Goal: Complete application form

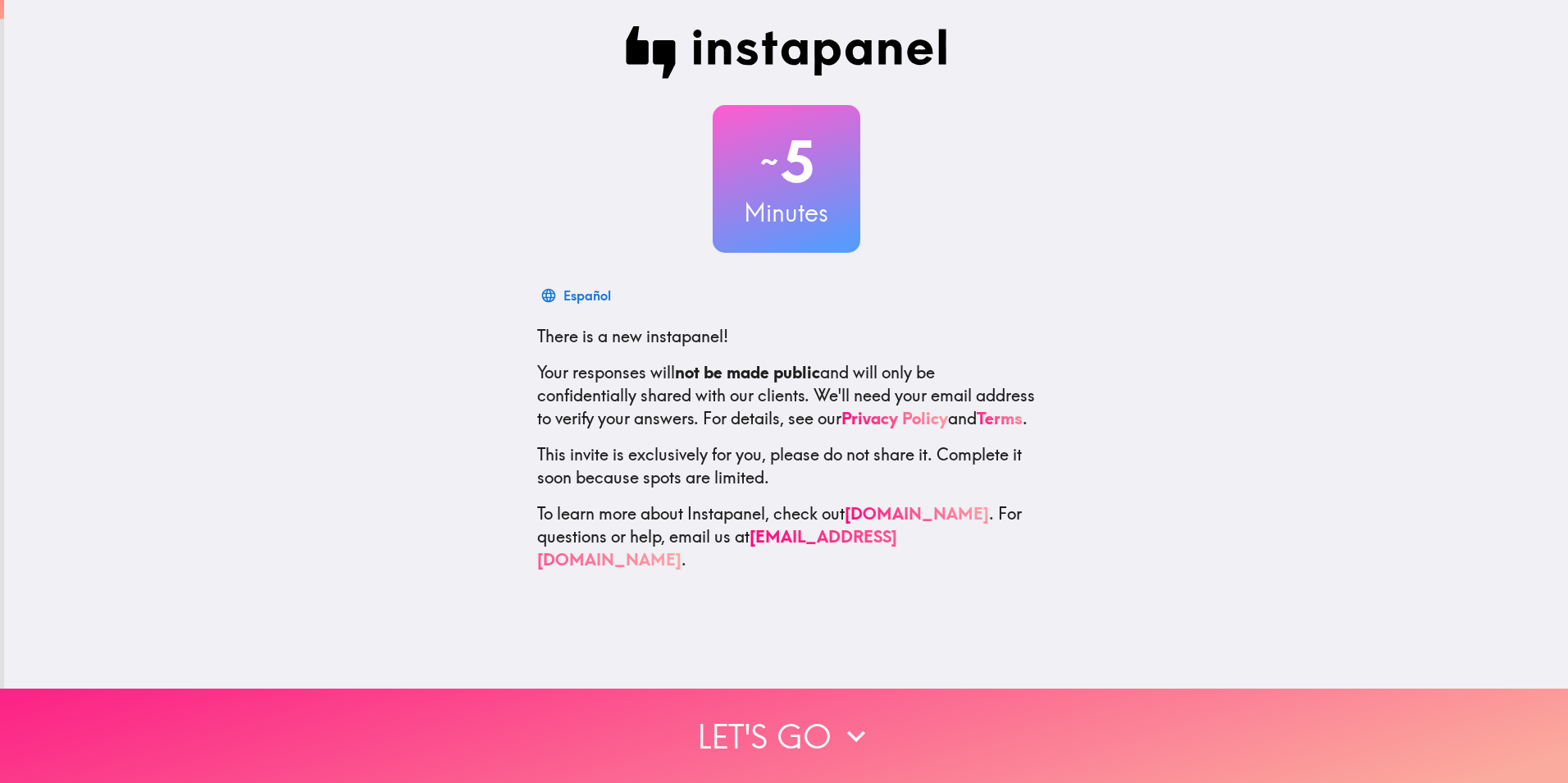
click at [755, 714] on button "Let's go" at bounding box center [784, 735] width 1568 height 94
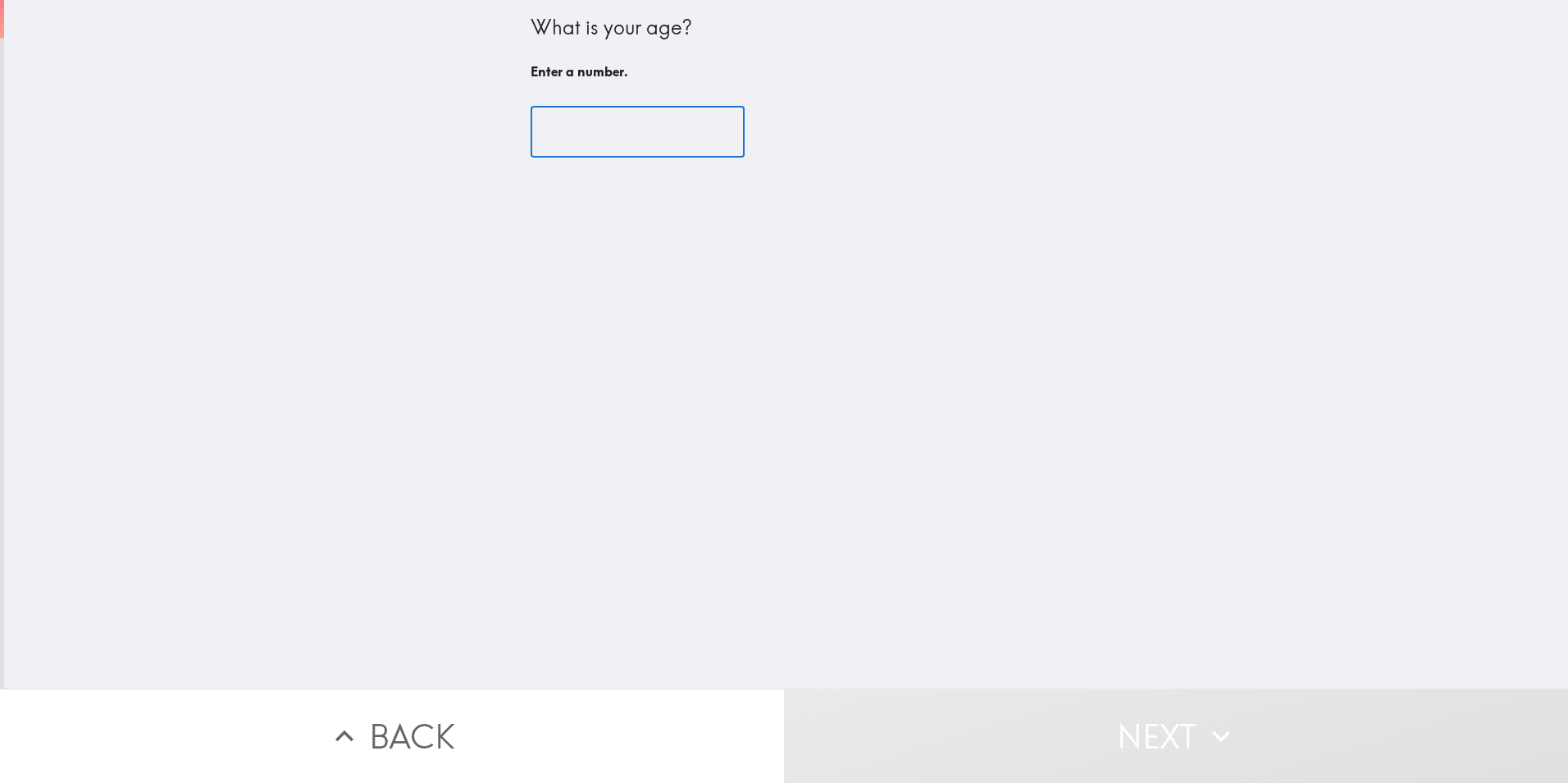
click at [559, 130] on input "number" at bounding box center [638, 132] width 214 height 51
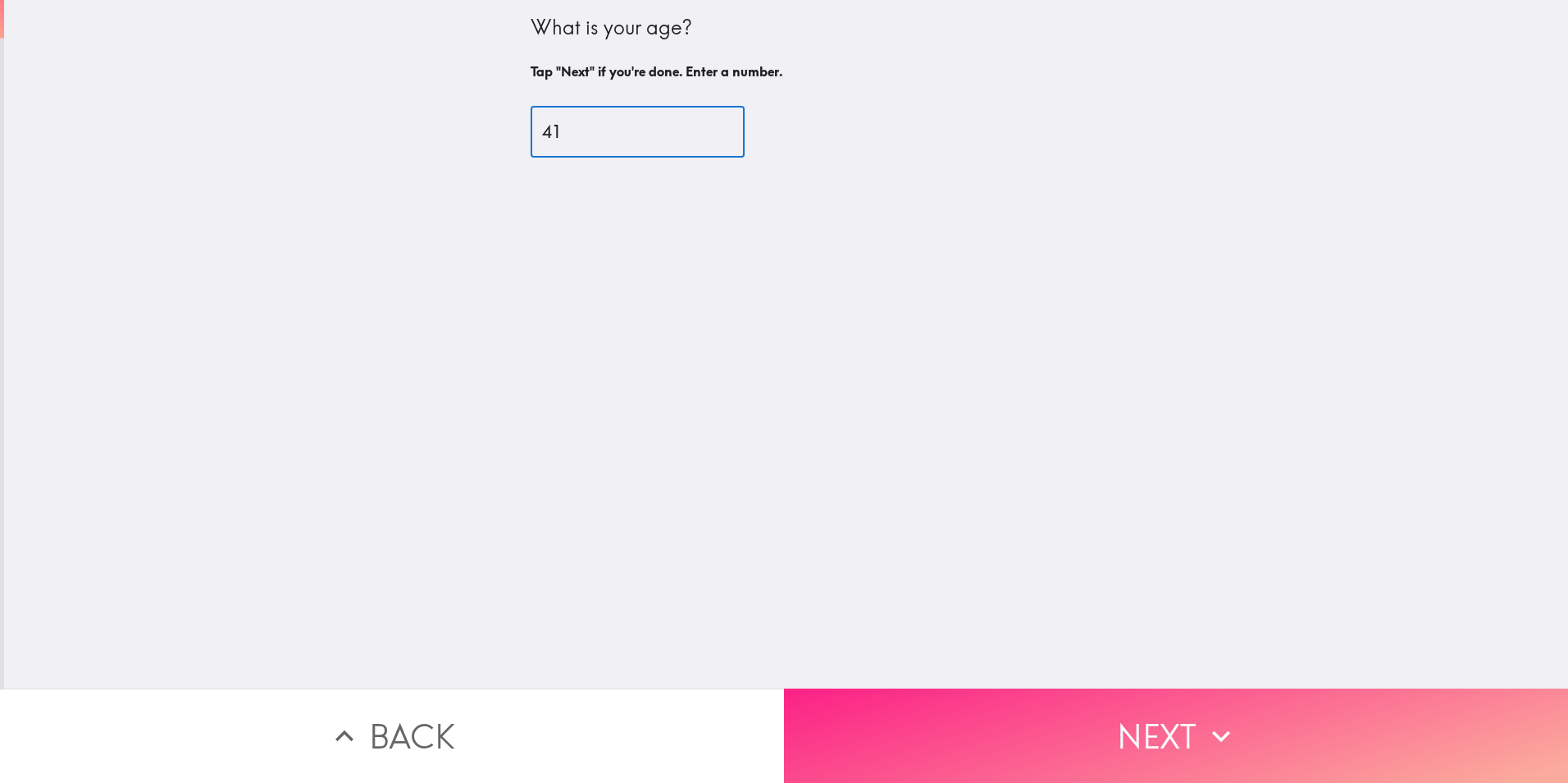
type input "41"
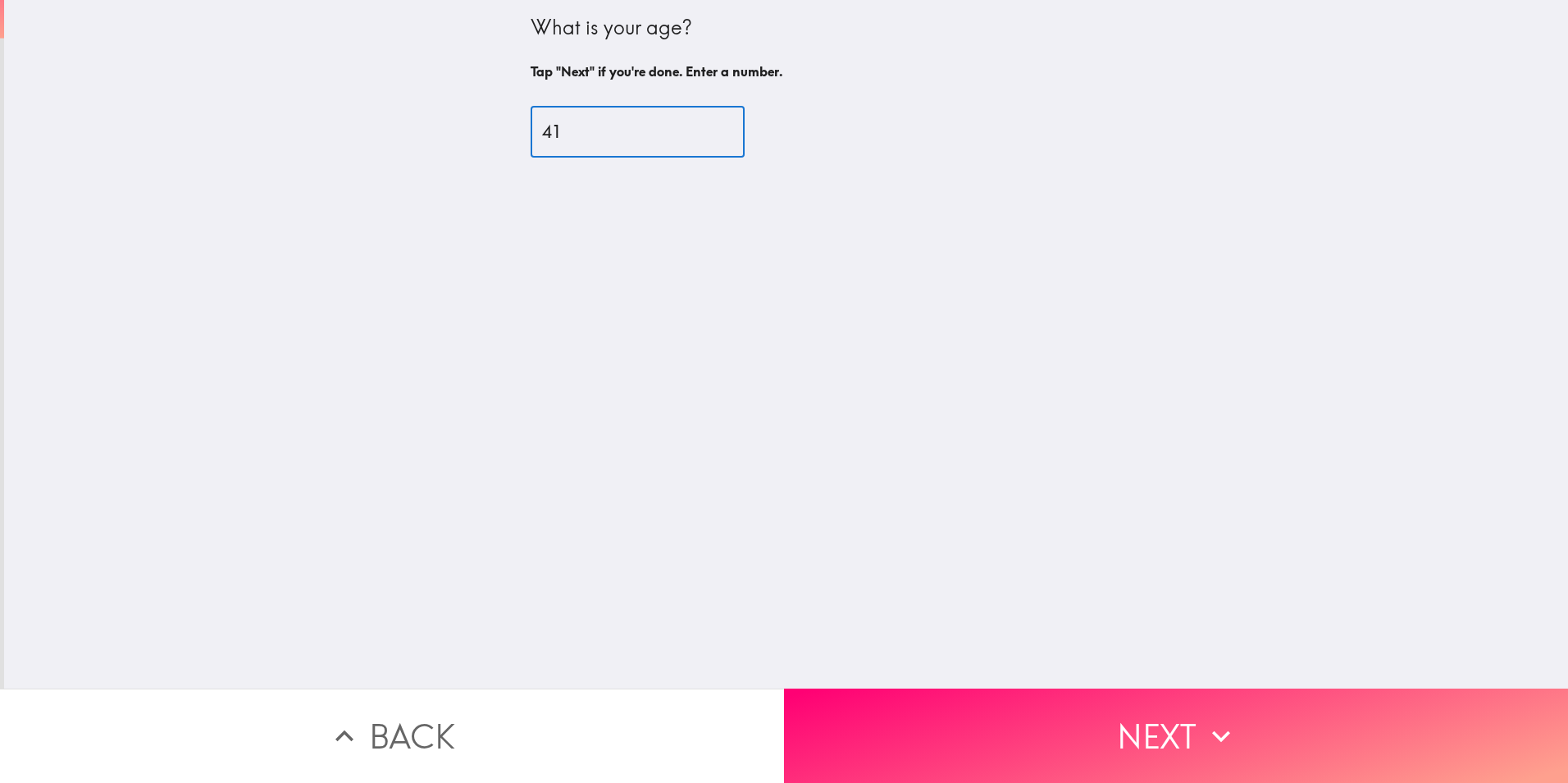
click at [1164, 711] on button "Next" at bounding box center [1176, 735] width 784 height 94
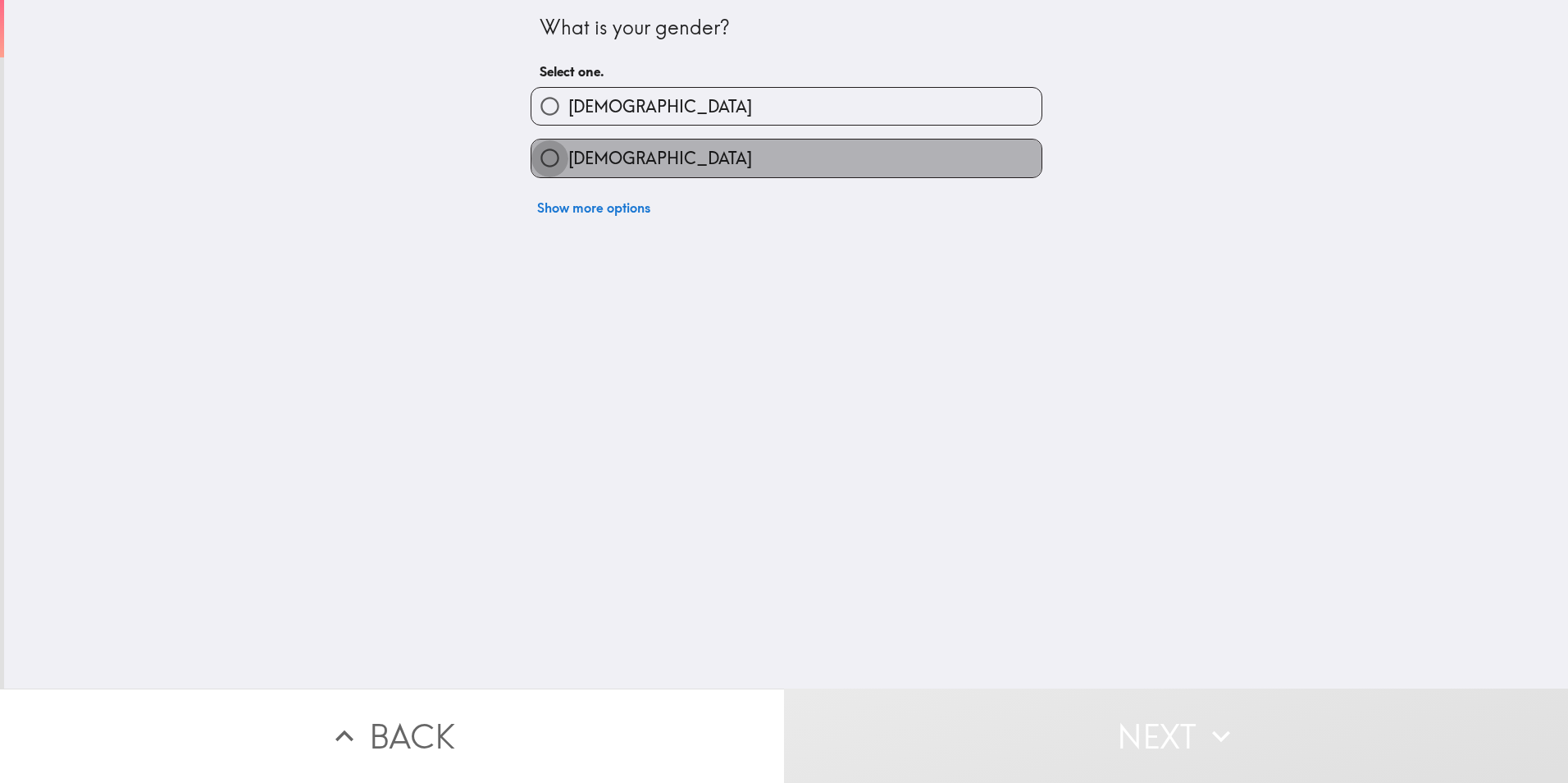
click at [534, 147] on input "[DEMOGRAPHIC_DATA]" at bounding box center [550, 157] width 37 height 37
radio input "true"
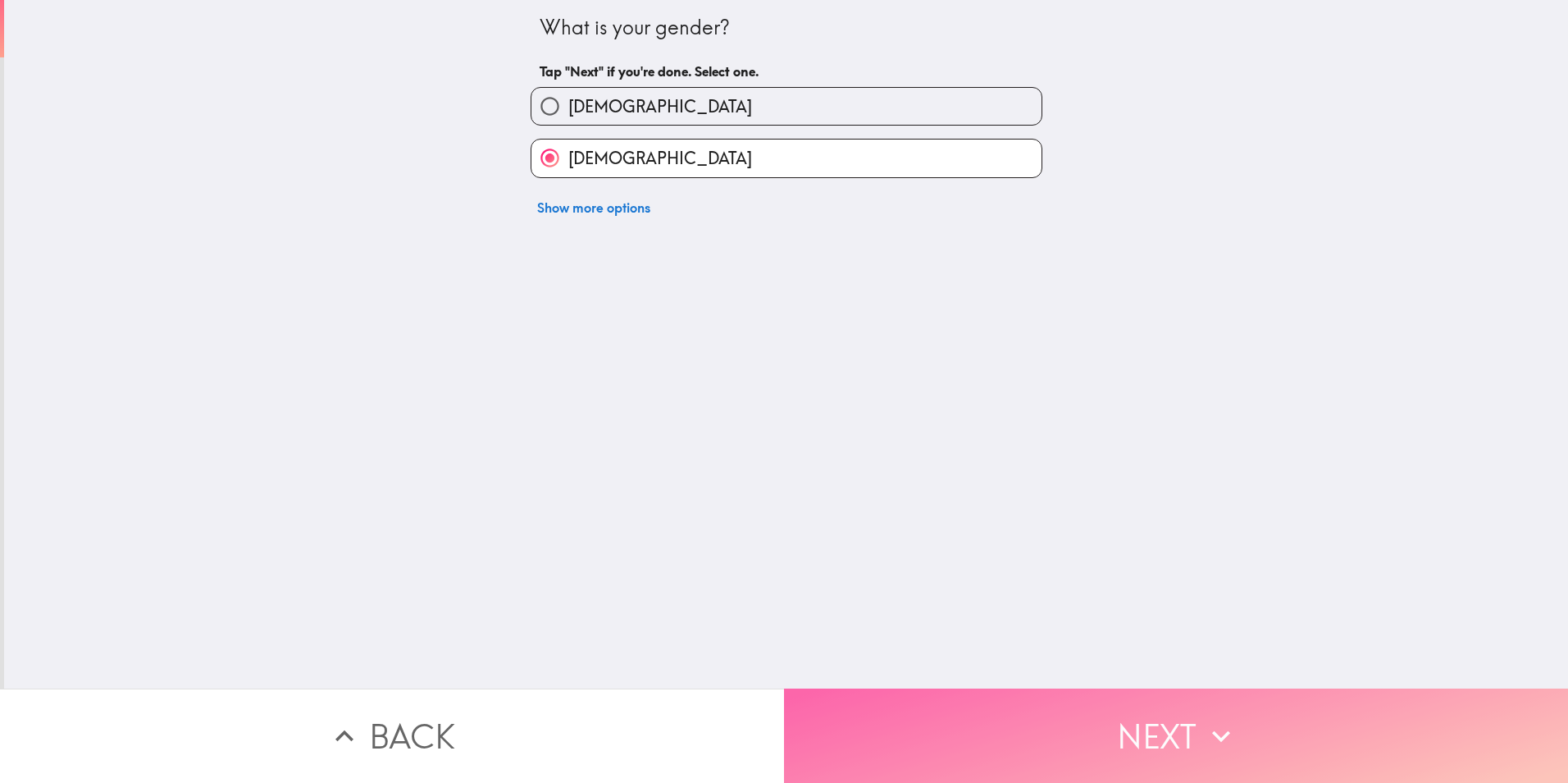
click at [1045, 730] on button "Next" at bounding box center [1176, 735] width 784 height 94
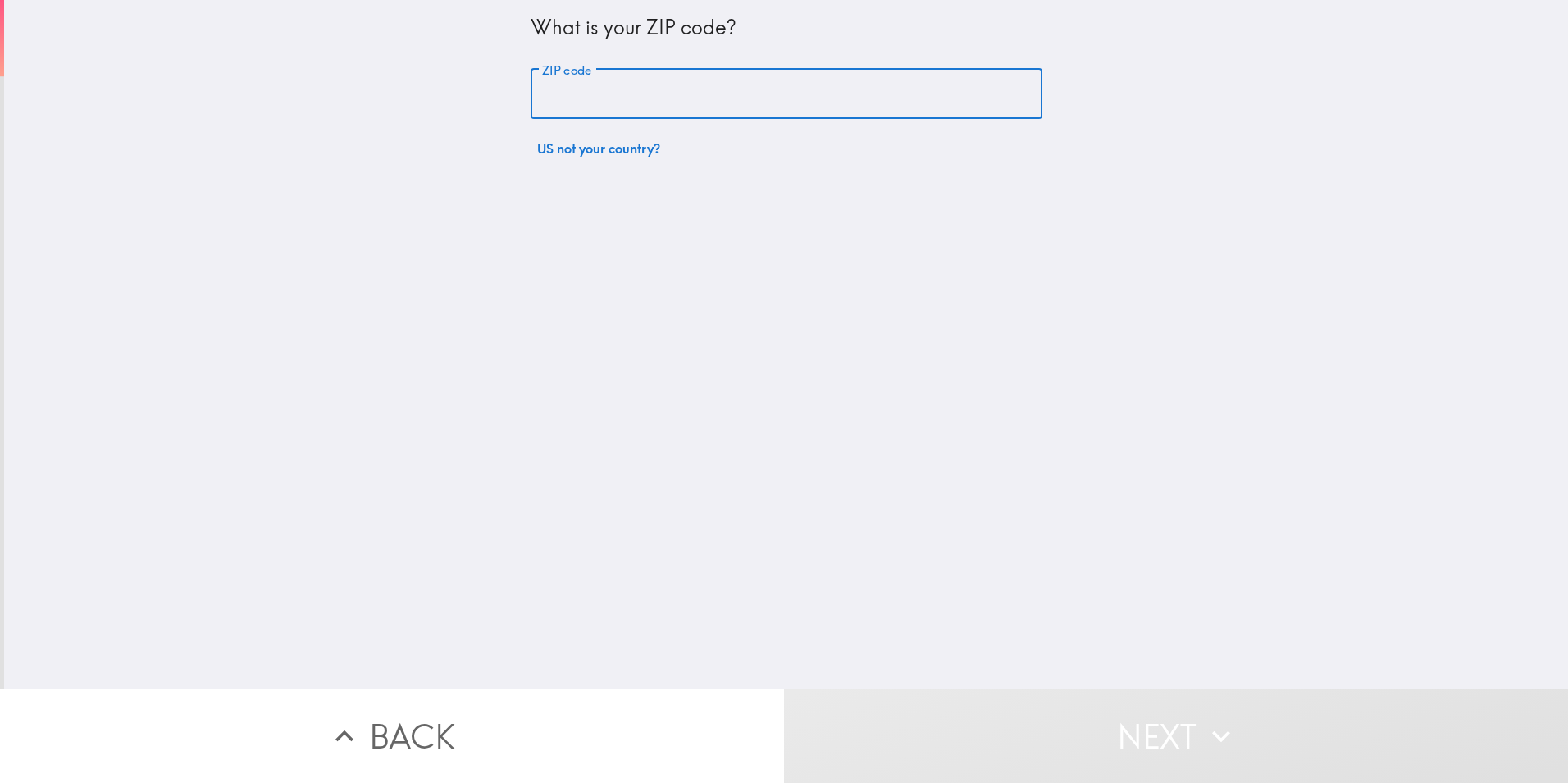
click at [559, 88] on input "ZIP code" at bounding box center [787, 94] width 512 height 51
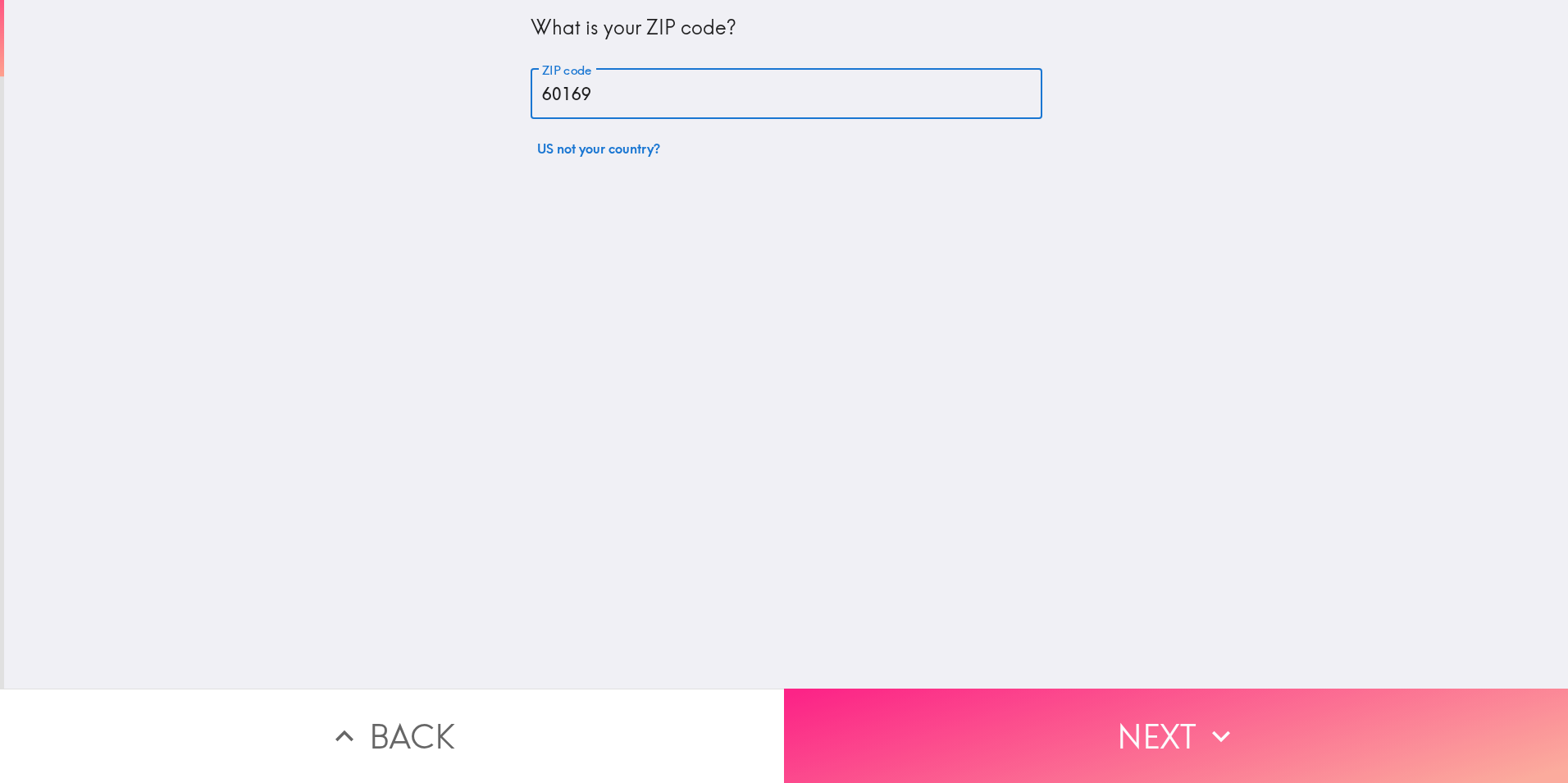
type input "60169"
click at [1058, 718] on button "Next" at bounding box center [1176, 735] width 784 height 94
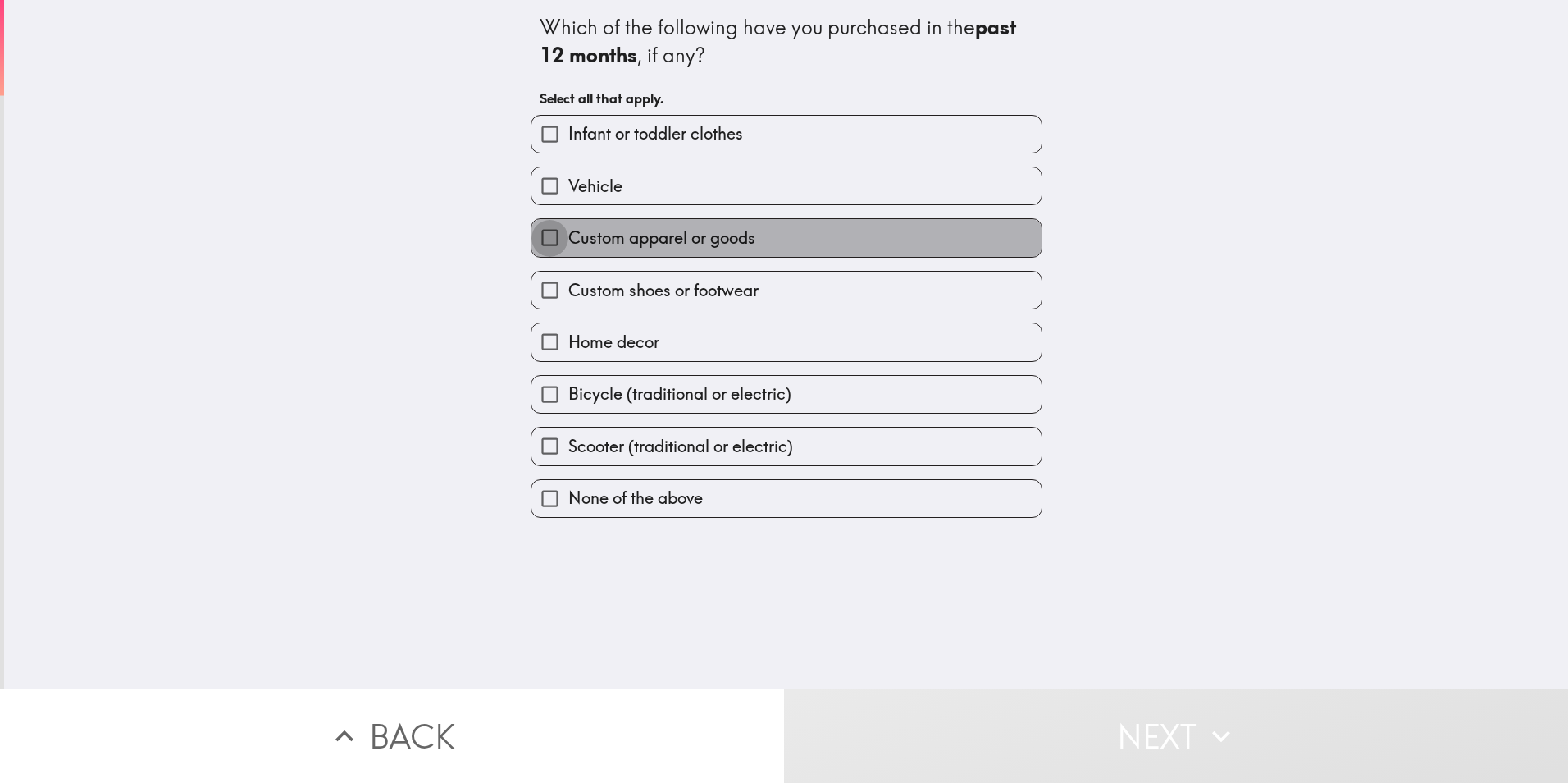
click at [540, 244] on input "Custom apparel or goods" at bounding box center [550, 237] width 37 height 37
checkbox input "true"
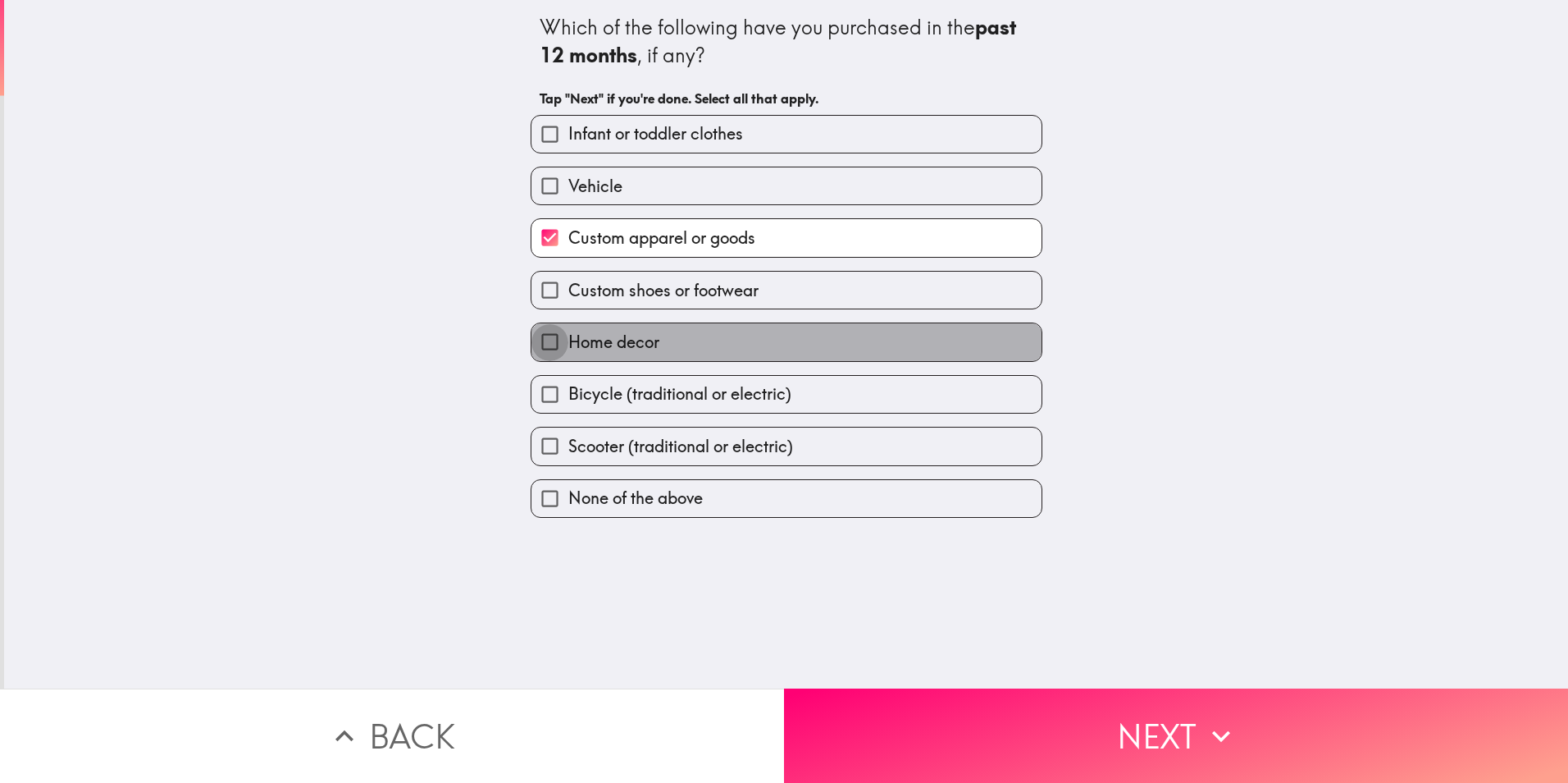
click at [532, 343] on input "Home decor" at bounding box center [550, 341] width 37 height 37
checkbox input "true"
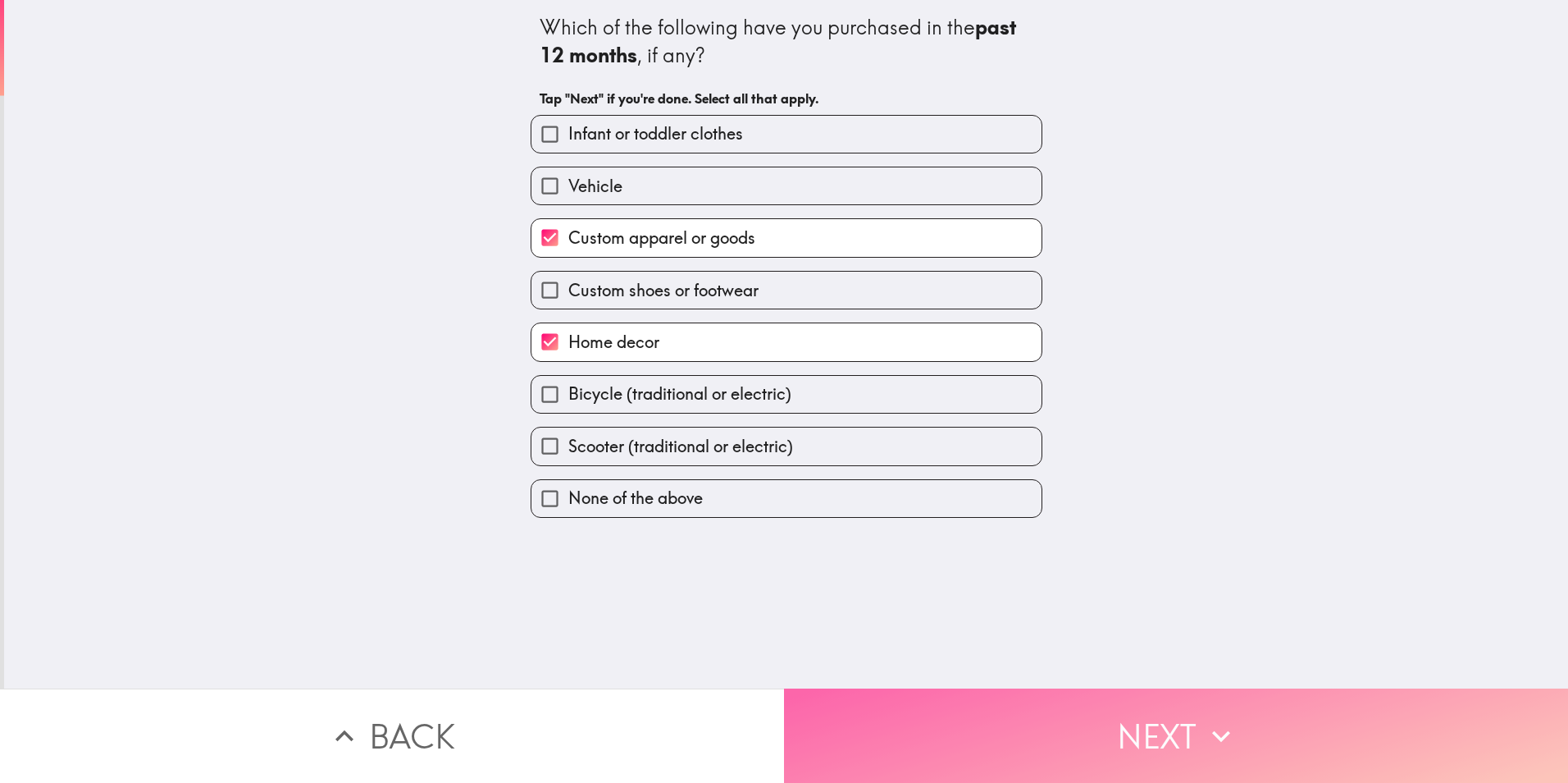
click at [1051, 719] on button "Next" at bounding box center [1176, 735] width 784 height 94
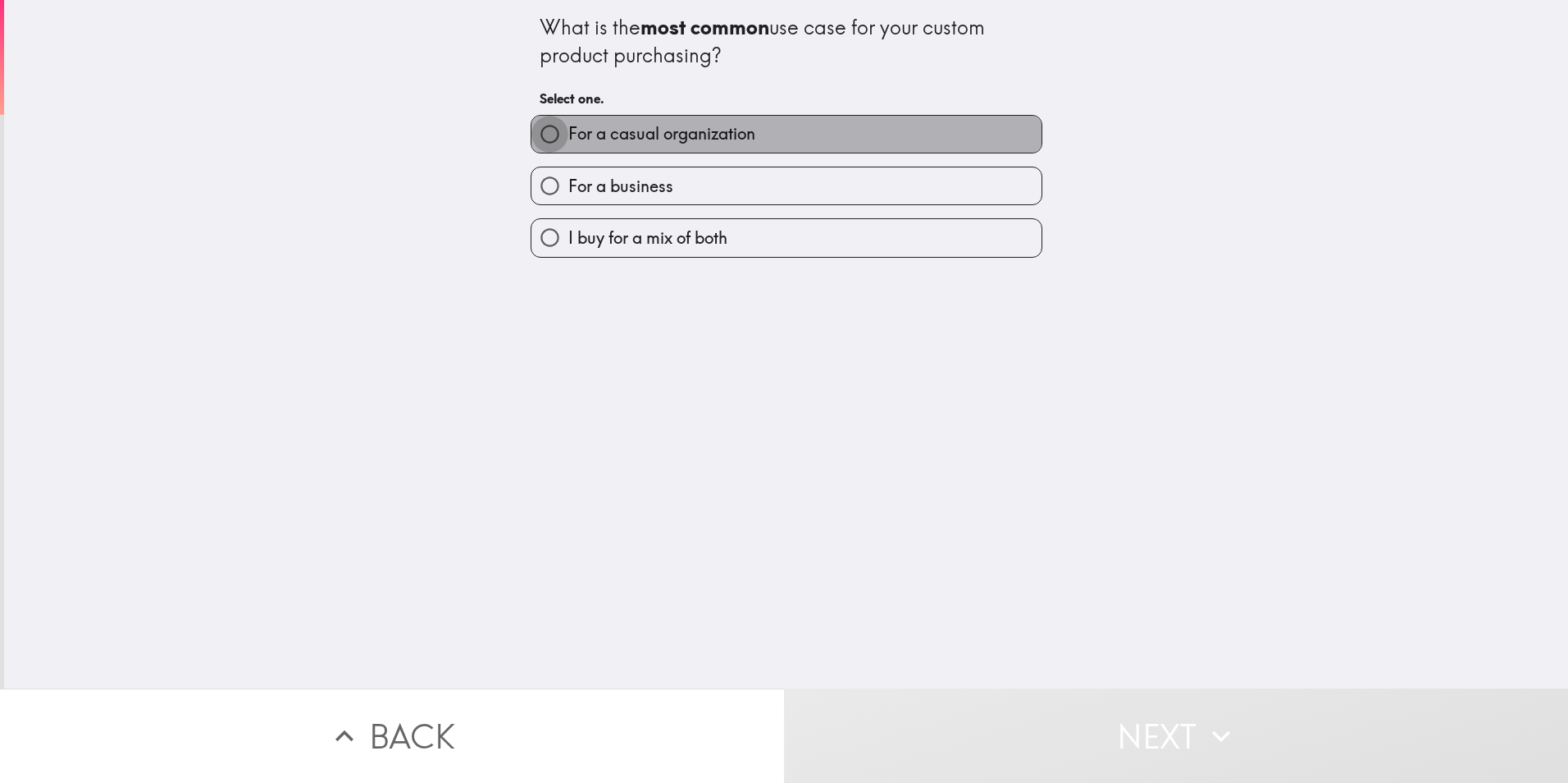
click at [536, 135] on input "For a casual organization" at bounding box center [550, 134] width 37 height 37
radio input "true"
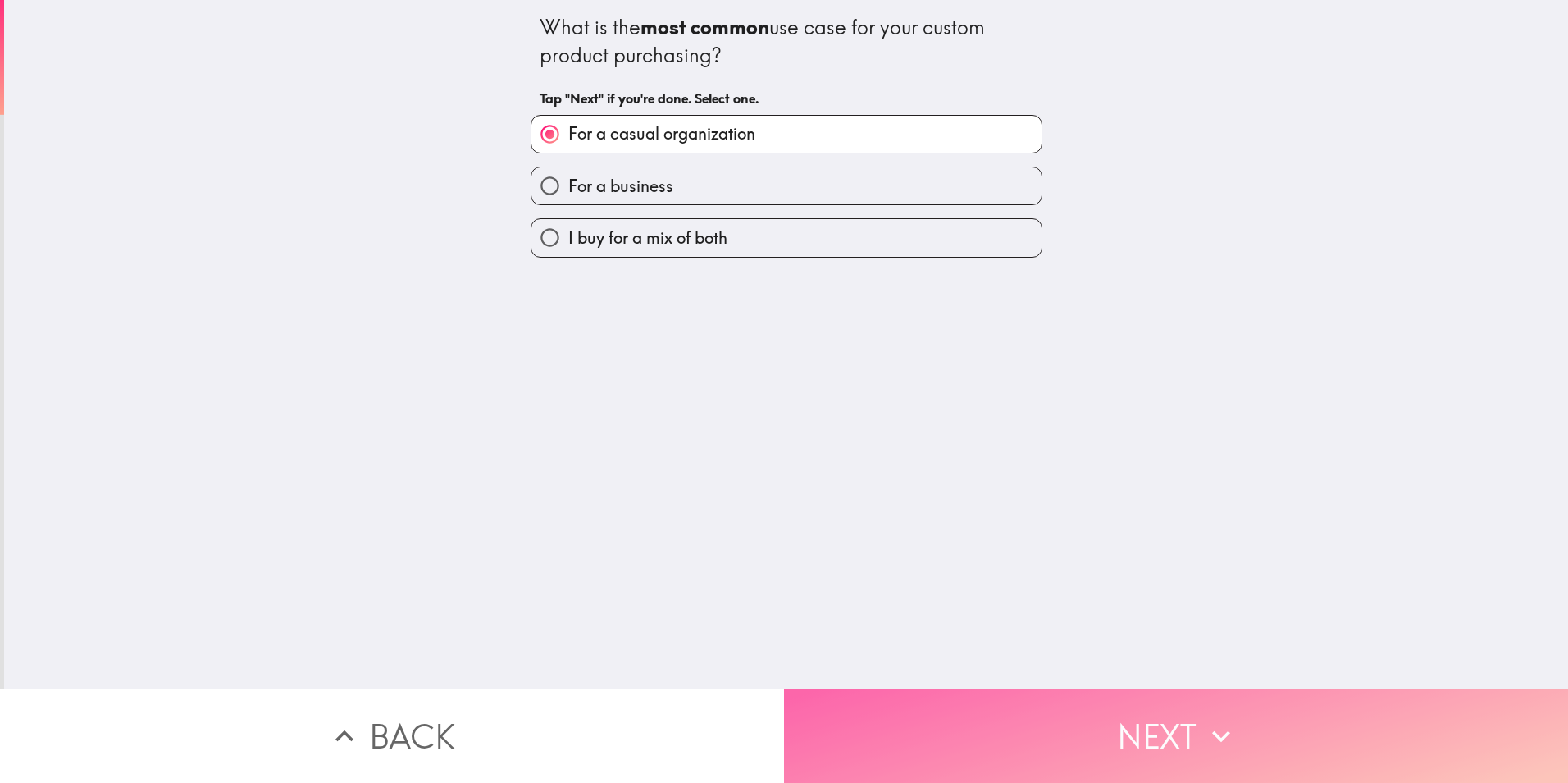
click at [1095, 723] on button "Next" at bounding box center [1176, 735] width 784 height 94
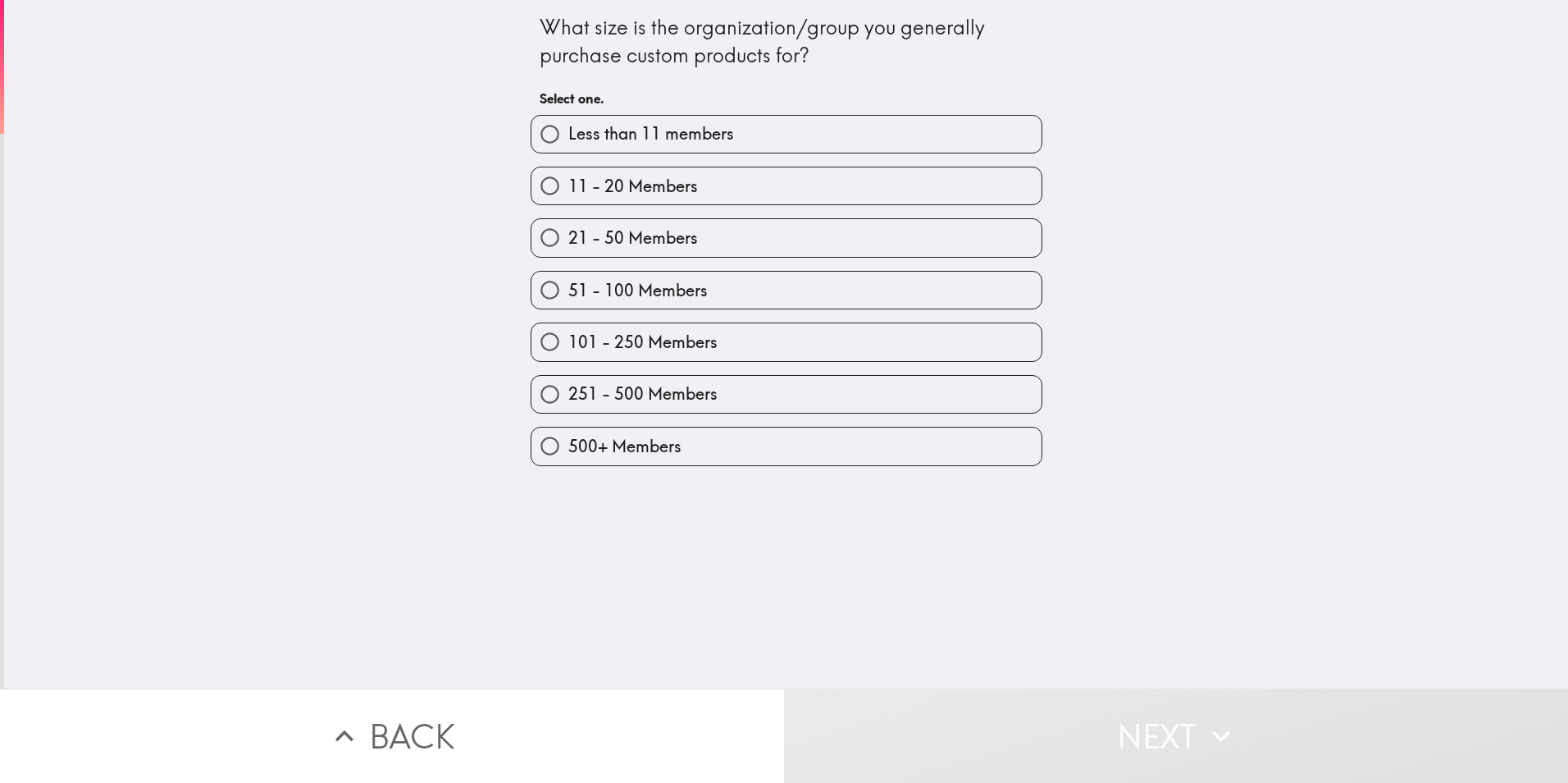
click at [532, 235] on input "21 - 50 Members" at bounding box center [550, 237] width 37 height 37
radio input "true"
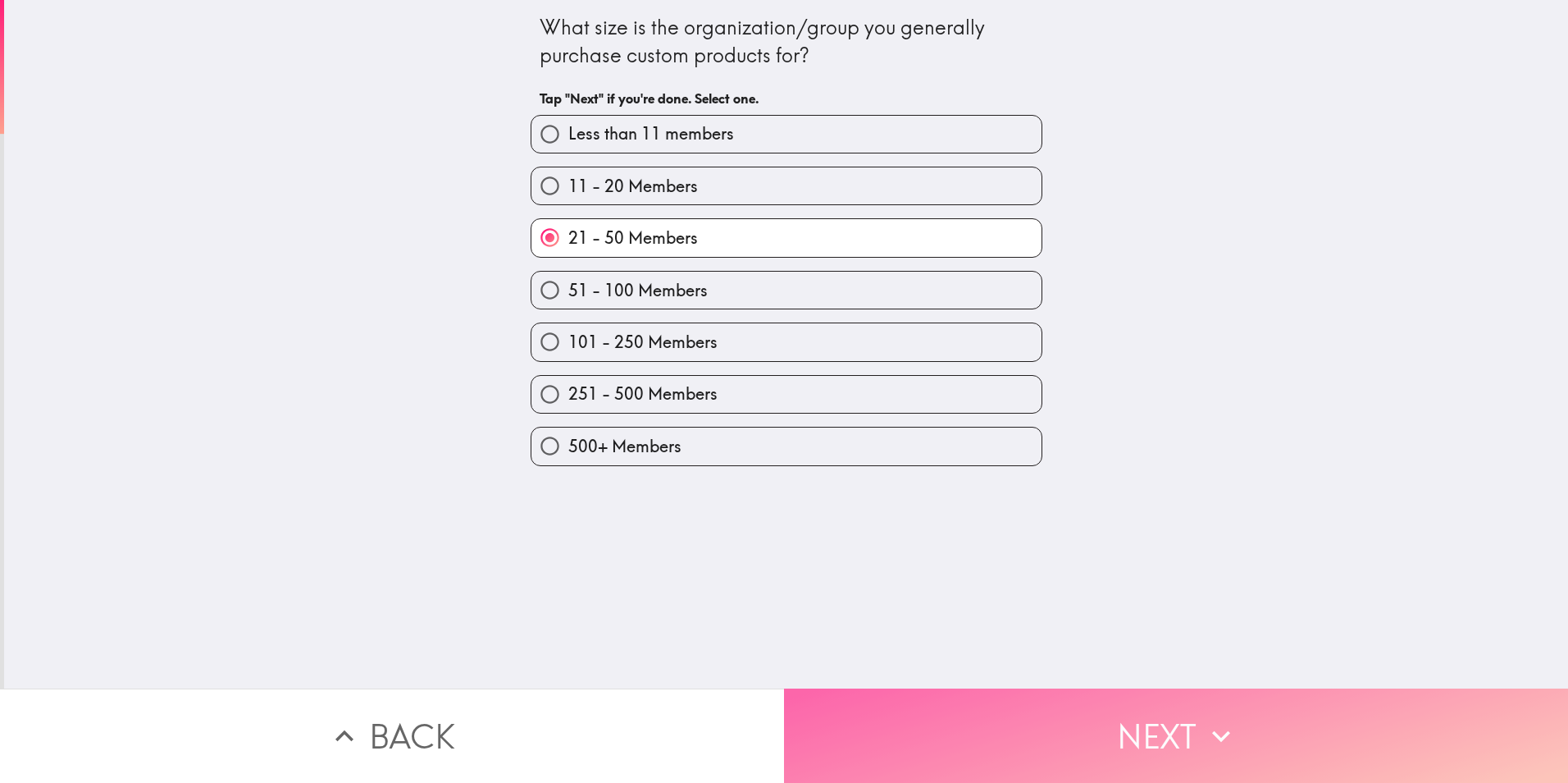
click at [1129, 738] on button "Next" at bounding box center [1176, 735] width 784 height 94
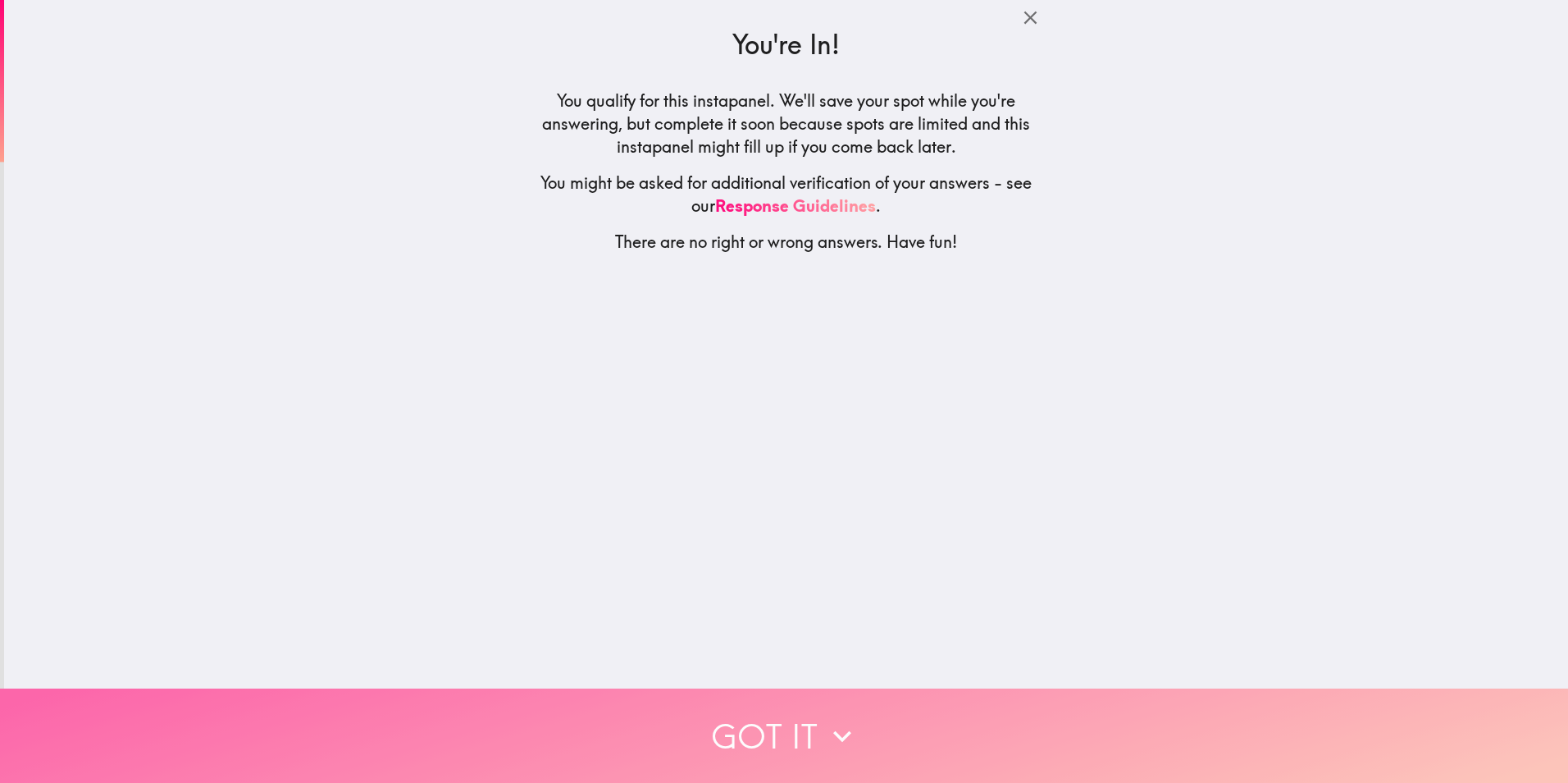
click at [781, 725] on button "Got it" at bounding box center [784, 735] width 1568 height 94
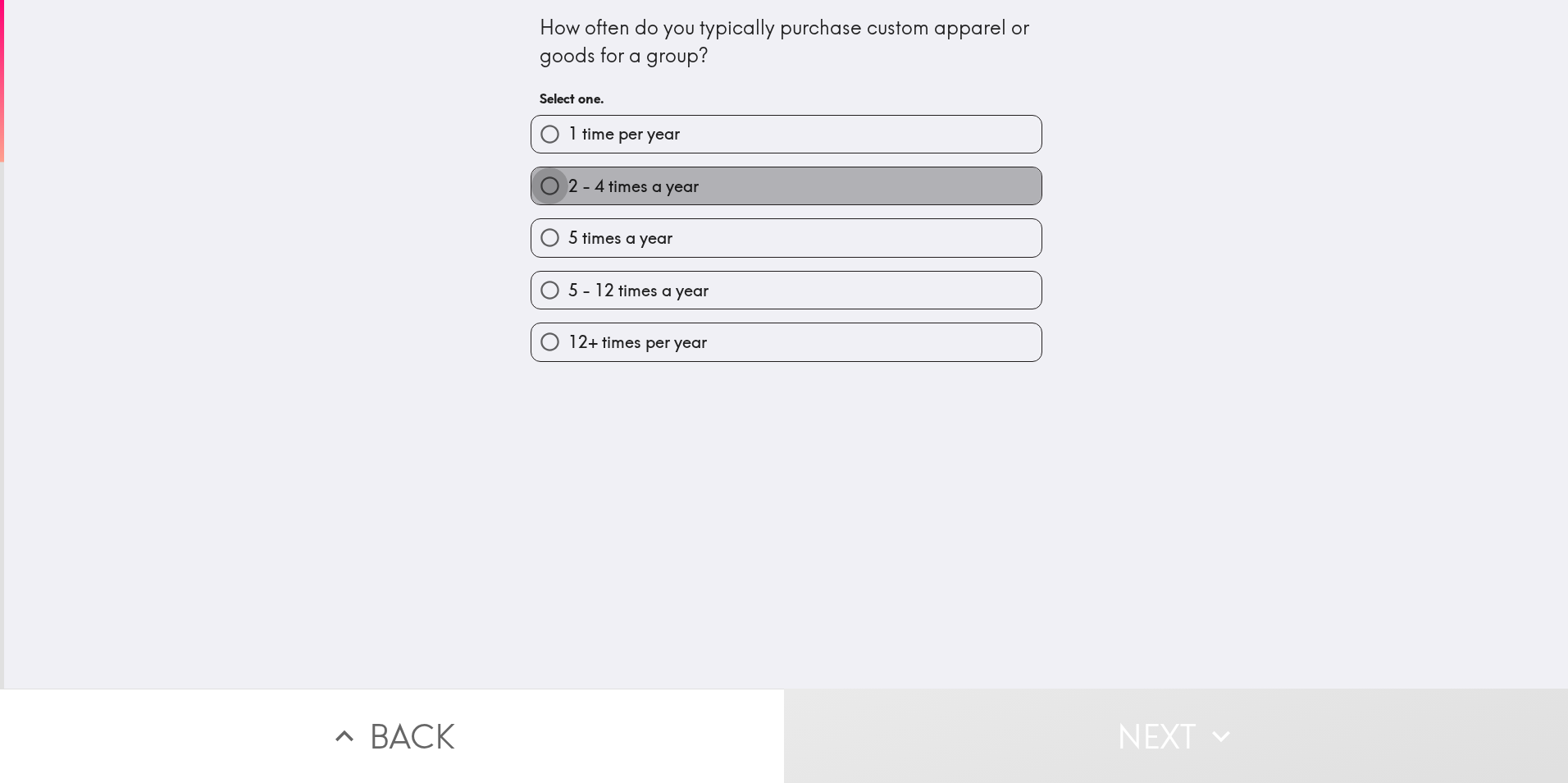
click at [532, 177] on input "2 - 4 times a year" at bounding box center [550, 185] width 37 height 37
radio input "true"
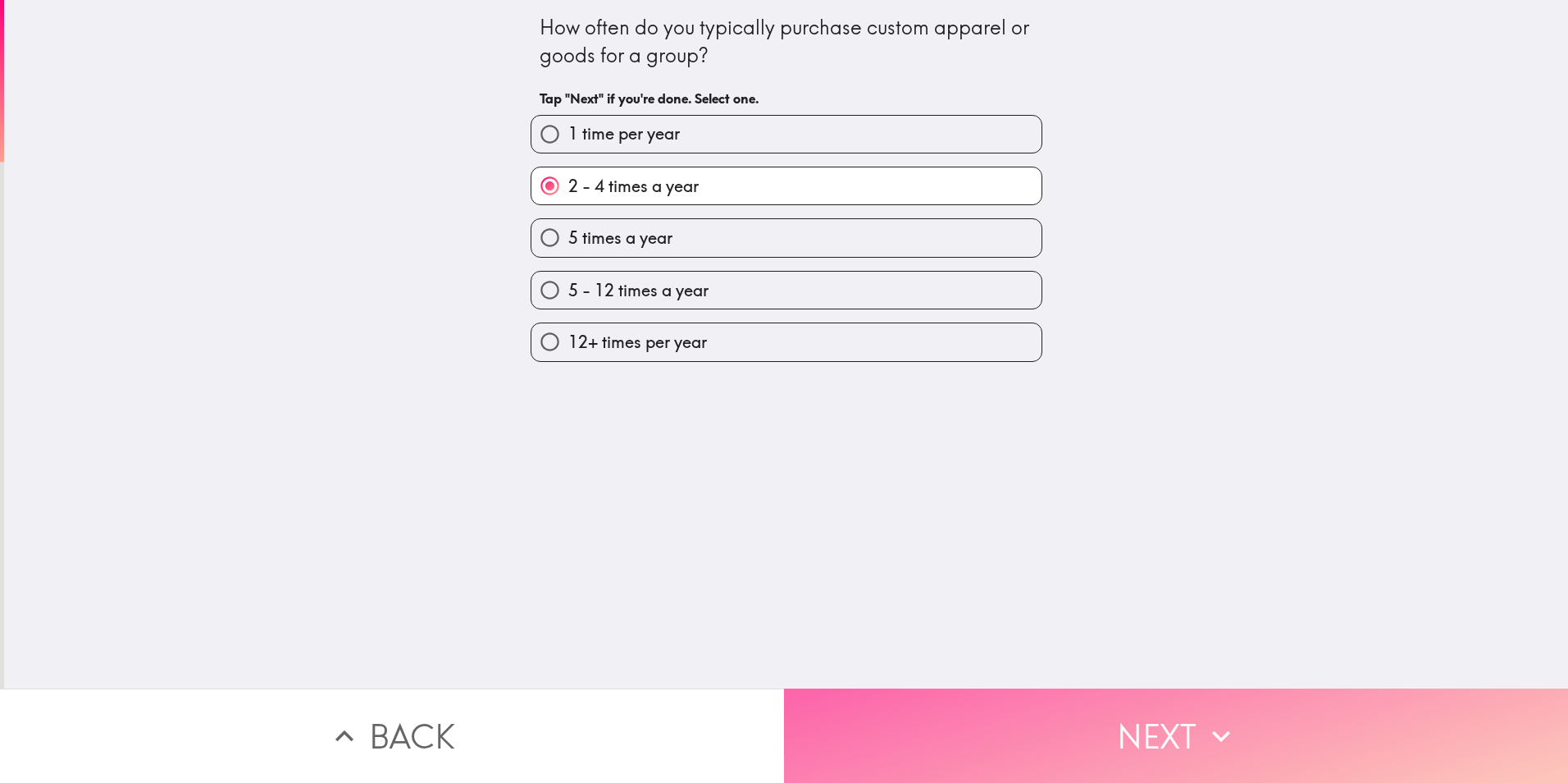
click at [1100, 714] on button "Next" at bounding box center [1176, 735] width 784 height 94
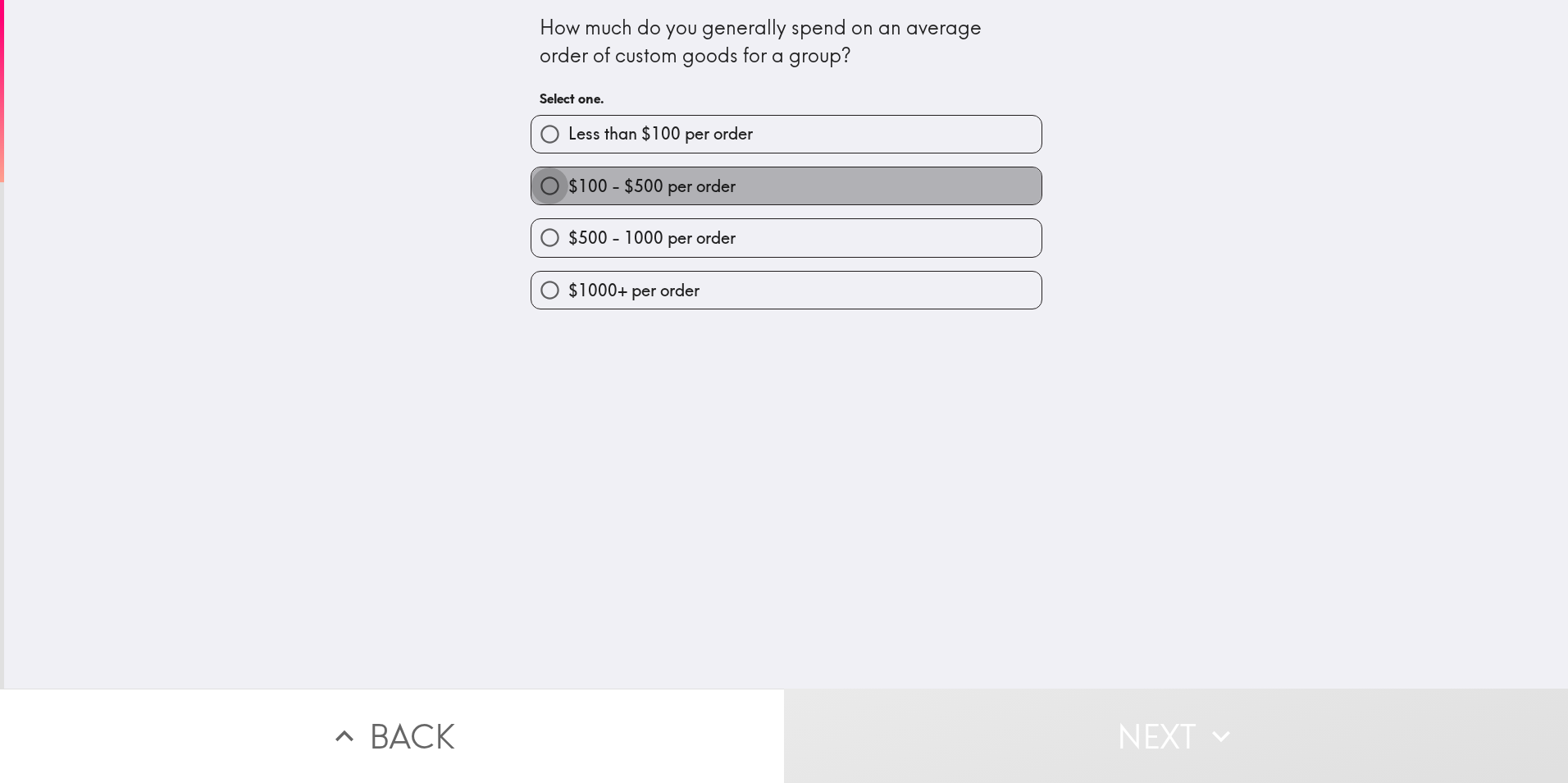
click at [537, 177] on input "$100 - $500 per order" at bounding box center [550, 185] width 37 height 37
radio input "true"
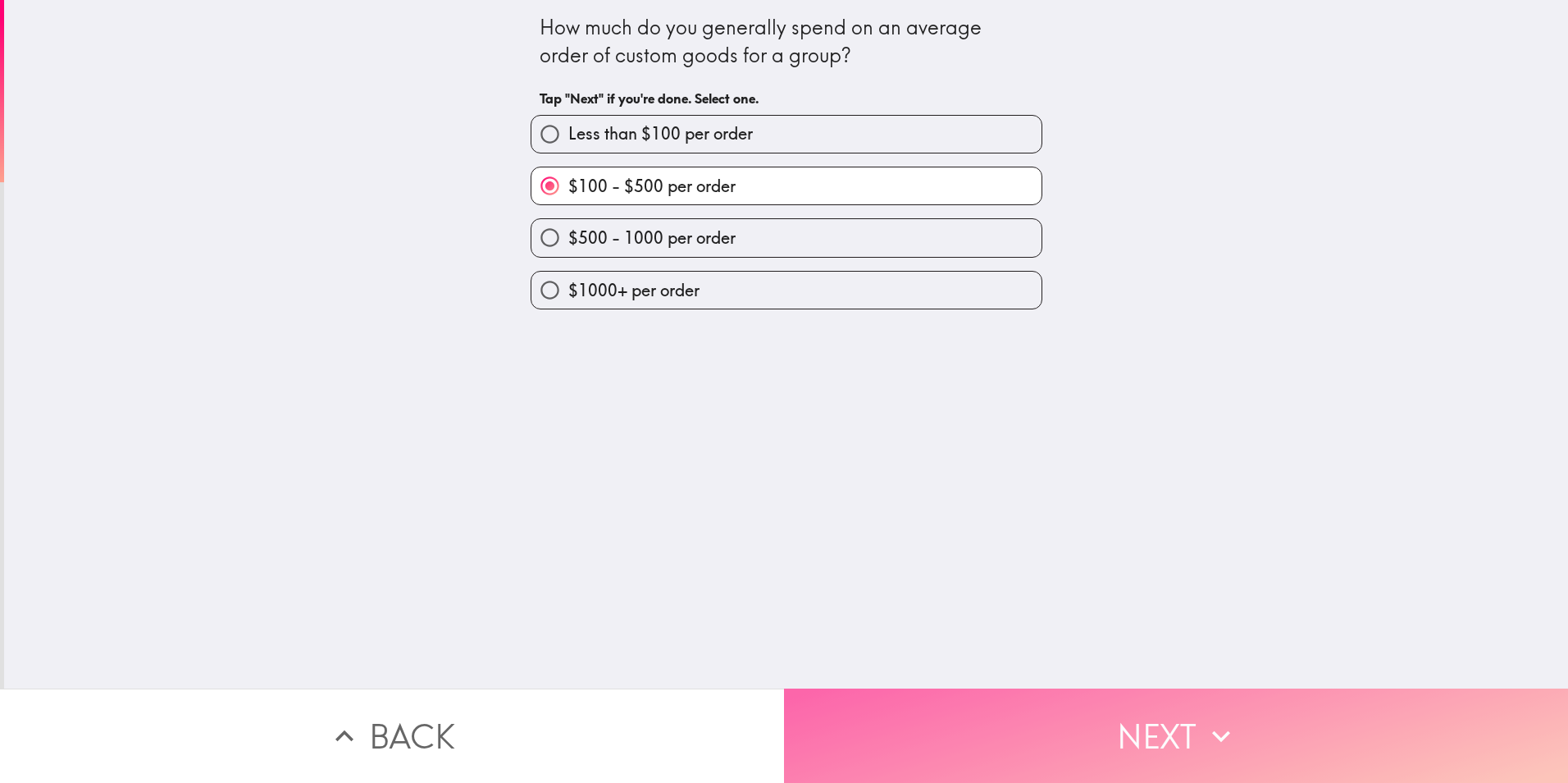
click at [1124, 722] on button "Next" at bounding box center [1176, 735] width 784 height 94
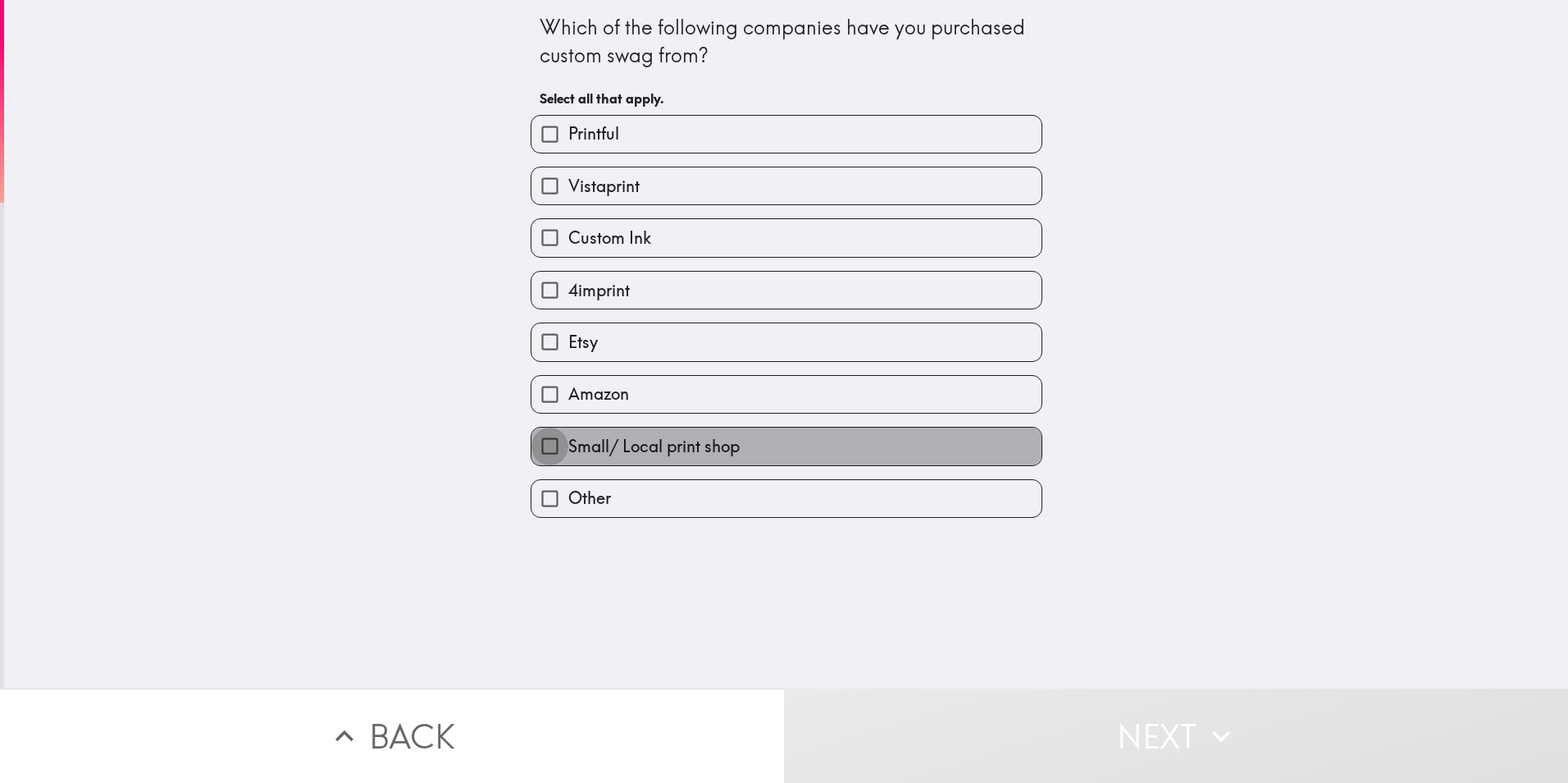
click at [536, 438] on input "Small/ Local print shop" at bounding box center [550, 445] width 37 height 37
checkbox input "true"
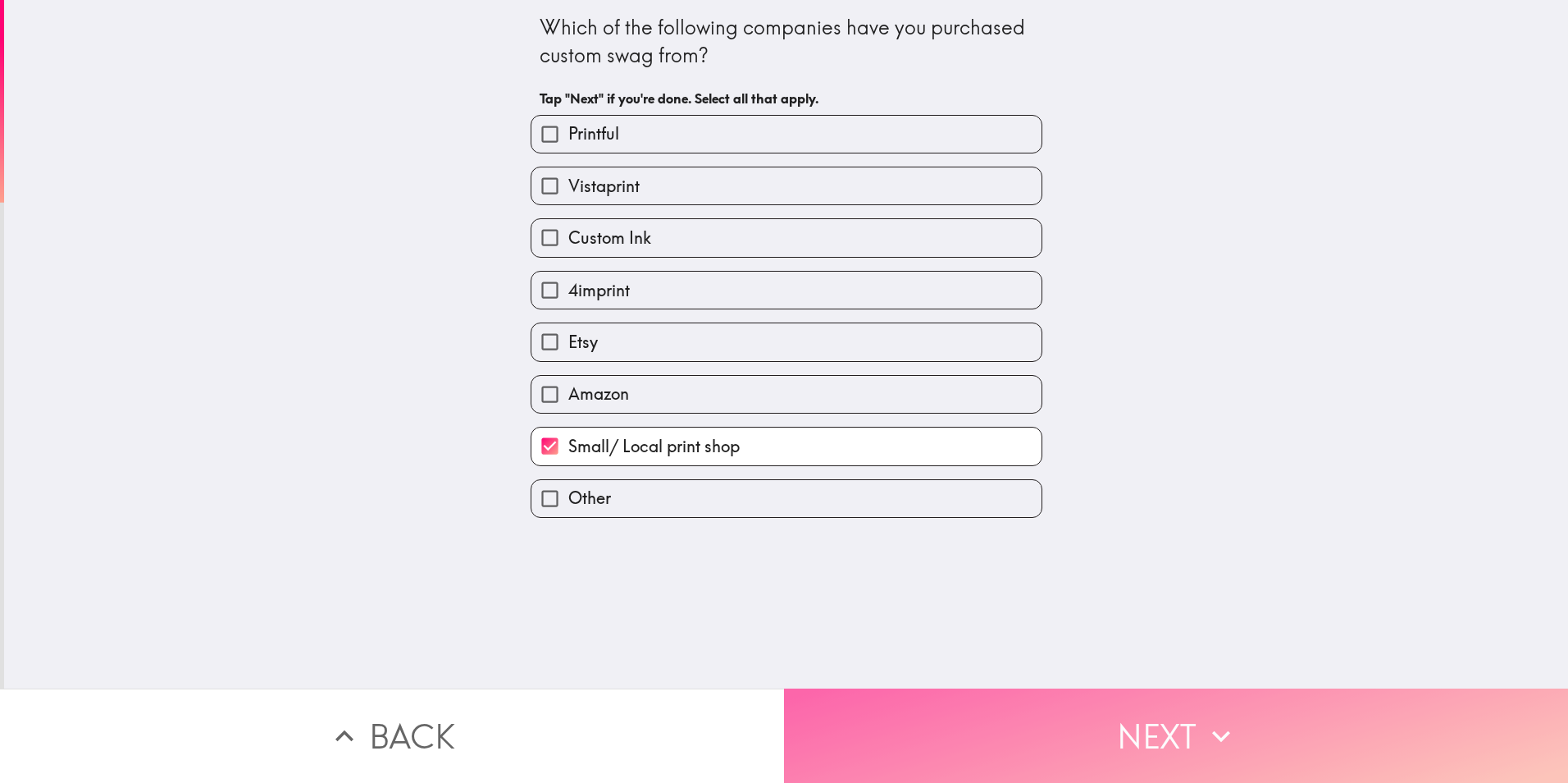
click at [1134, 723] on button "Next" at bounding box center [1176, 735] width 784 height 94
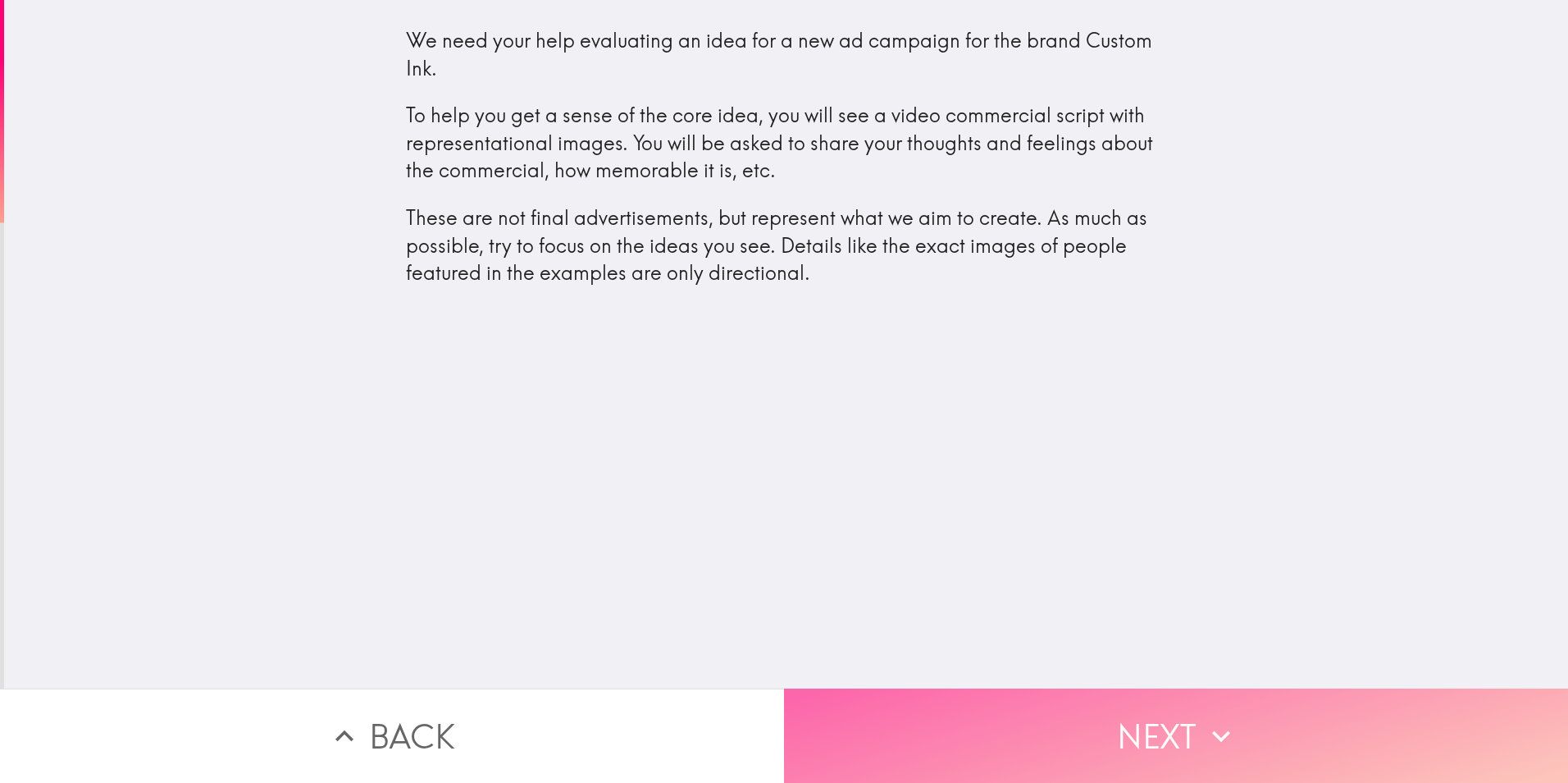
click at [1126, 718] on button "Next" at bounding box center [1176, 735] width 784 height 94
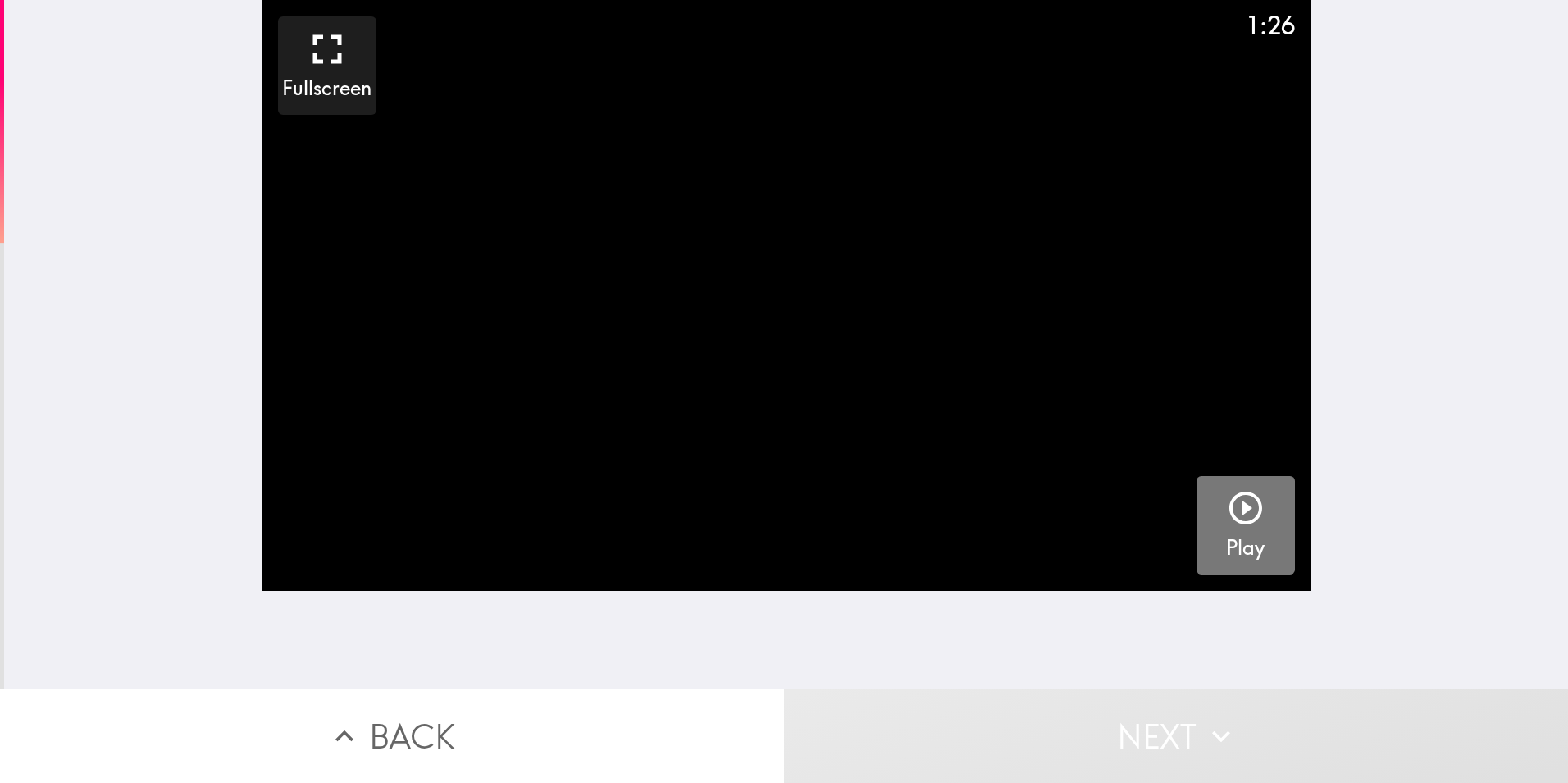
click at [1238, 511] on icon "button" at bounding box center [1245, 507] width 39 height 39
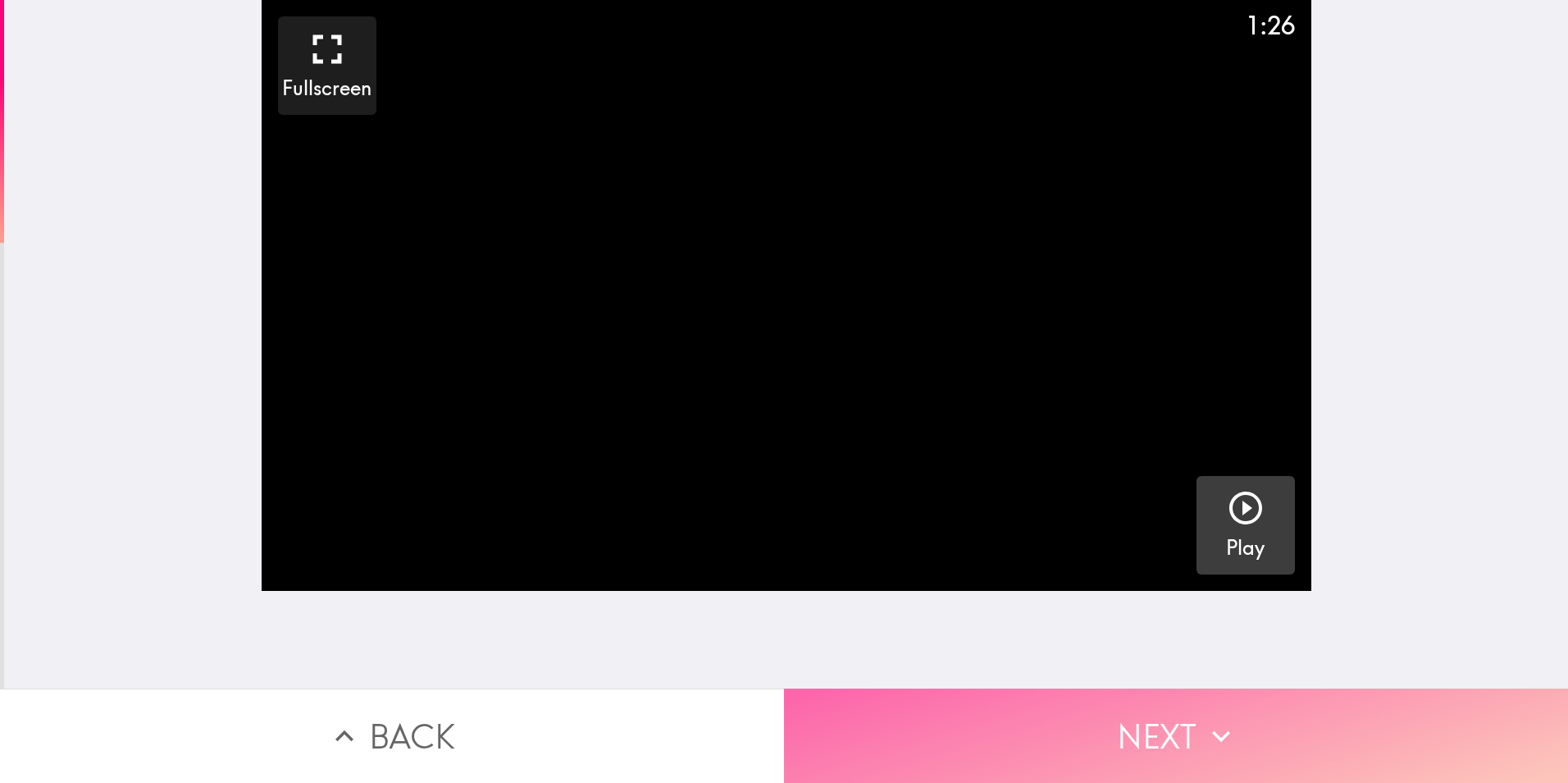
click at [1138, 718] on button "Next" at bounding box center [1176, 735] width 784 height 94
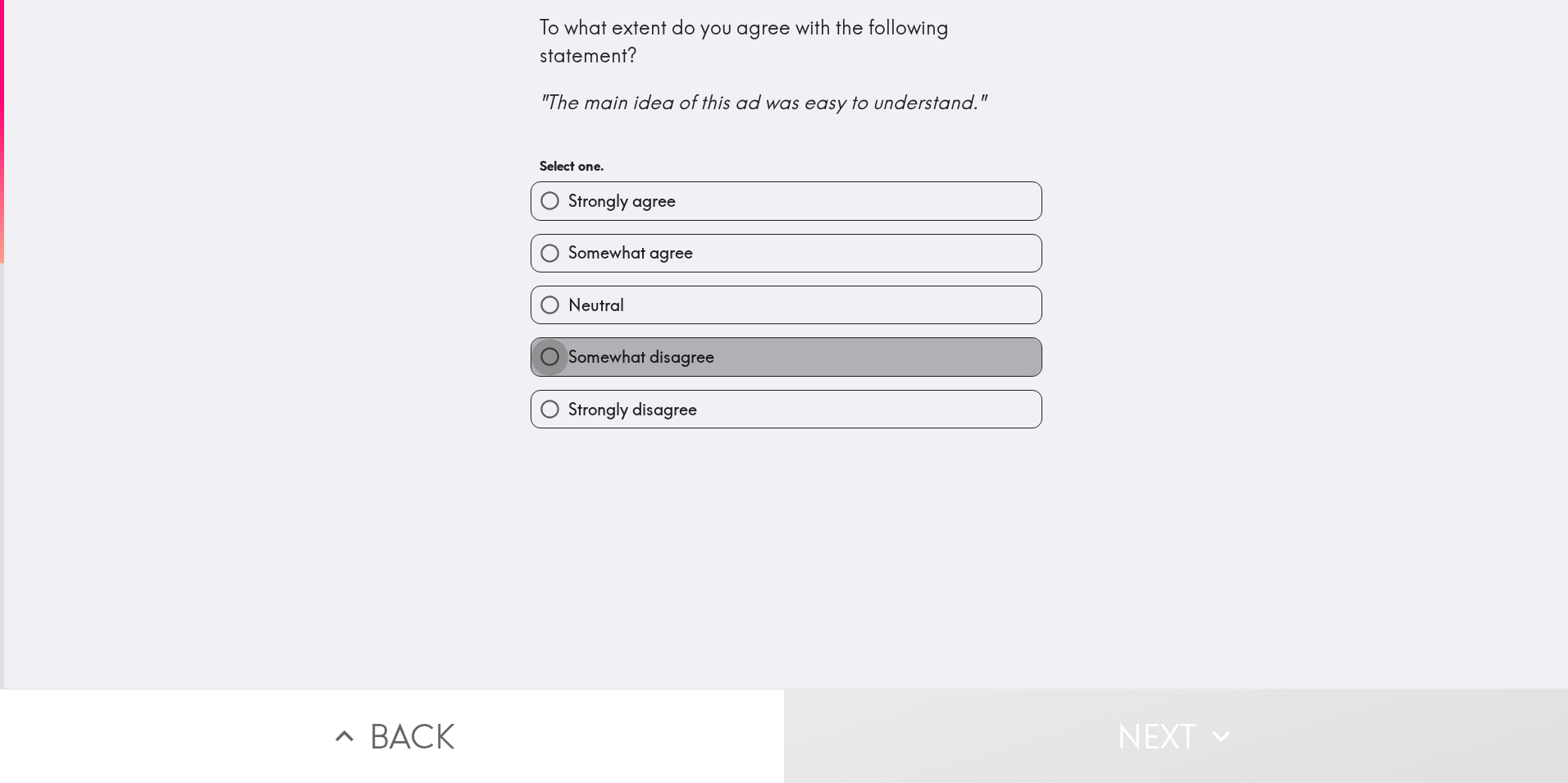
click at [538, 353] on input "Somewhat disagree" at bounding box center [550, 356] width 37 height 37
radio input "true"
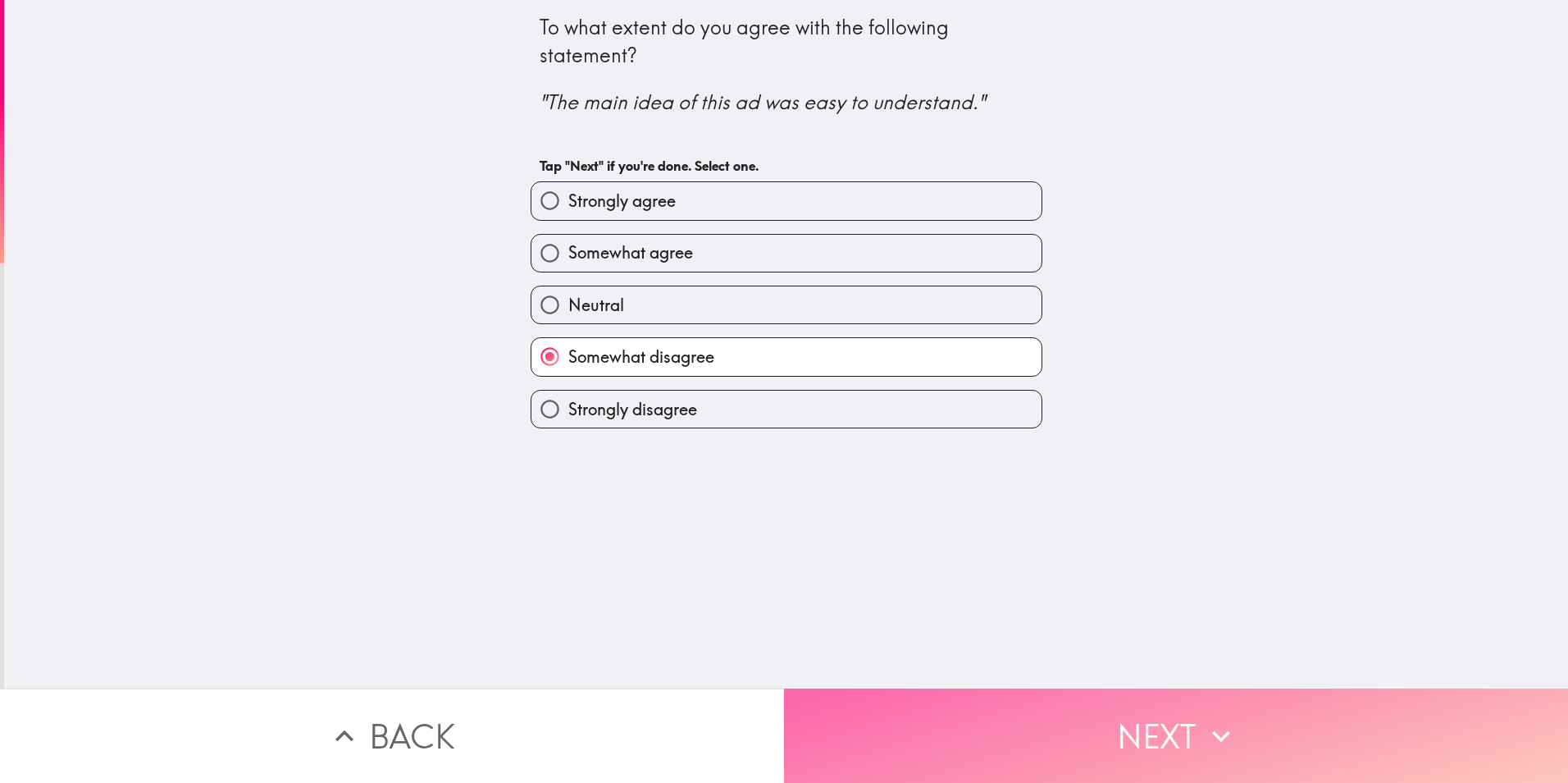
click at [1121, 713] on button "Next" at bounding box center [1176, 735] width 784 height 94
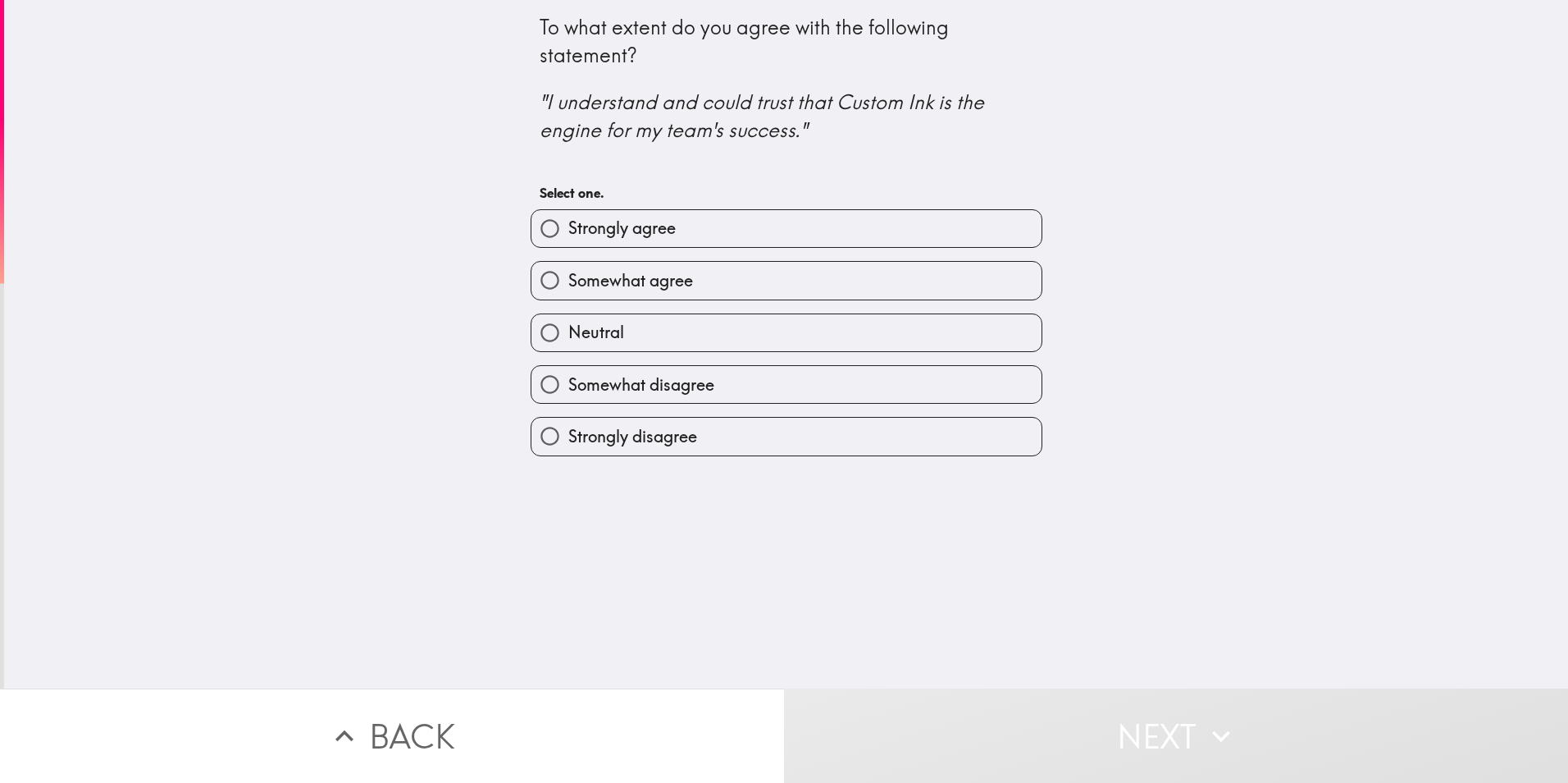
click at [536, 440] on input "Strongly disagree" at bounding box center [550, 436] width 37 height 37
radio input "true"
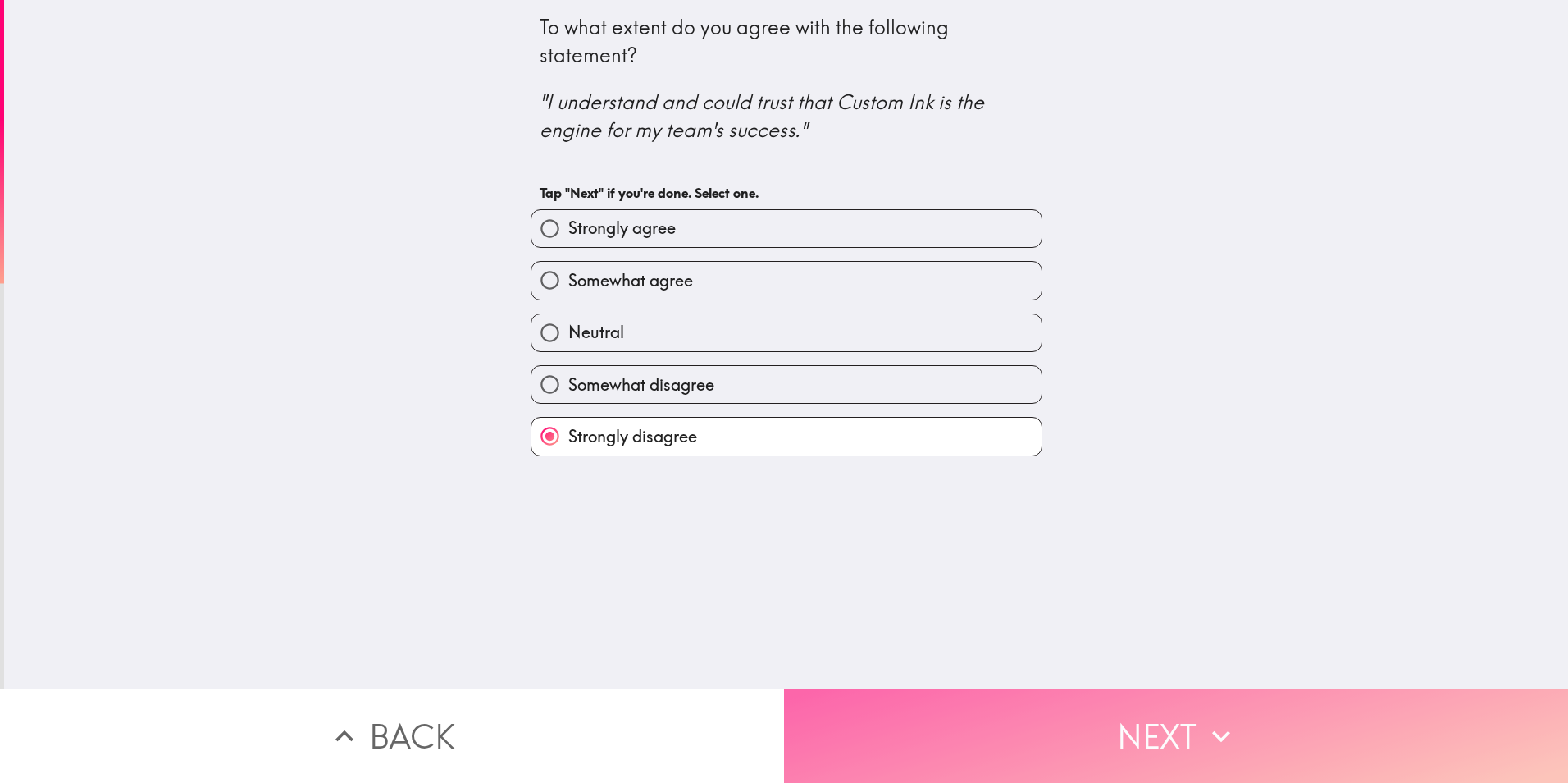
click at [1037, 718] on button "Next" at bounding box center [1176, 735] width 784 height 94
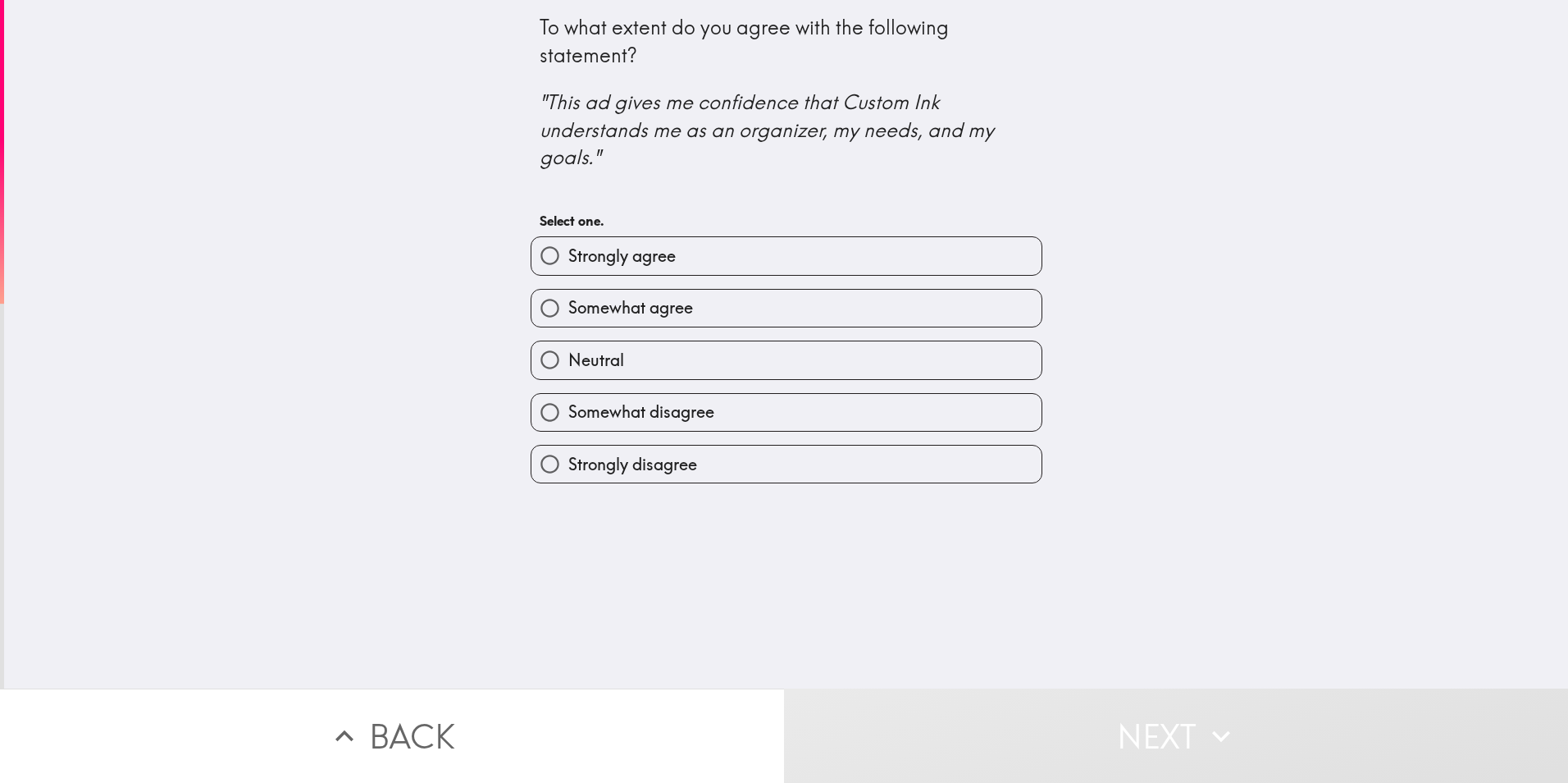
click at [541, 459] on input "Strongly disagree" at bounding box center [550, 463] width 37 height 37
radio input "true"
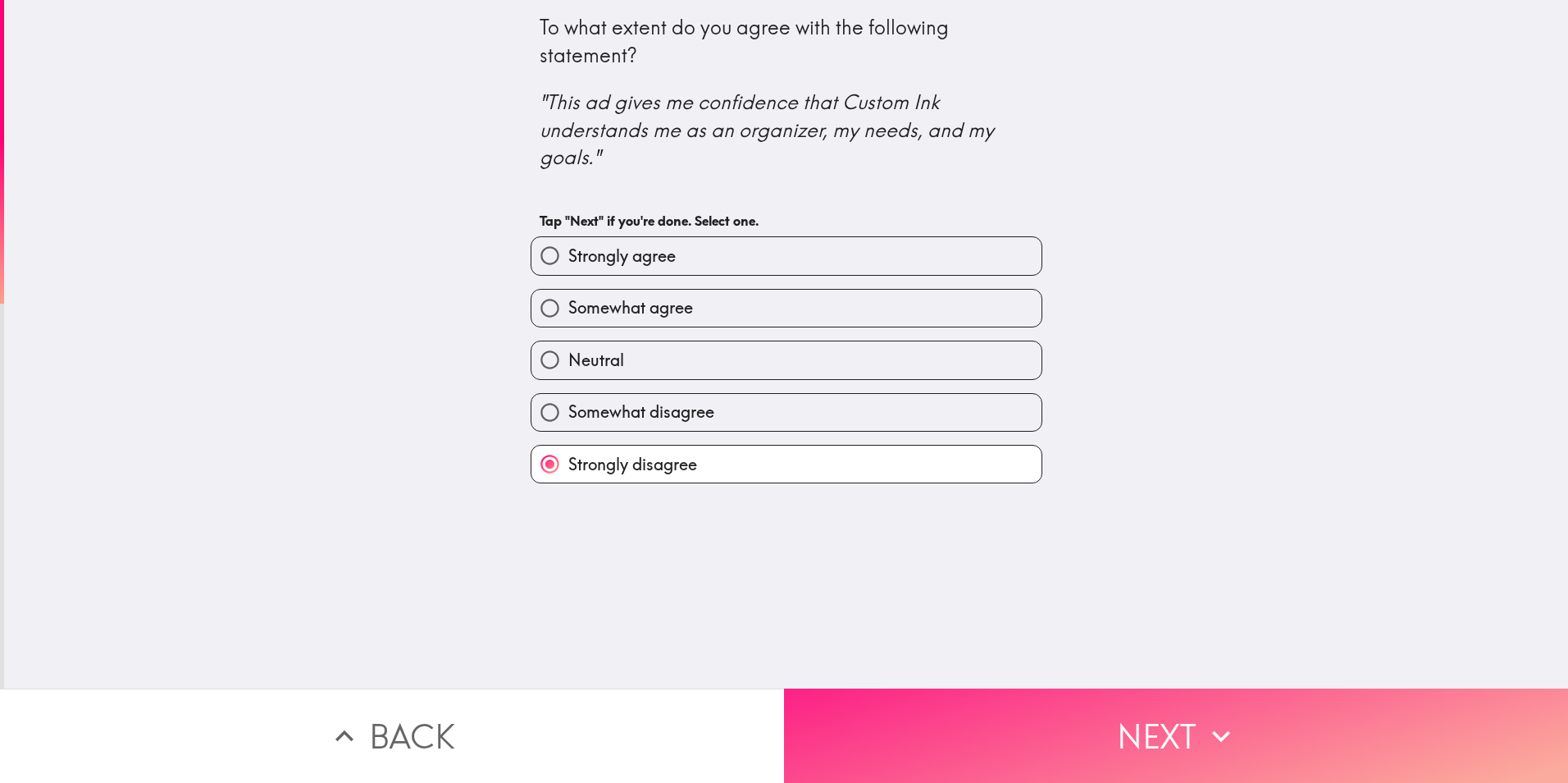
click at [1063, 710] on button "Next" at bounding box center [1176, 735] width 784 height 94
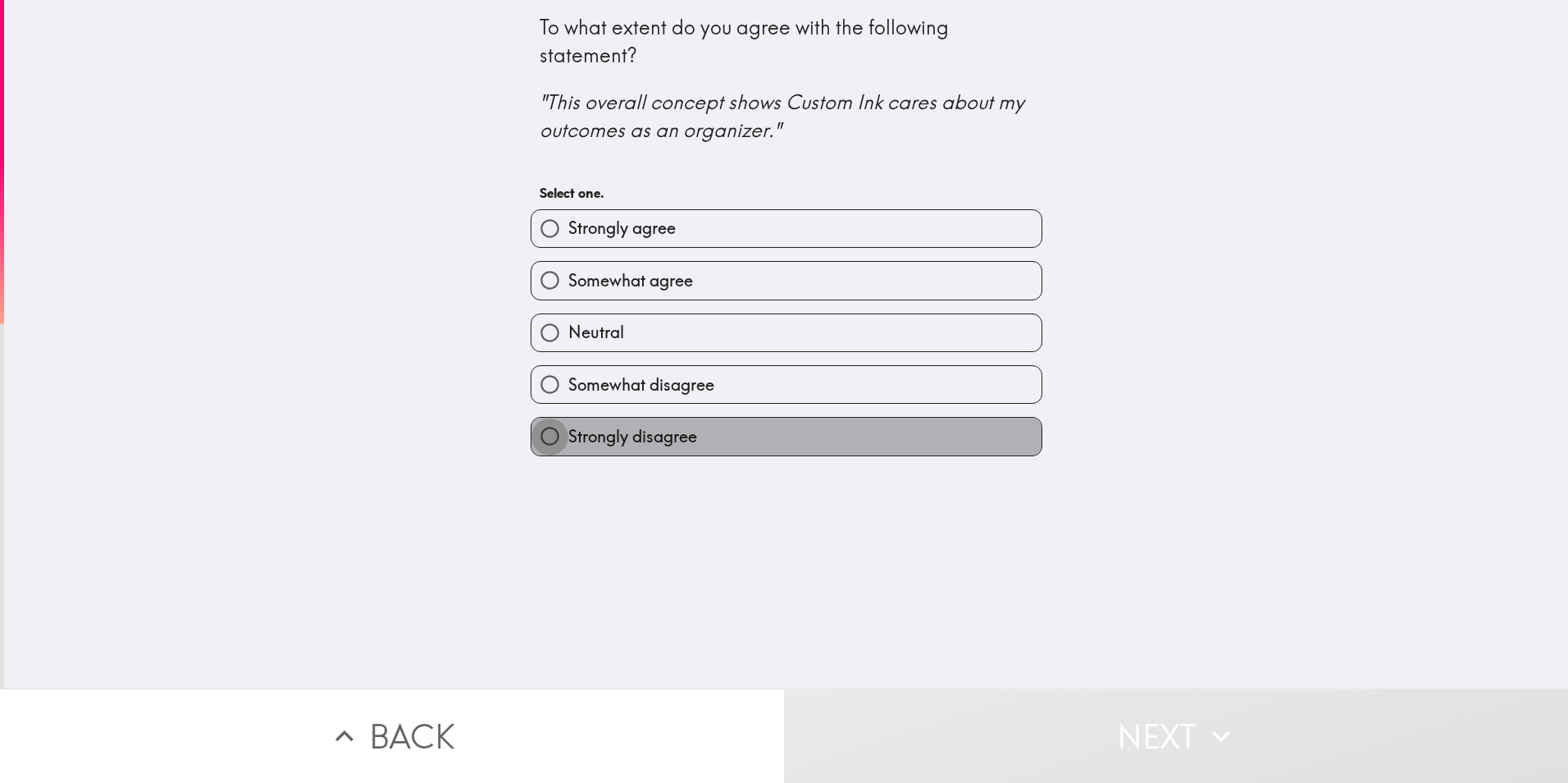
click at [545, 436] on input "Strongly disagree" at bounding box center [550, 436] width 37 height 37
radio input "true"
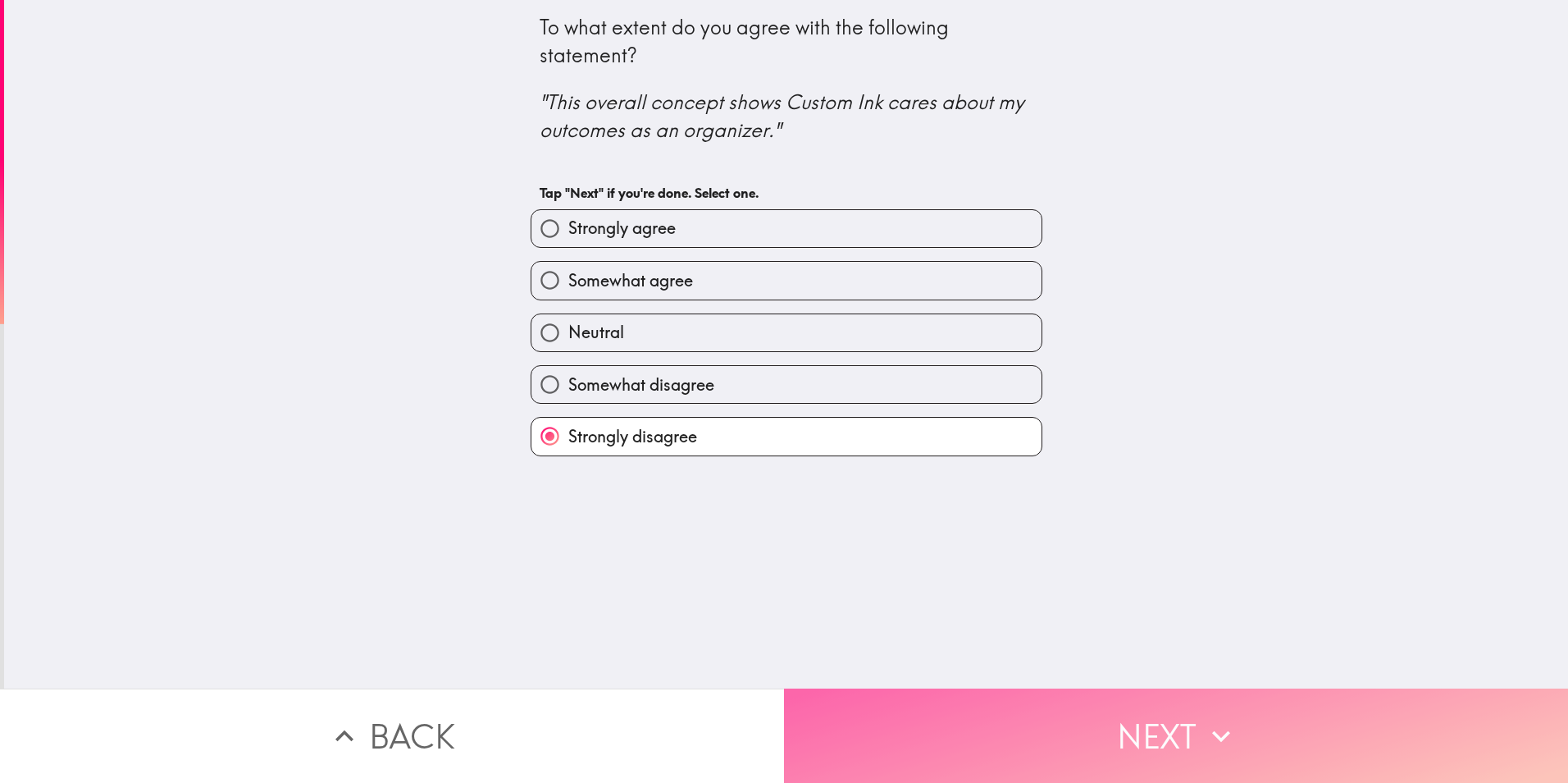
click at [1067, 705] on button "Next" at bounding box center [1176, 735] width 784 height 94
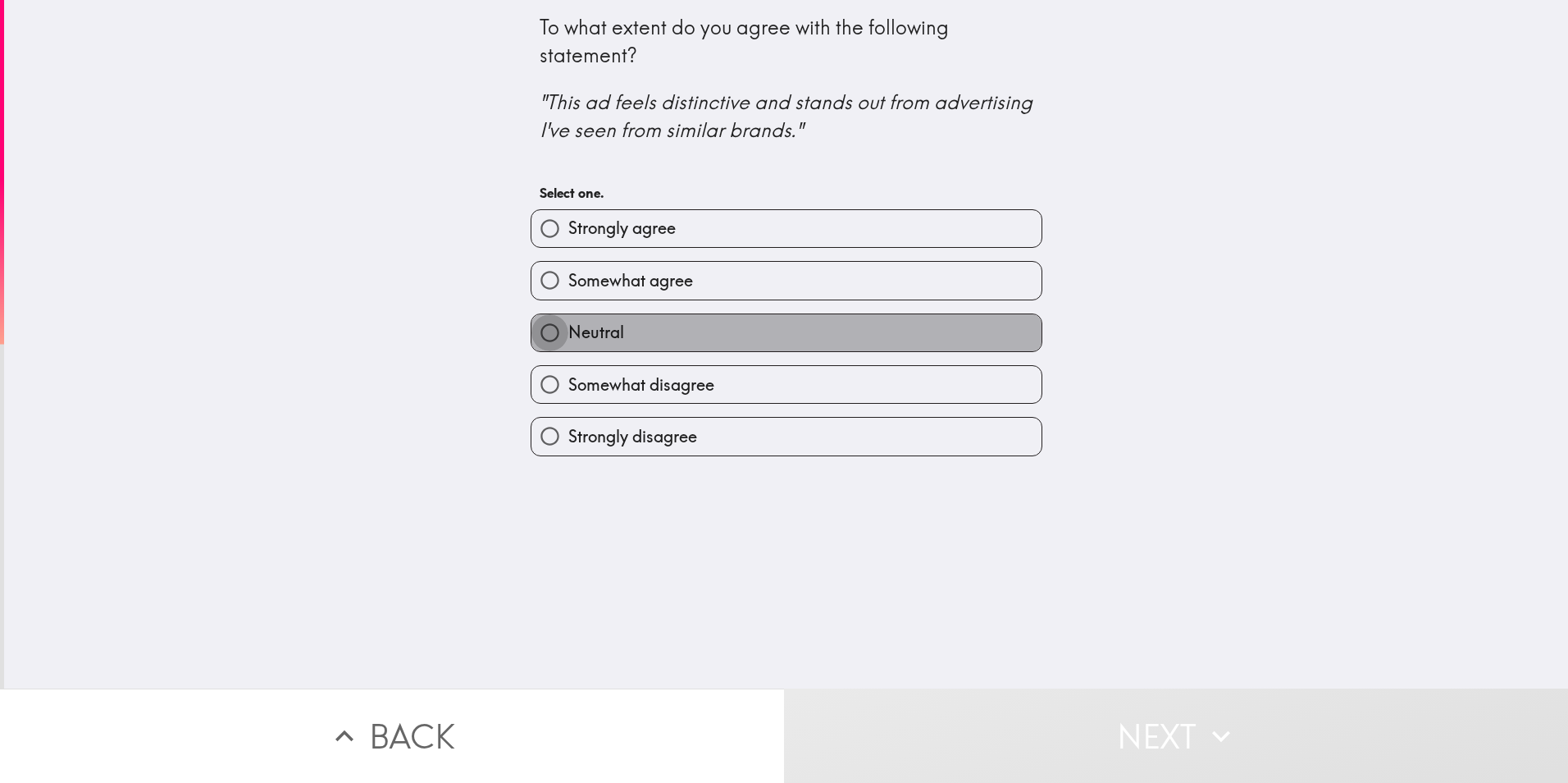
click at [536, 326] on input "Neutral" at bounding box center [550, 332] width 37 height 37
radio input "true"
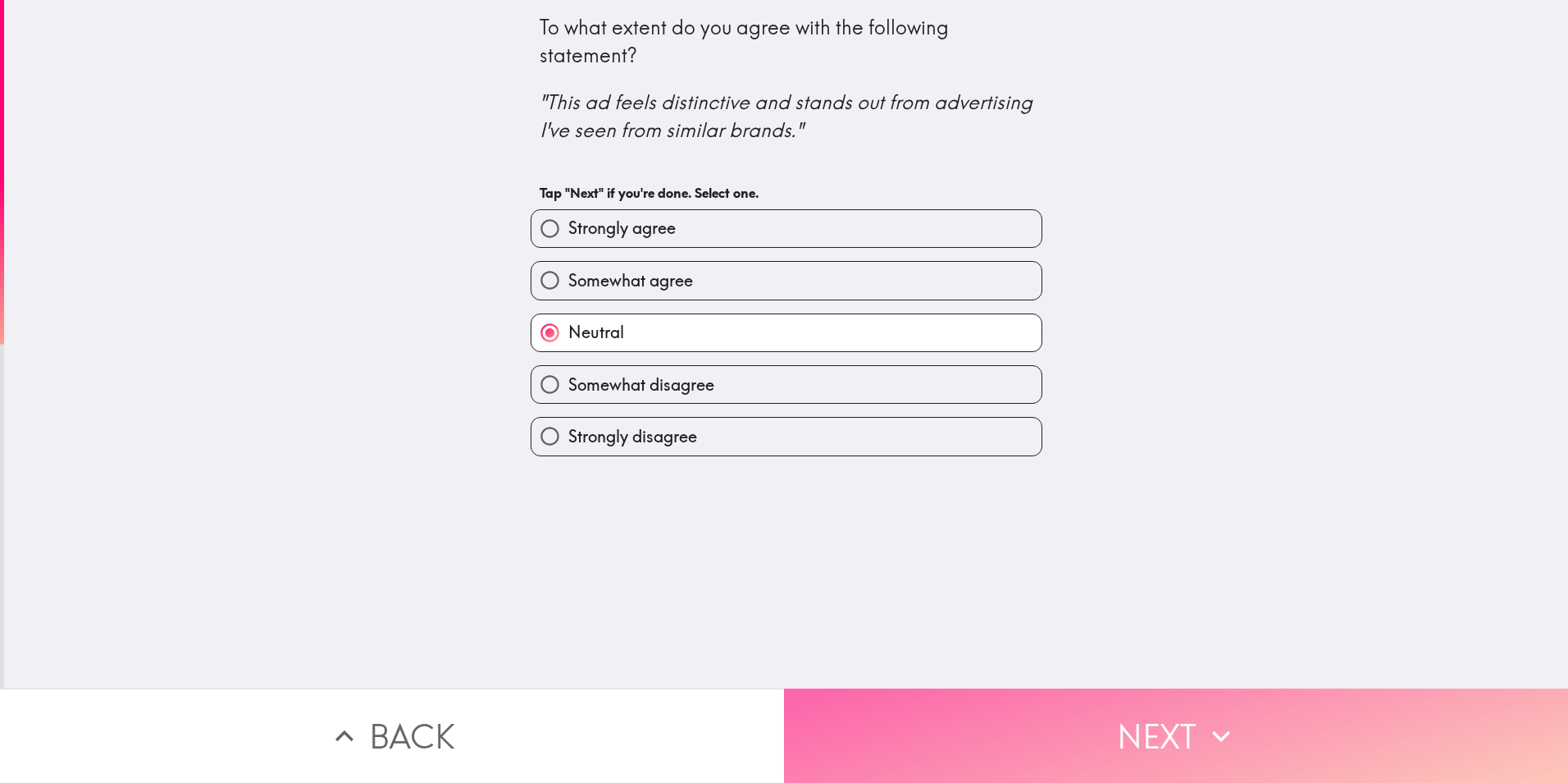
click at [1101, 724] on button "Next" at bounding box center [1176, 735] width 784 height 94
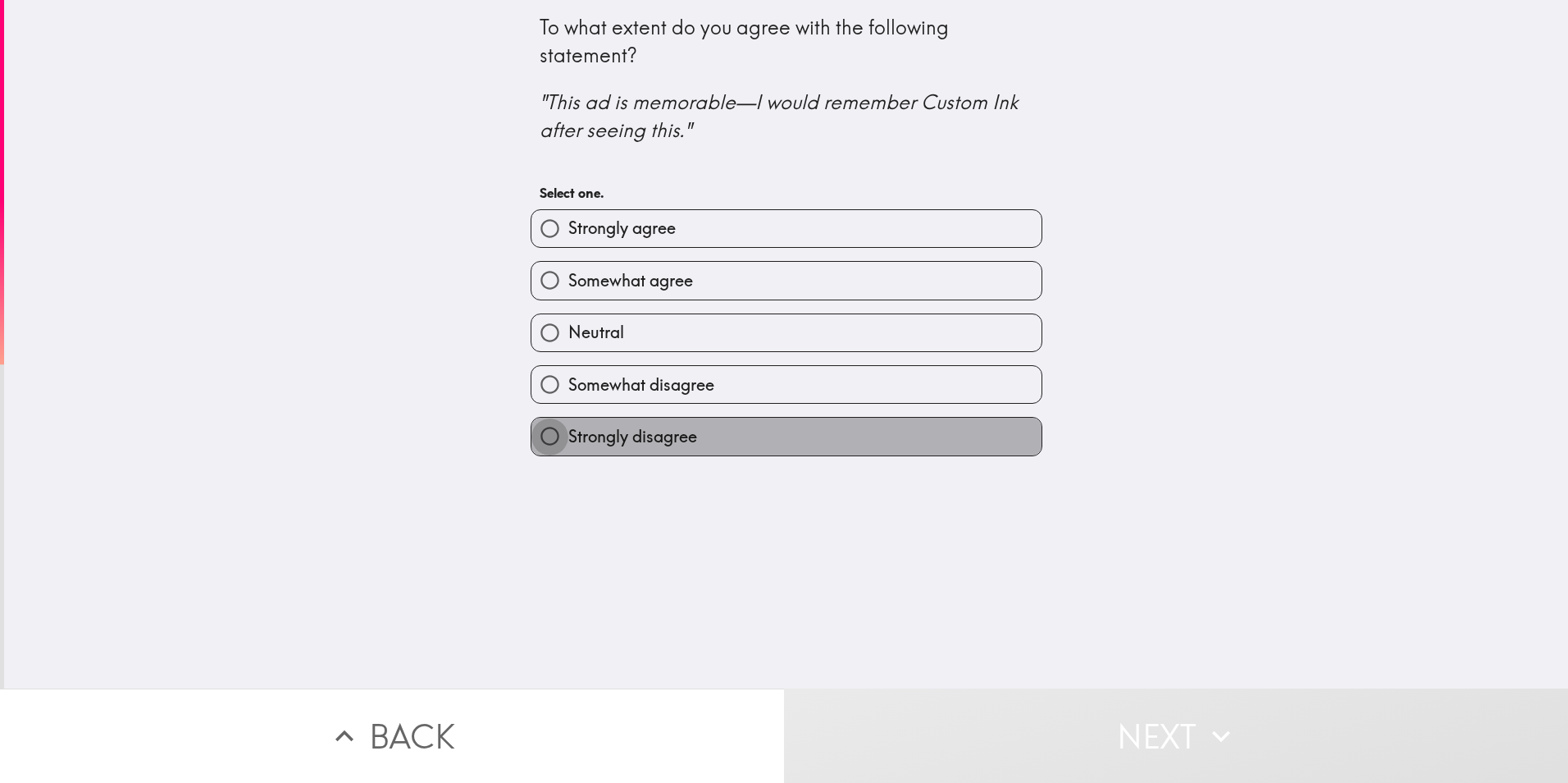
click at [546, 433] on input "Strongly disagree" at bounding box center [550, 436] width 37 height 37
radio input "true"
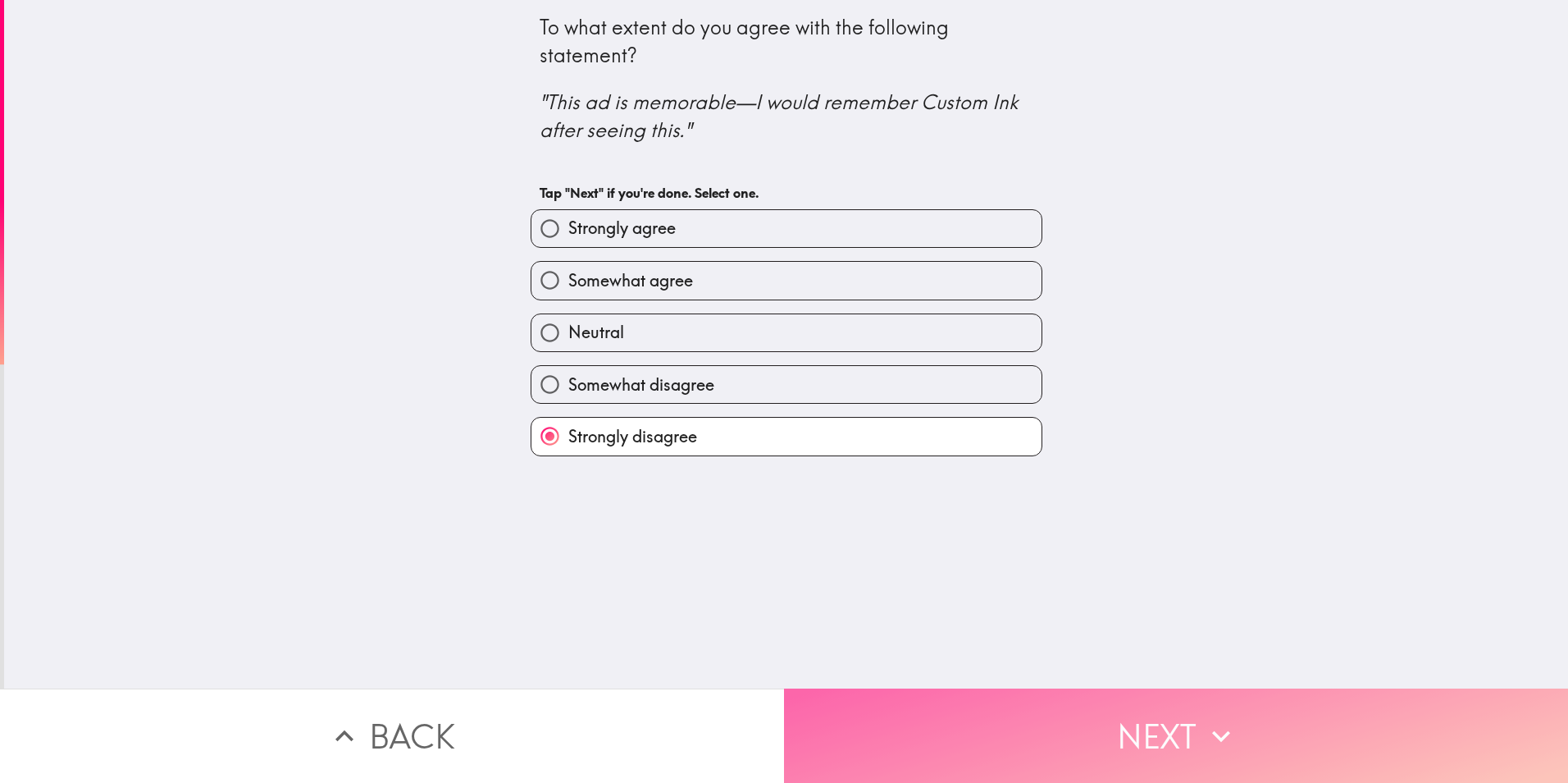
click at [1075, 728] on button "Next" at bounding box center [1176, 735] width 784 height 94
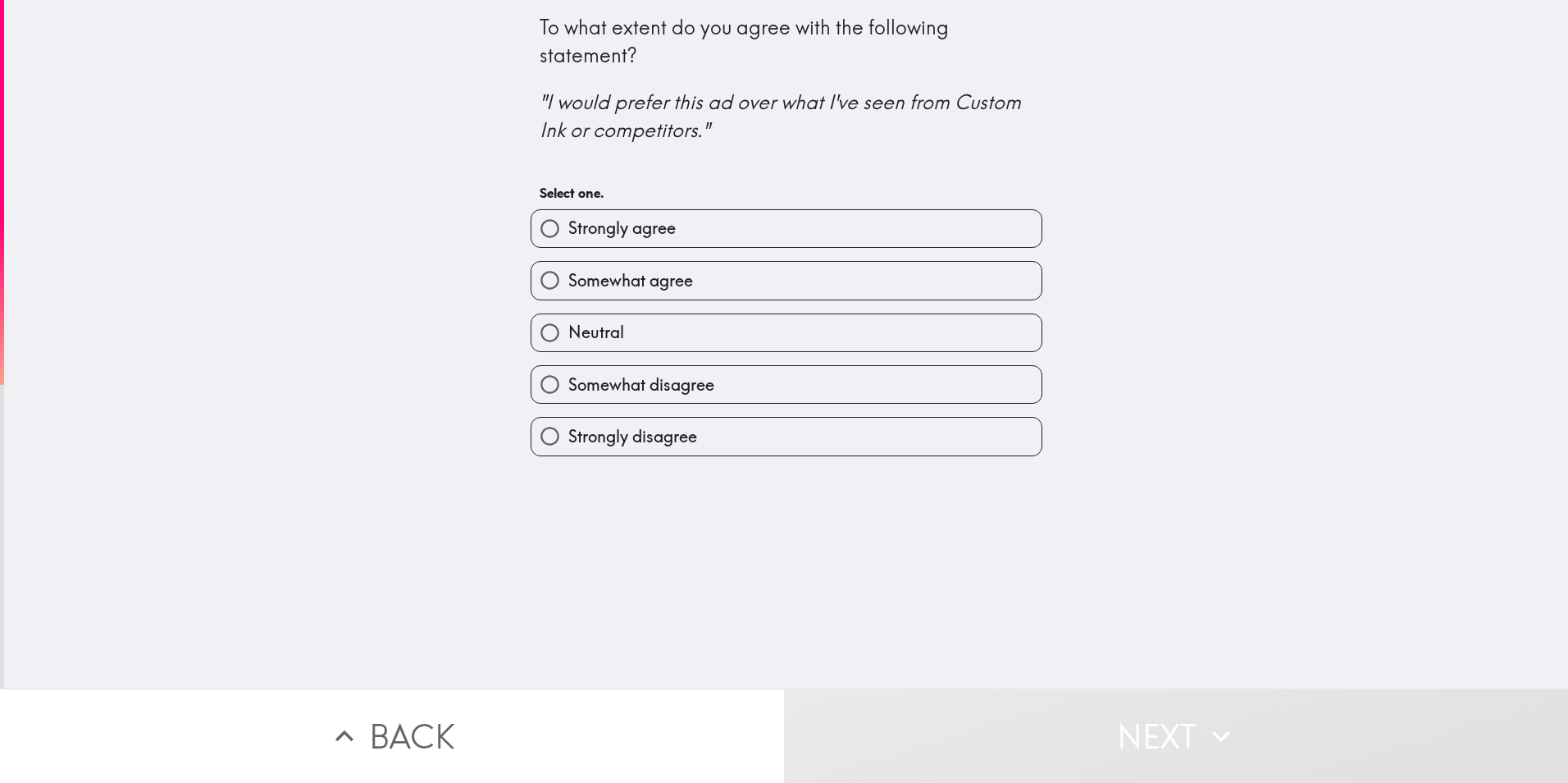
click at [535, 335] on input "Neutral" at bounding box center [550, 332] width 37 height 37
radio input "true"
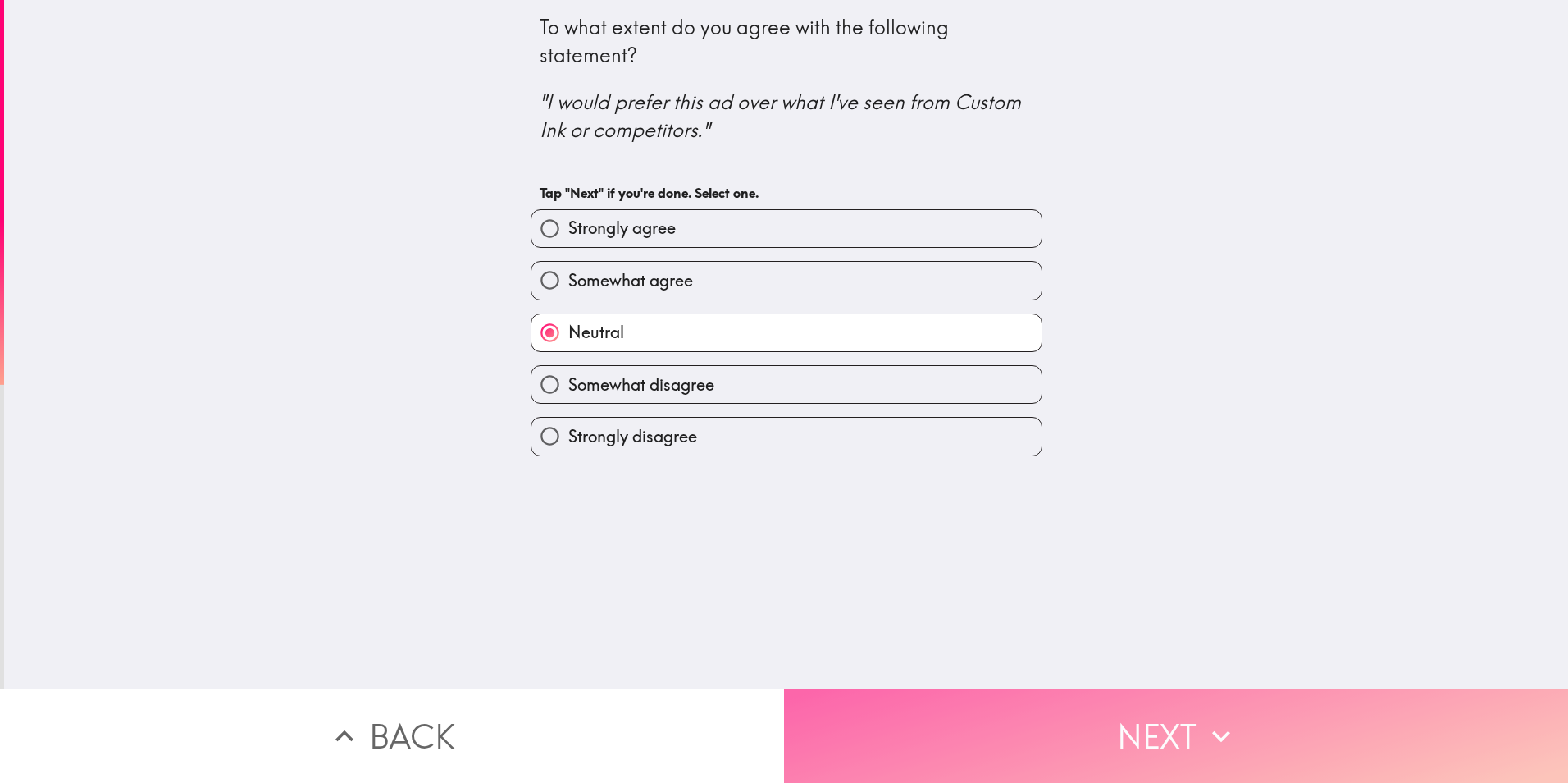
click at [1097, 715] on button "Next" at bounding box center [1176, 735] width 784 height 94
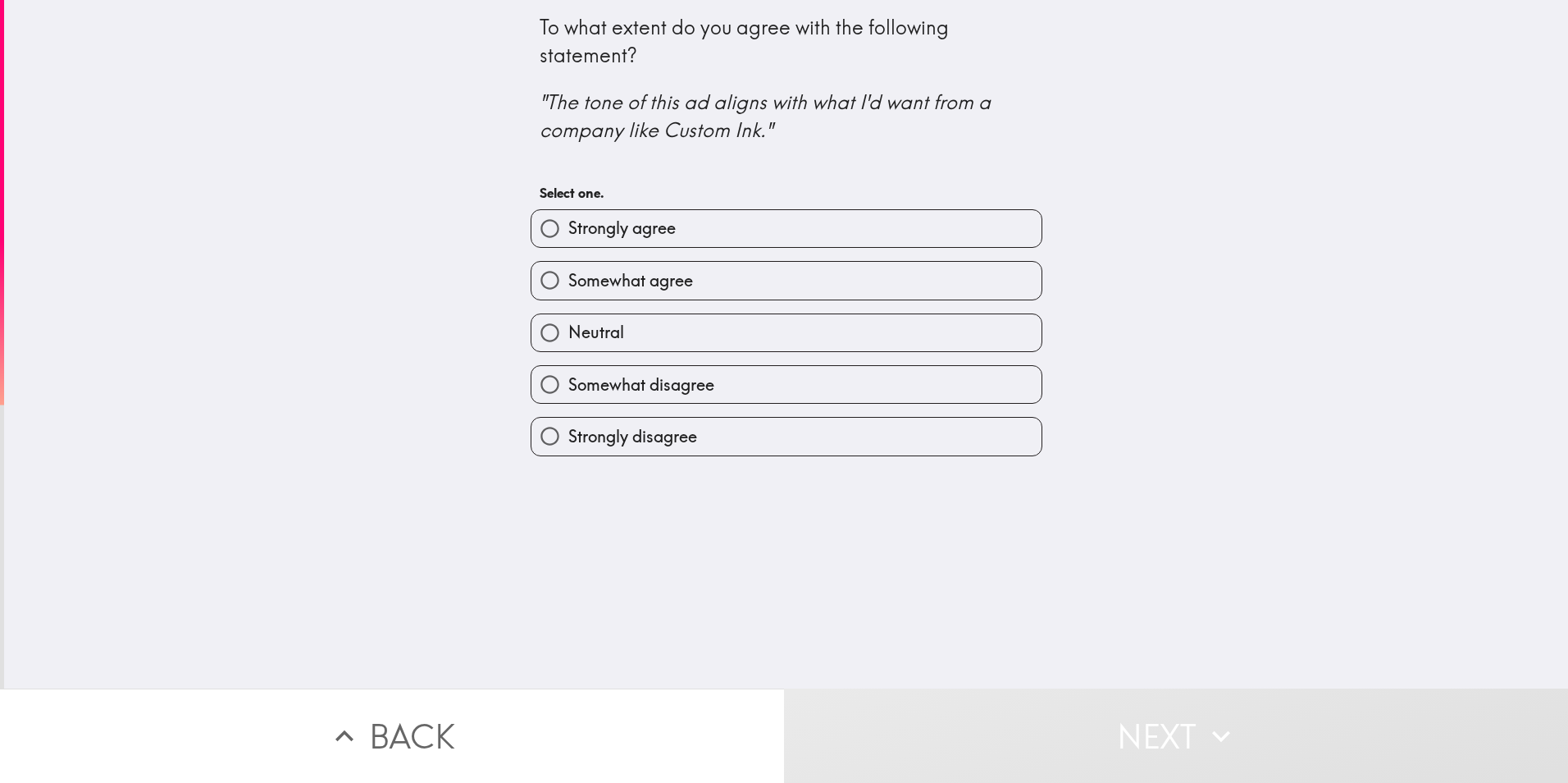
click at [537, 430] on input "Strongly disagree" at bounding box center [550, 436] width 37 height 37
radio input "true"
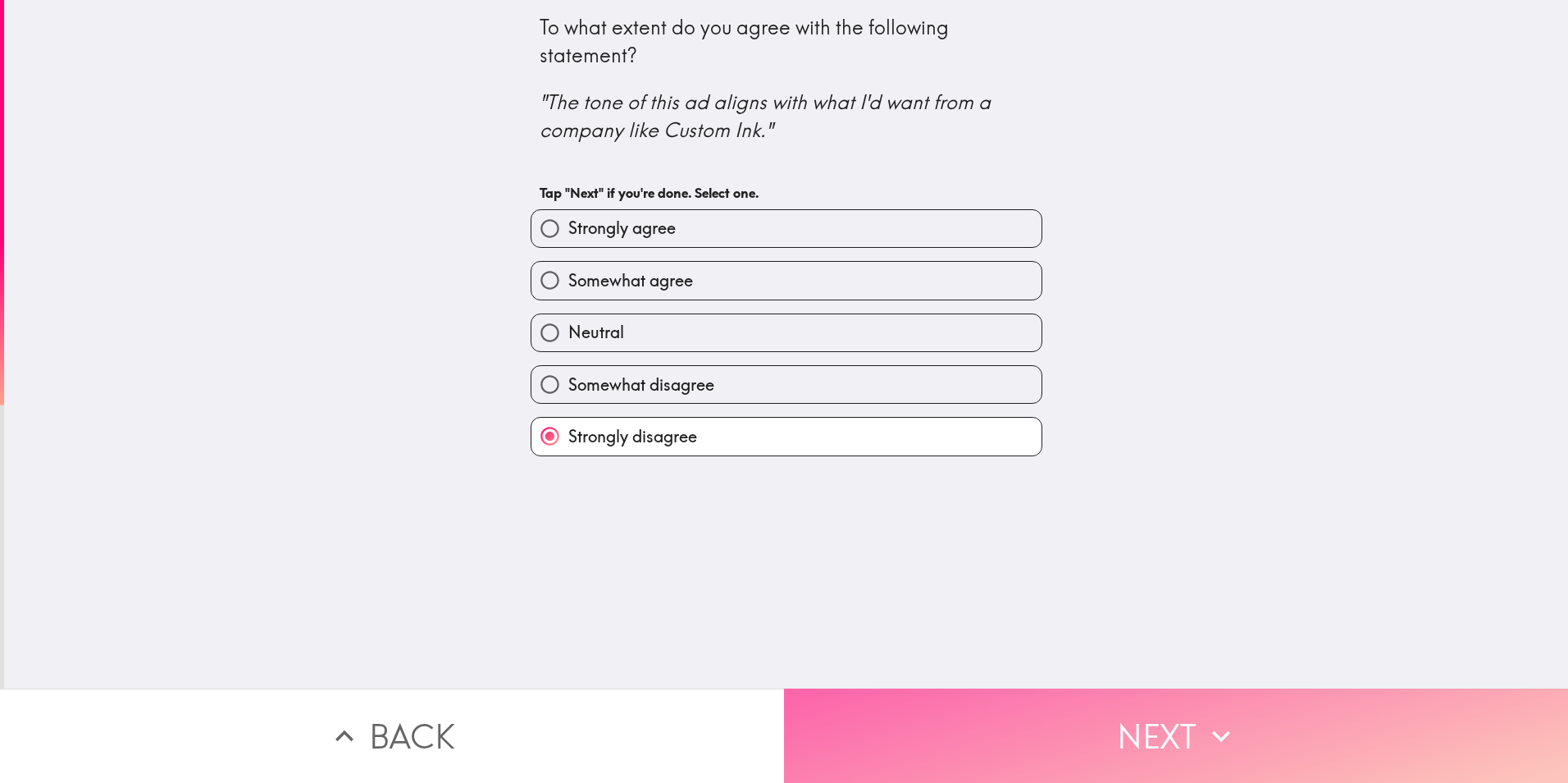
click at [1107, 716] on button "Next" at bounding box center [1176, 735] width 784 height 94
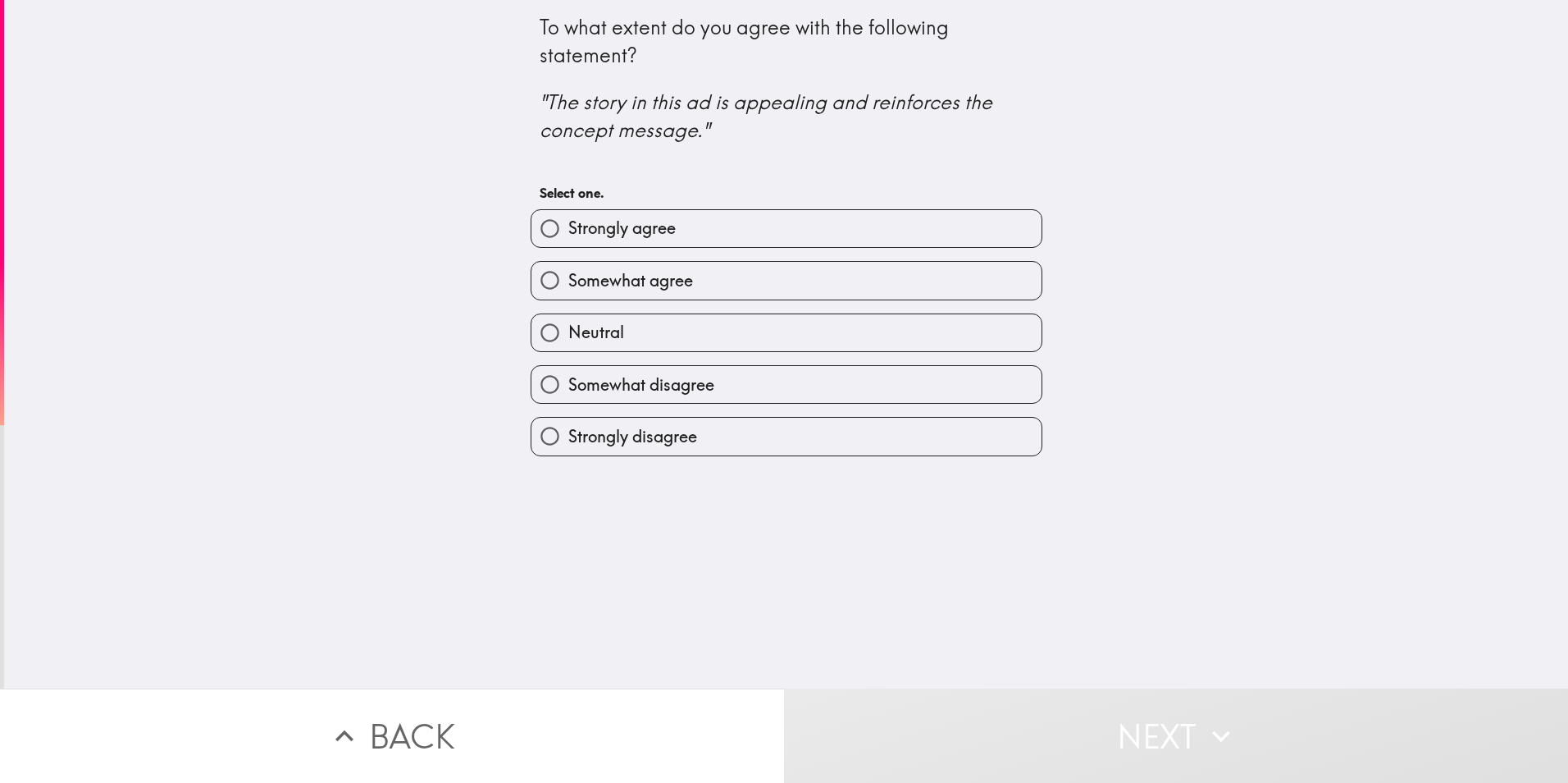
click at [539, 431] on input "Strongly disagree" at bounding box center [550, 436] width 37 height 37
radio input "true"
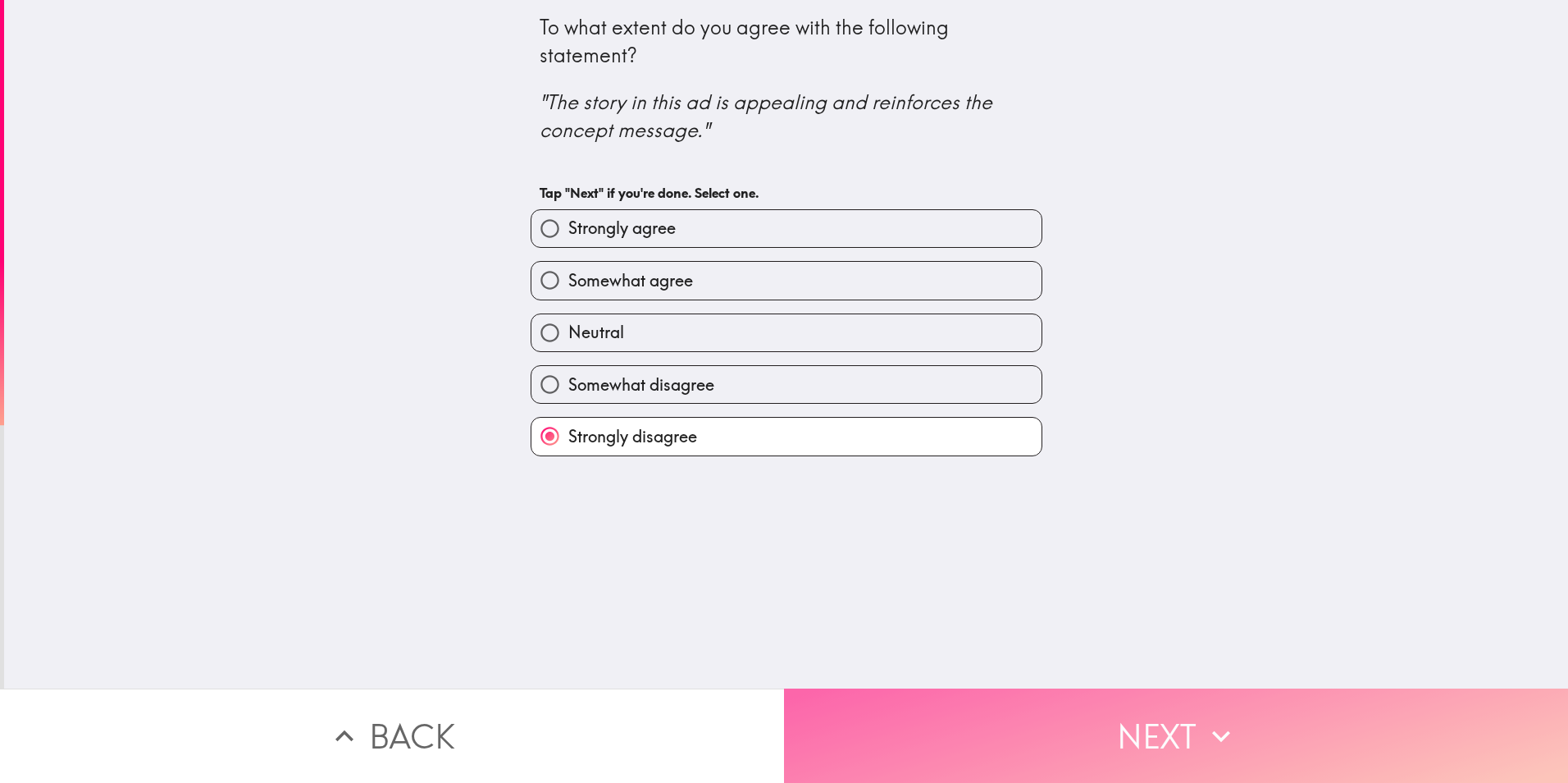
click at [1110, 720] on button "Next" at bounding box center [1176, 735] width 784 height 94
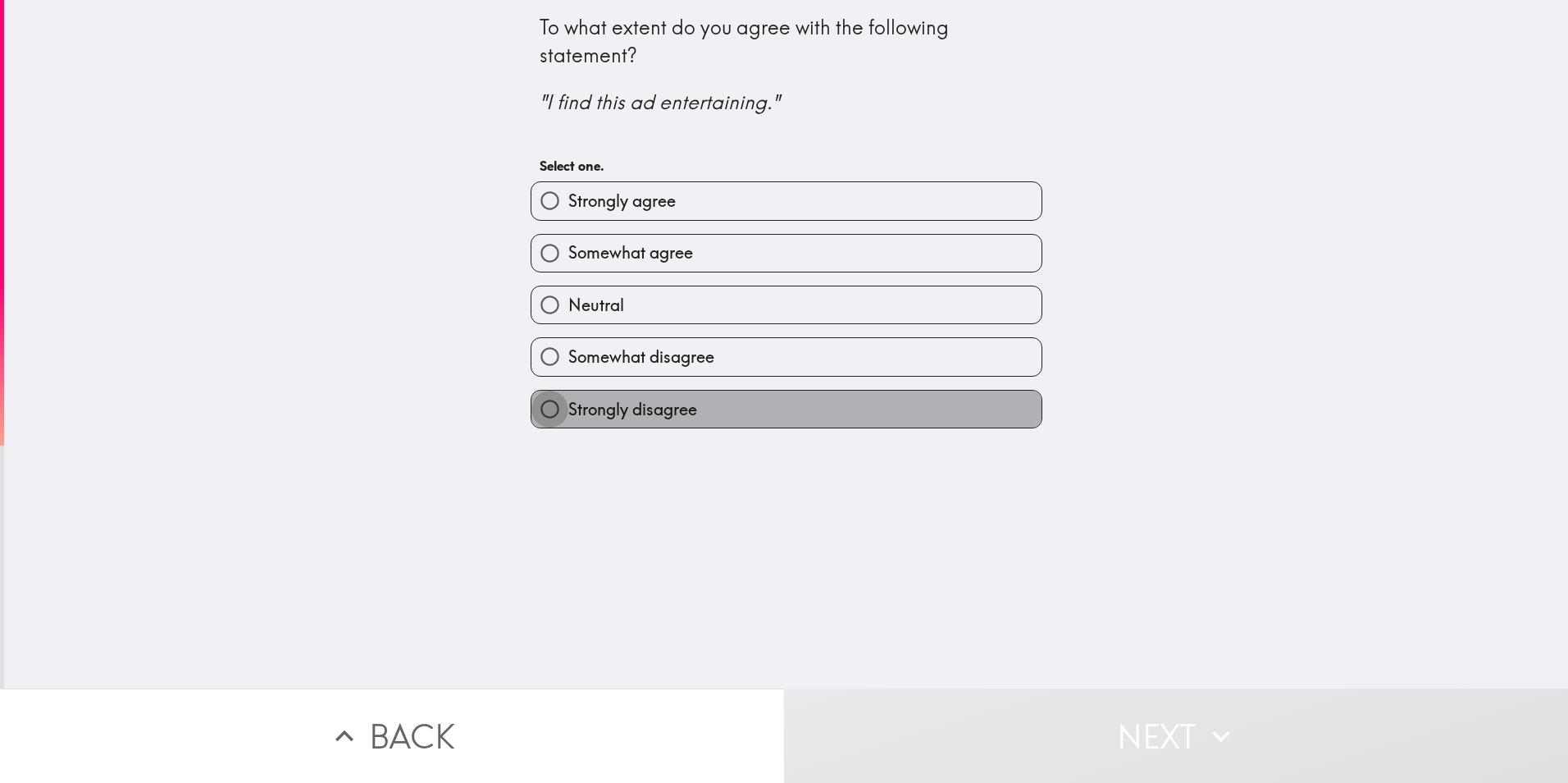
click at [536, 408] on input "Strongly disagree" at bounding box center [550, 408] width 37 height 37
radio input "true"
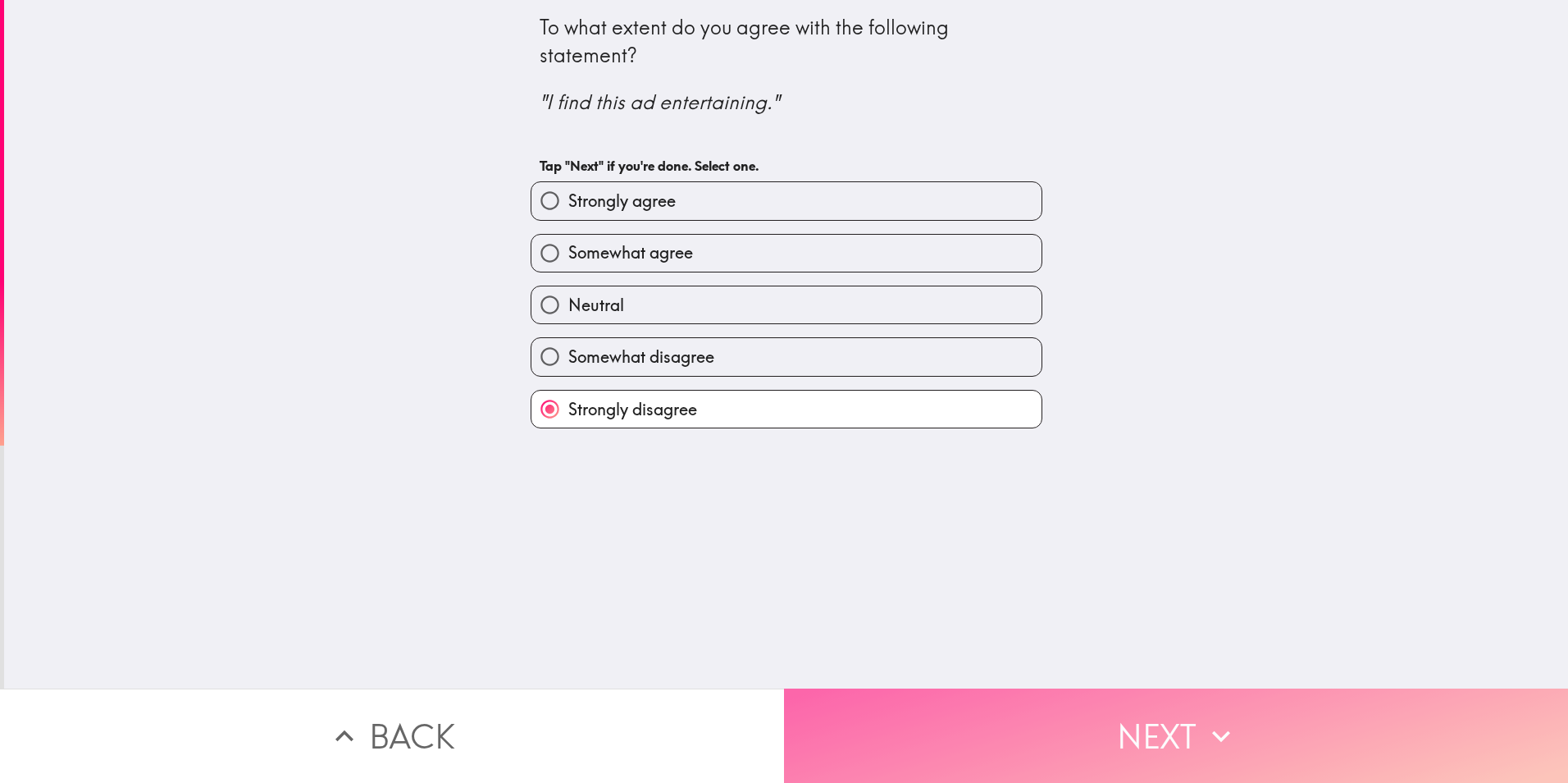
click at [1122, 724] on button "Next" at bounding box center [1176, 735] width 784 height 94
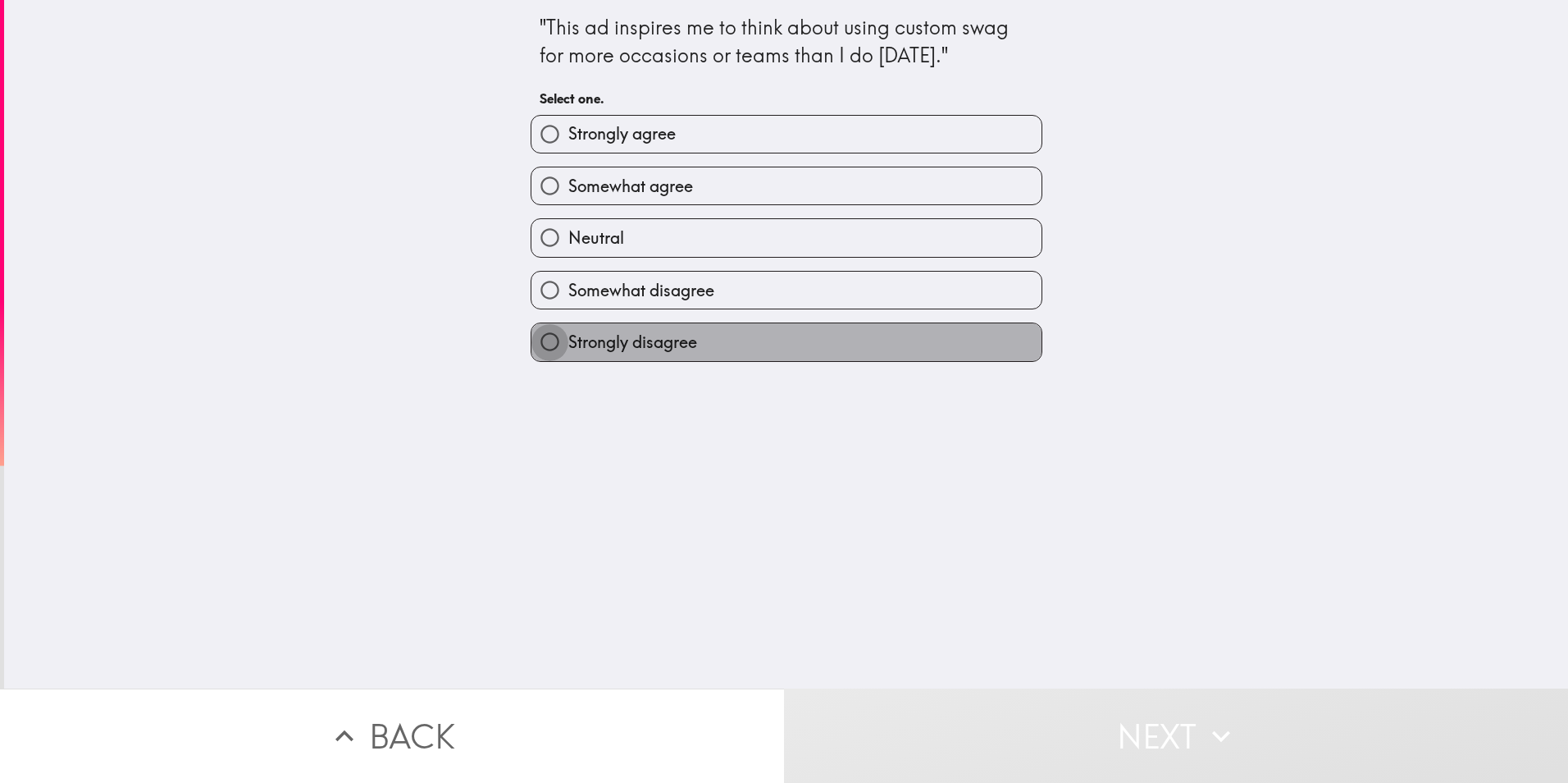
click at [547, 345] on input "Strongly disagree" at bounding box center [550, 341] width 37 height 37
radio input "true"
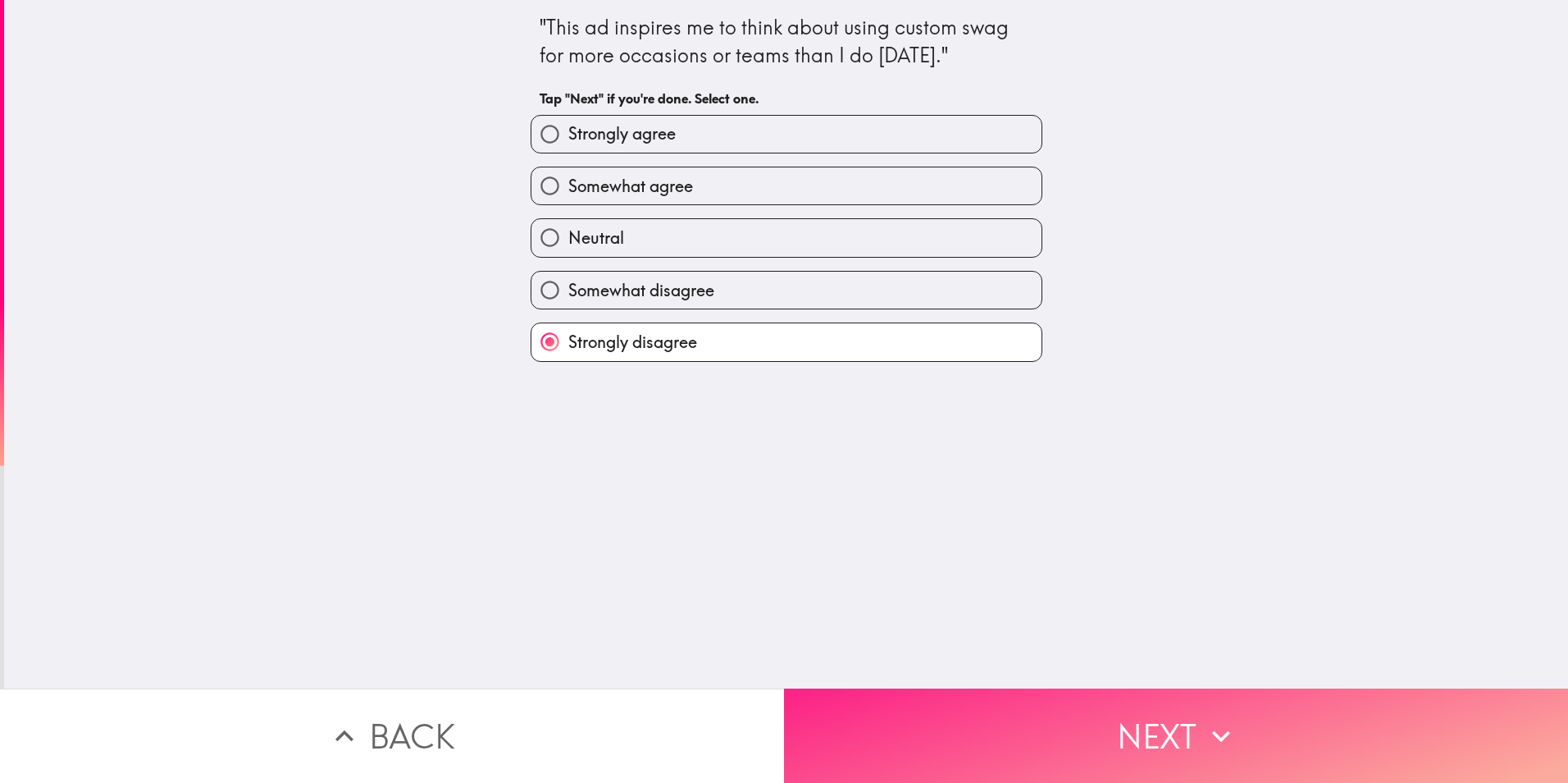
click at [1052, 725] on button "Next" at bounding box center [1176, 735] width 784 height 94
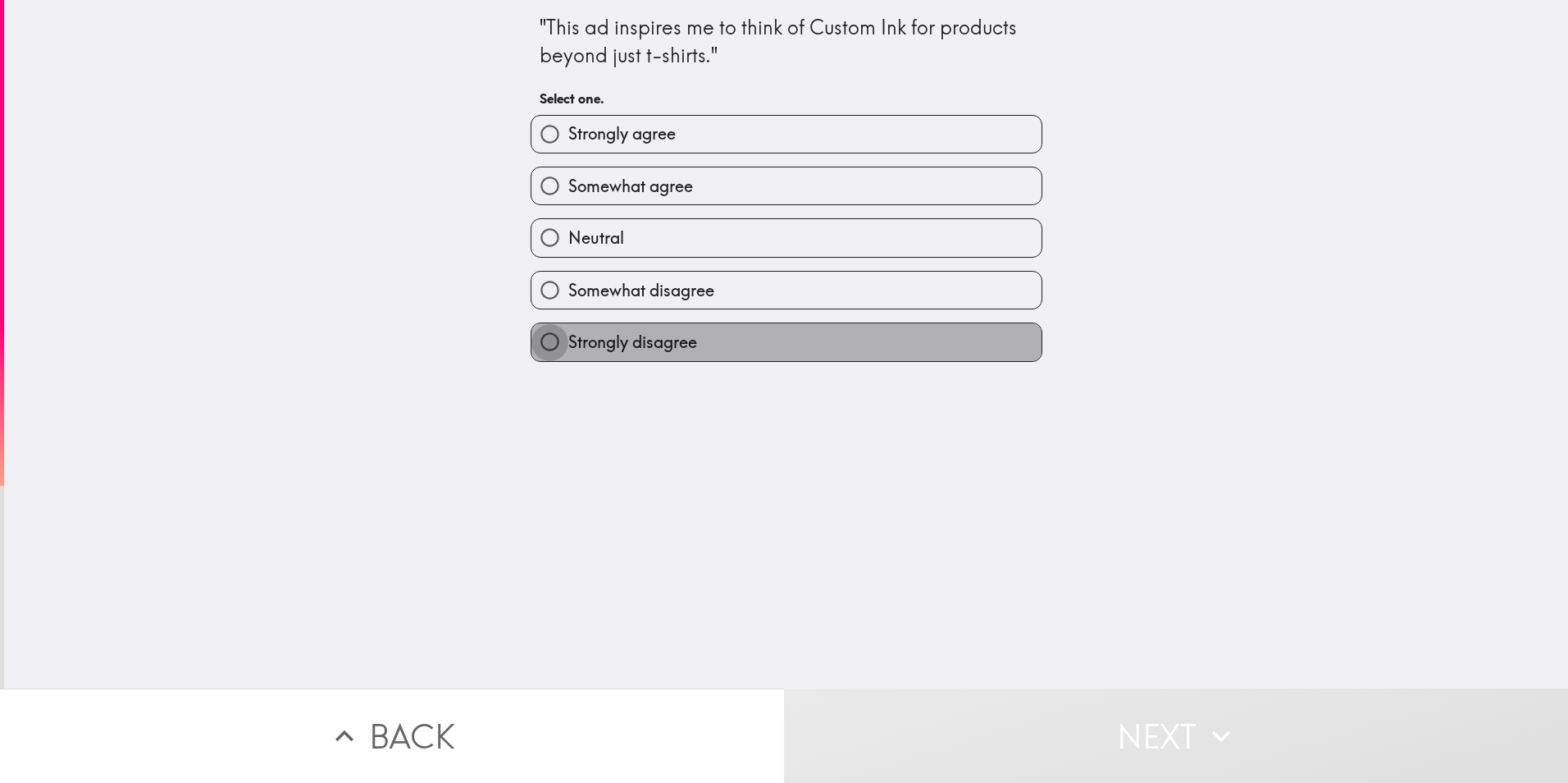
click at [540, 345] on input "Strongly disagree" at bounding box center [550, 341] width 37 height 37
radio input "true"
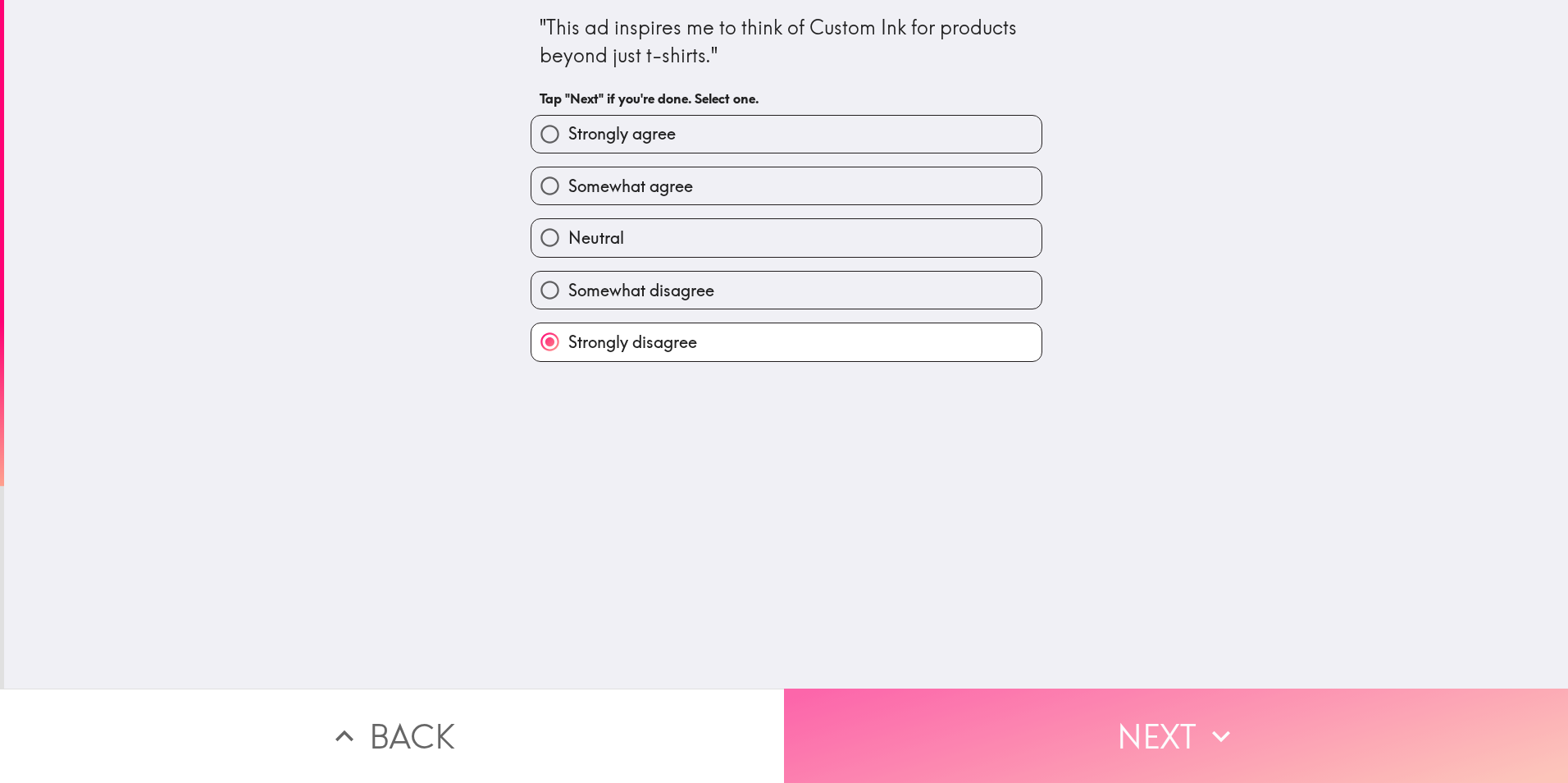
click at [1061, 720] on button "Next" at bounding box center [1176, 735] width 784 height 94
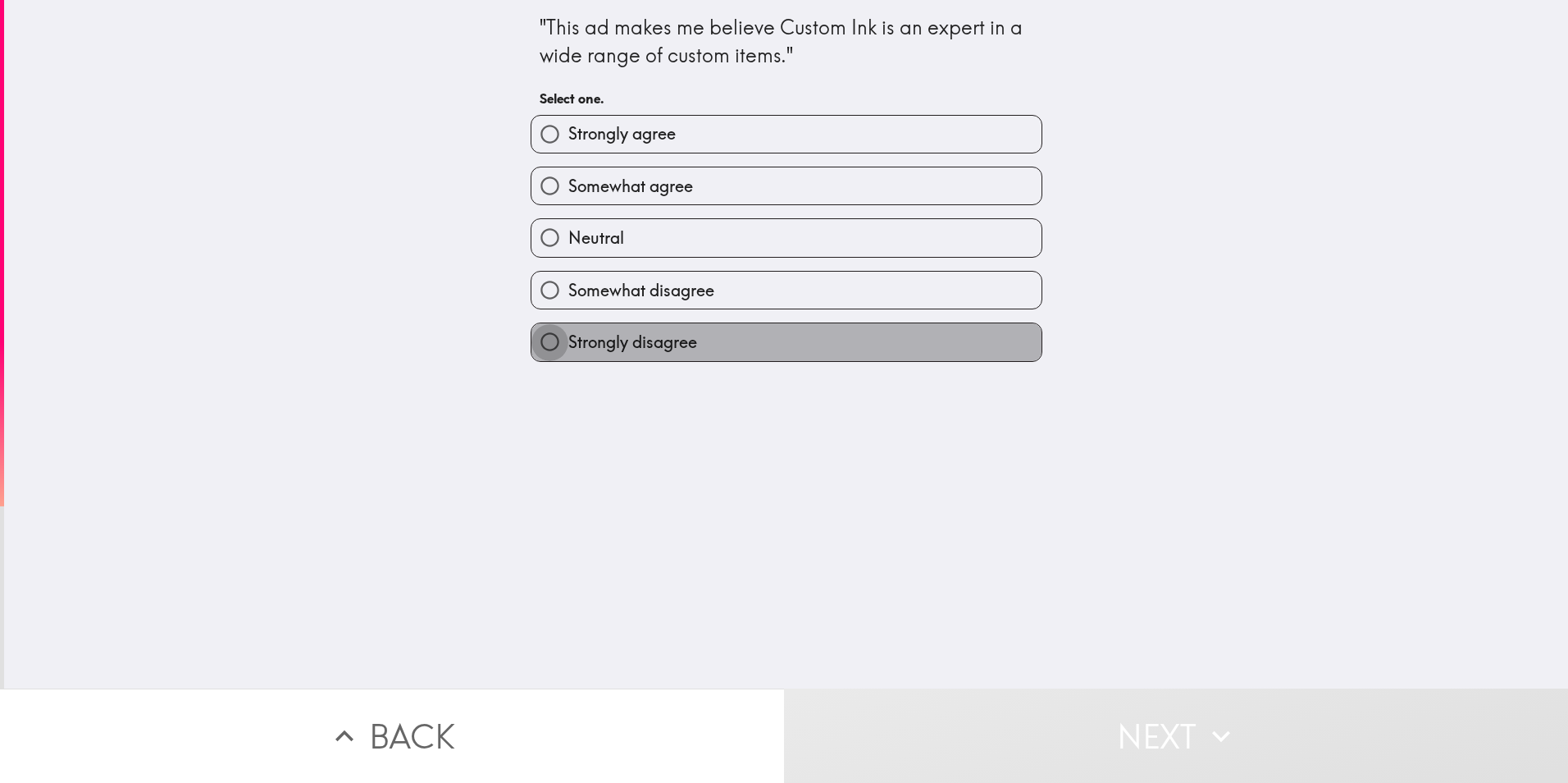
click at [540, 340] on input "Strongly disagree" at bounding box center [550, 341] width 37 height 37
radio input "true"
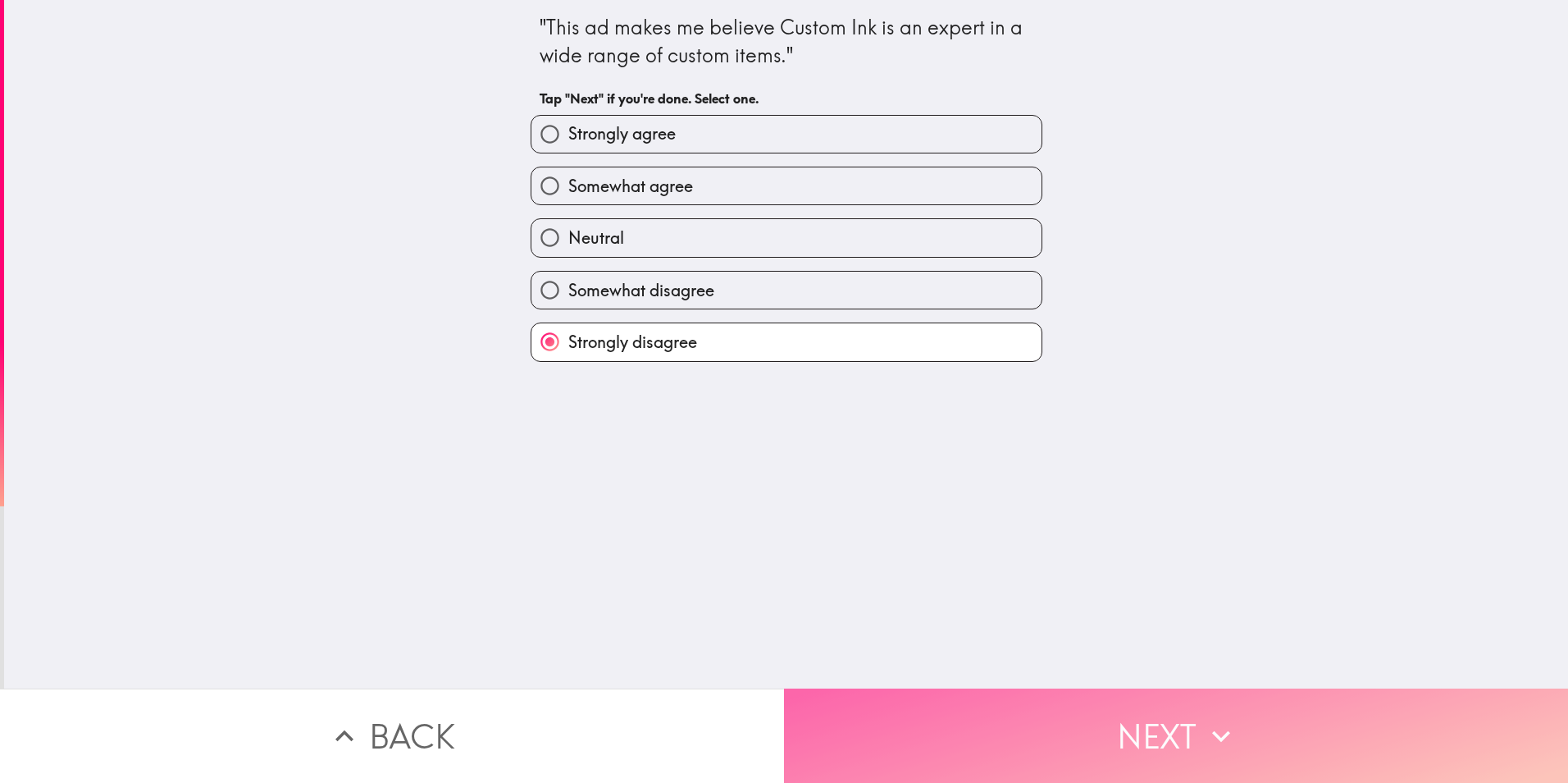
click at [1090, 723] on button "Next" at bounding box center [1176, 735] width 784 height 94
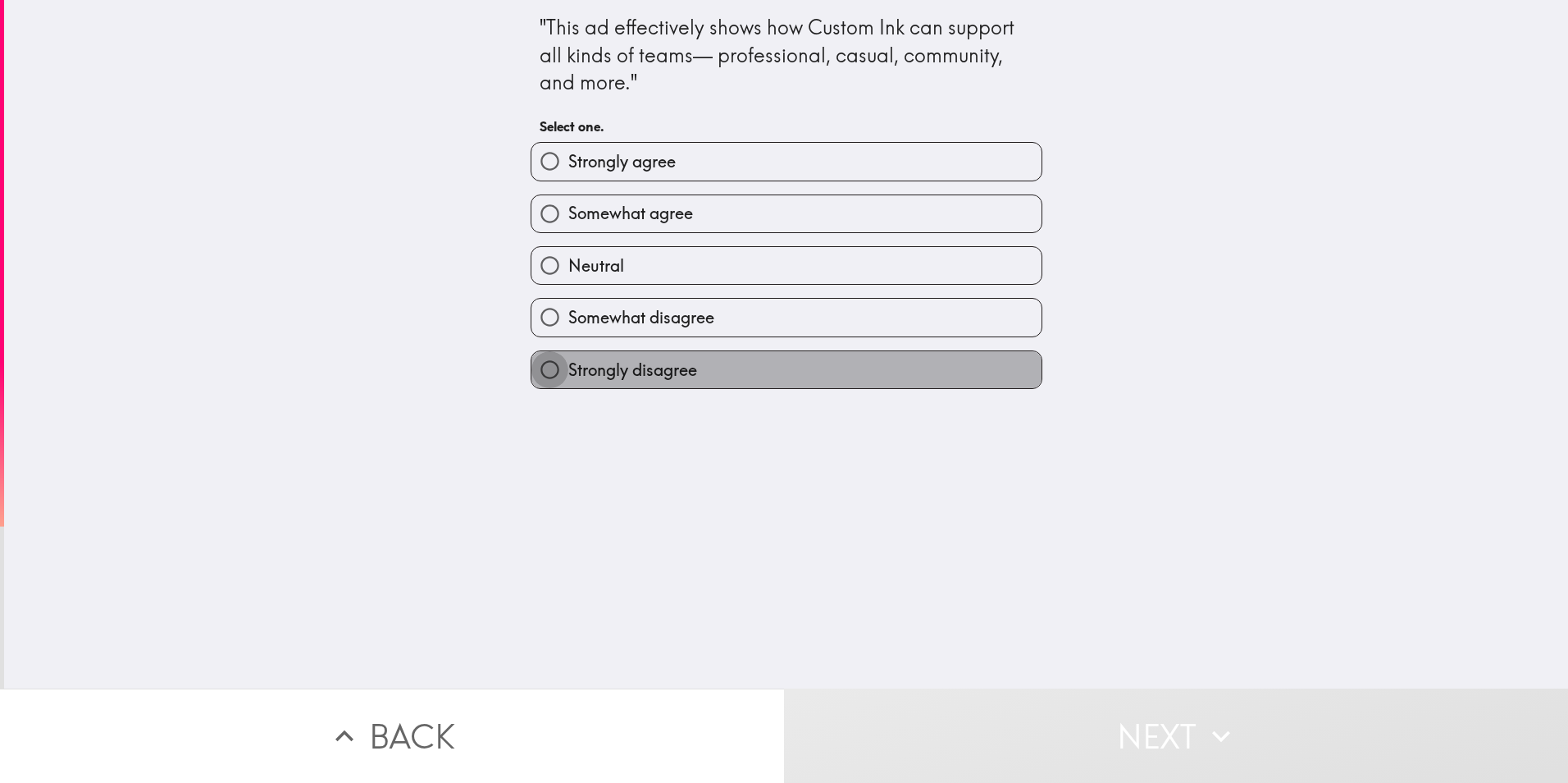
click at [532, 361] on input "Strongly disagree" at bounding box center [550, 369] width 37 height 37
radio input "true"
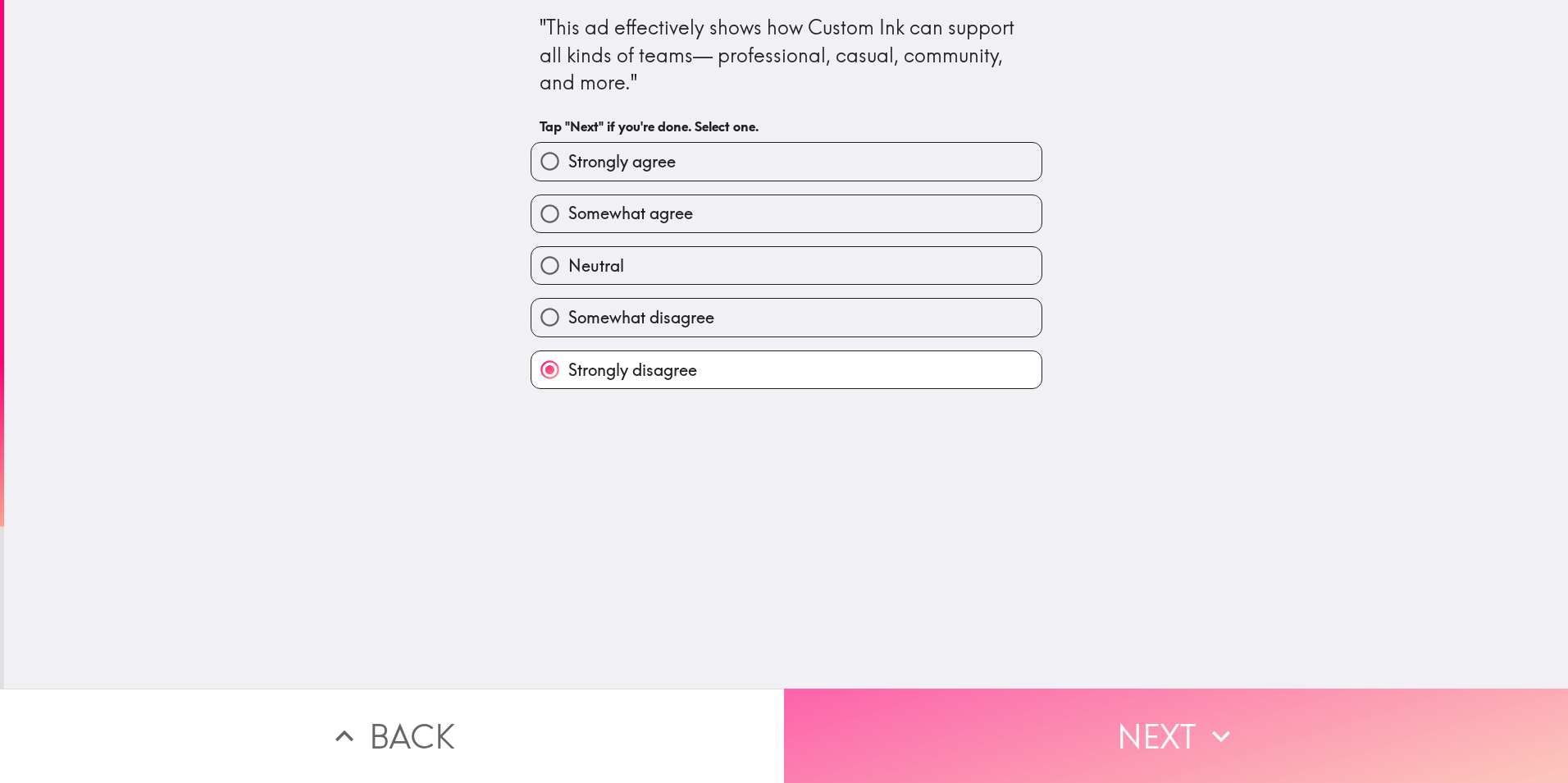
click at [1085, 718] on button "Next" at bounding box center [1176, 735] width 784 height 94
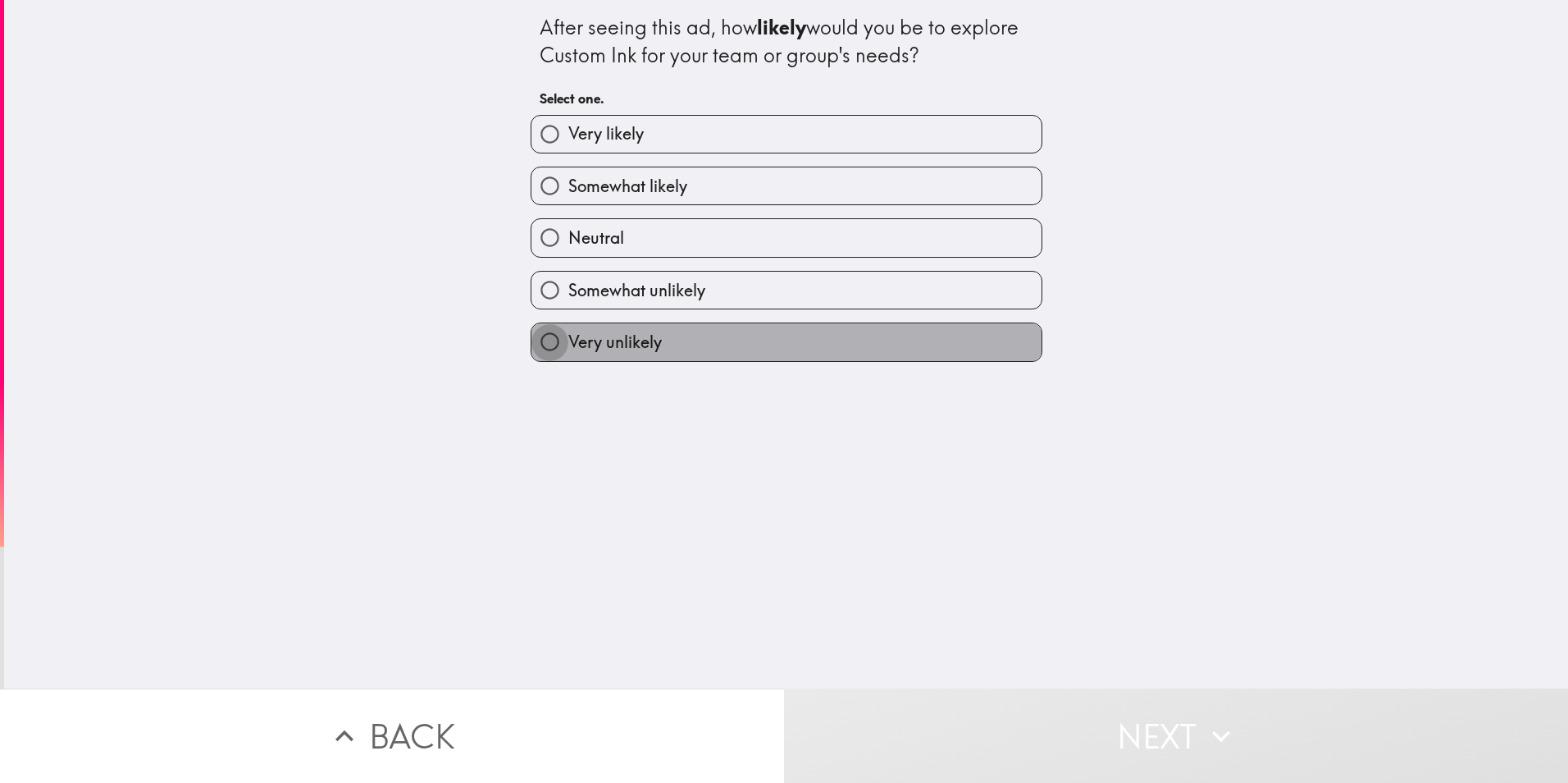
click at [541, 339] on input "Very unlikely" at bounding box center [550, 341] width 37 height 37
radio input "true"
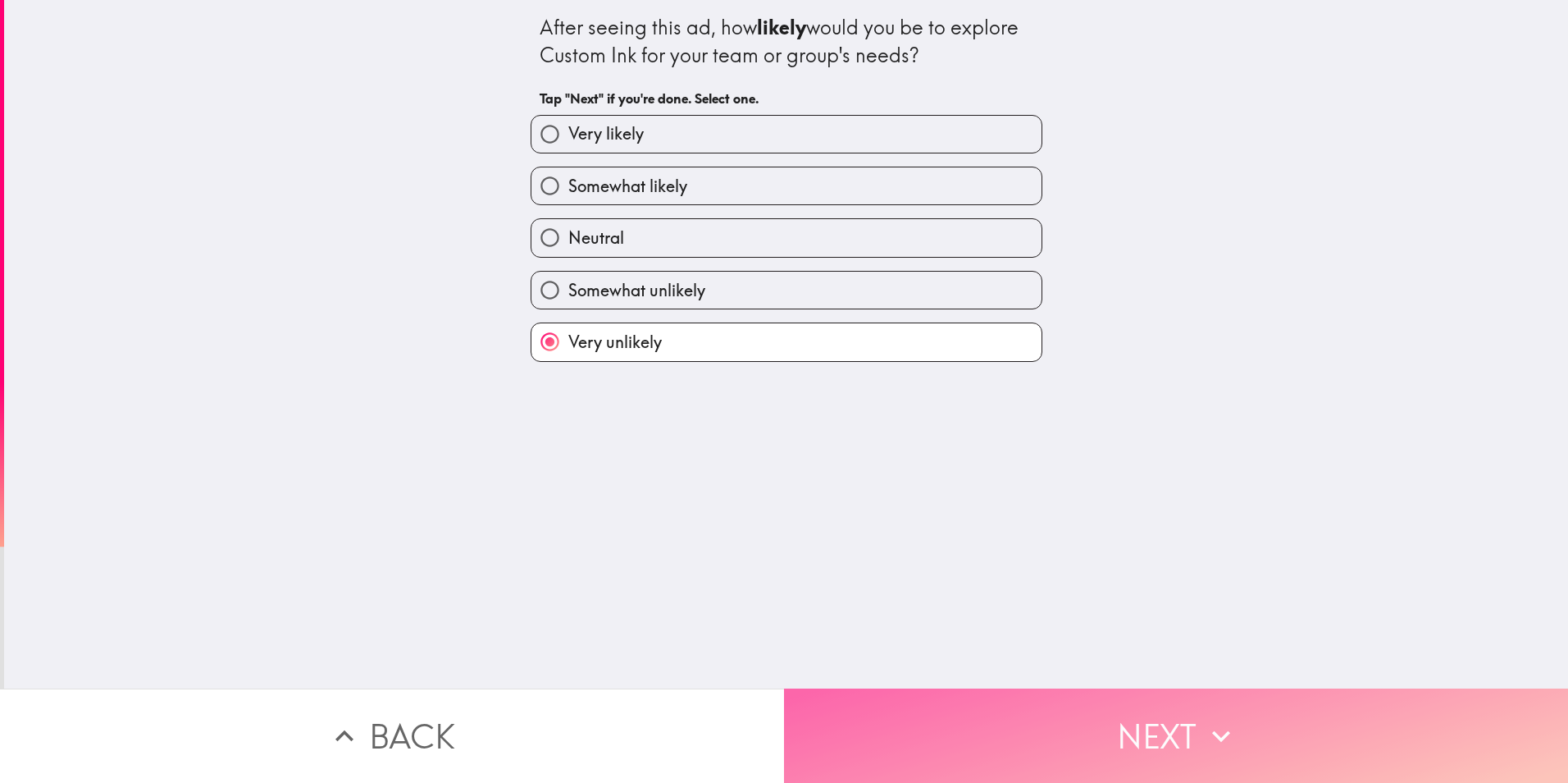
click at [1086, 719] on button "Next" at bounding box center [1176, 735] width 784 height 94
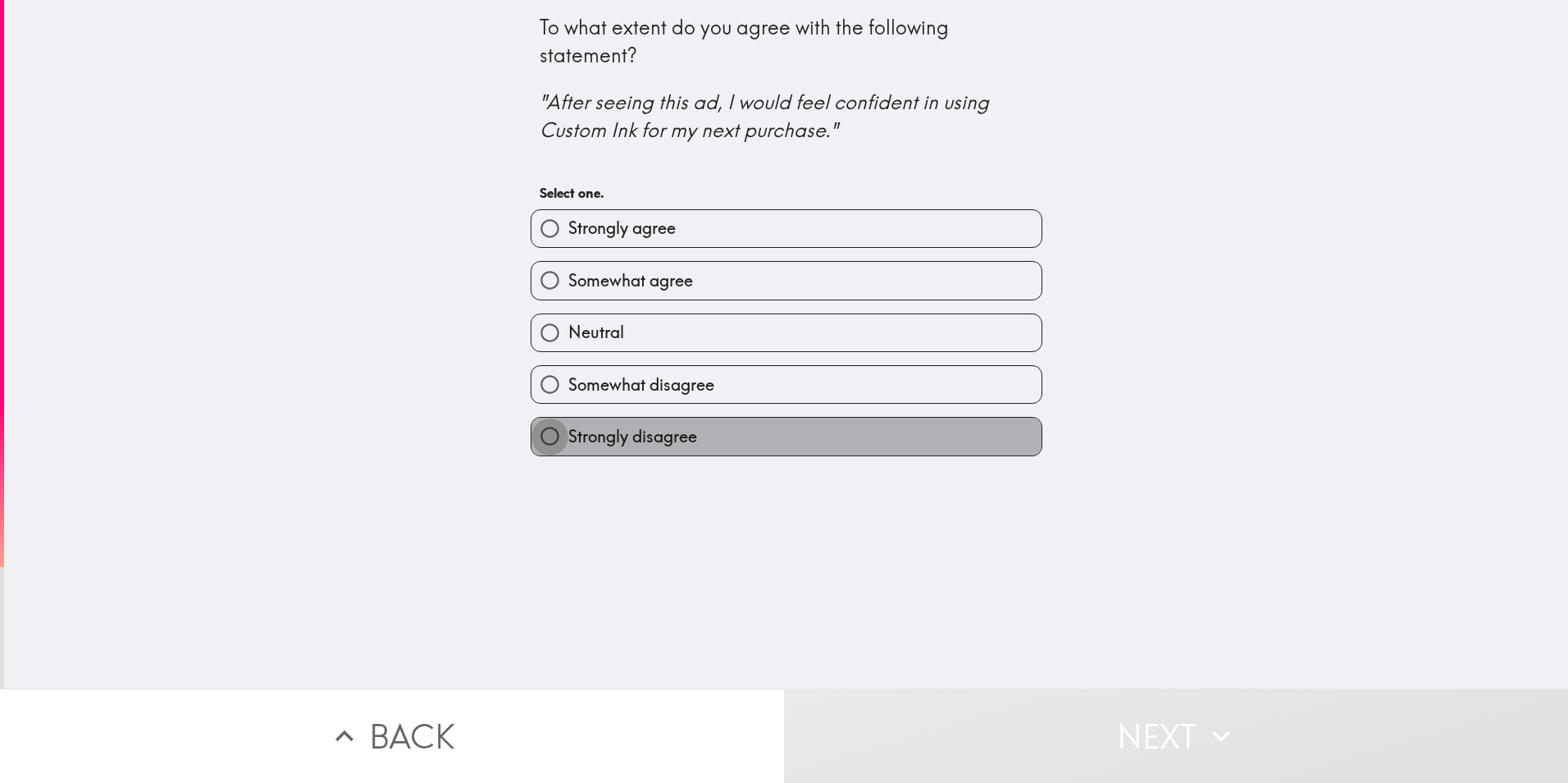
click at [532, 431] on input "Strongly disagree" at bounding box center [550, 436] width 37 height 37
radio input "true"
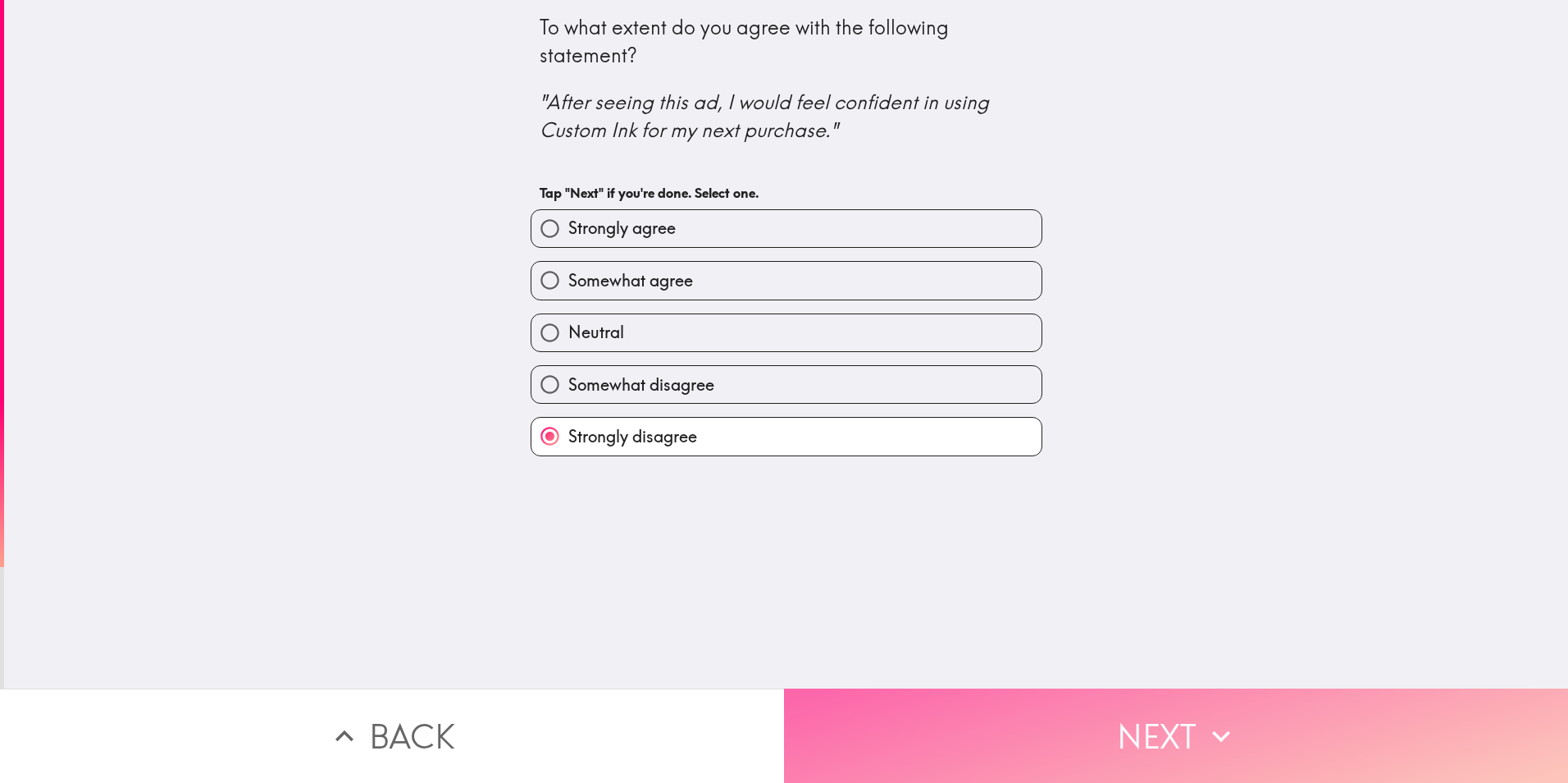
click at [1047, 726] on button "Next" at bounding box center [1176, 735] width 784 height 94
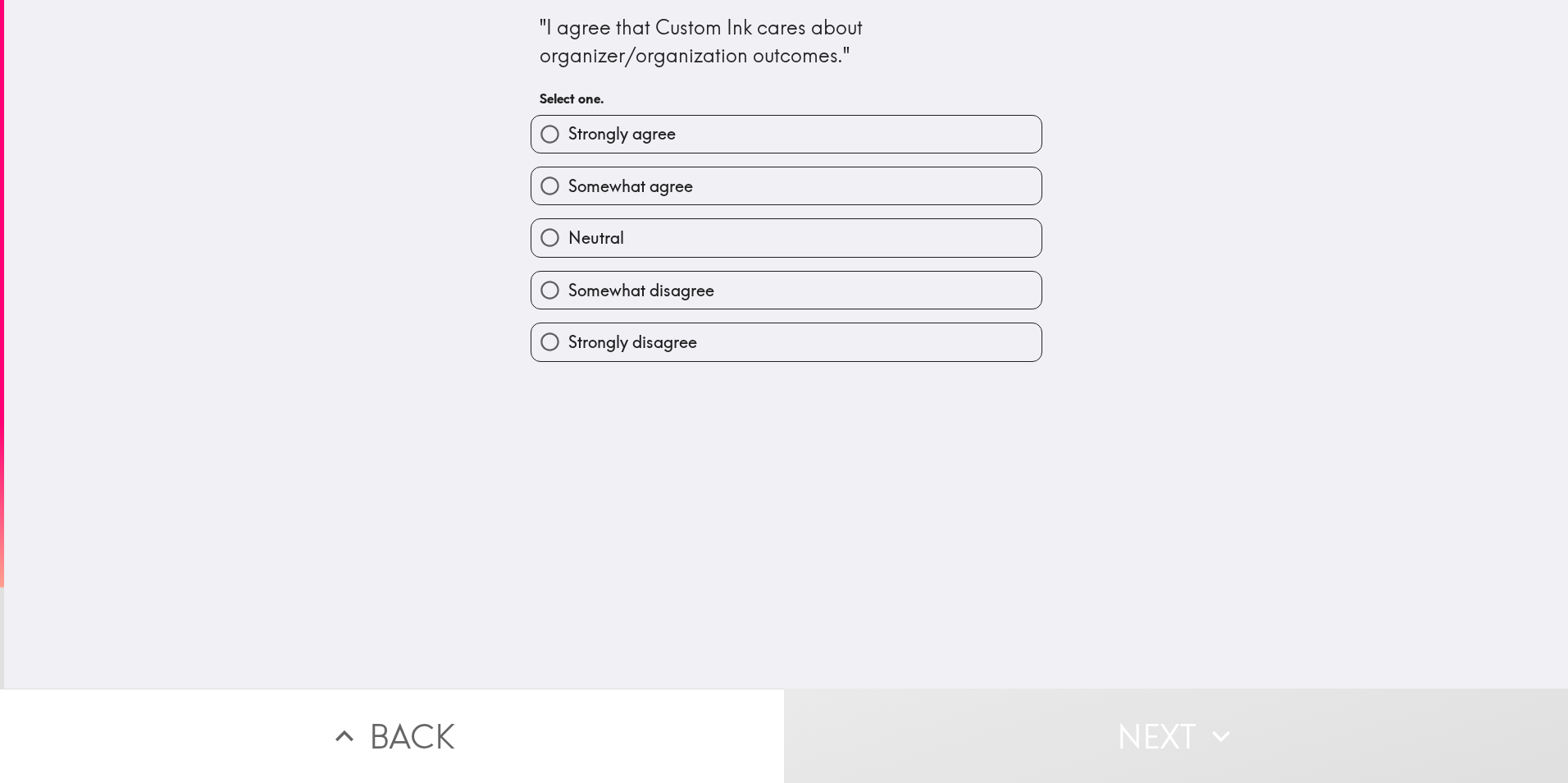
click at [546, 290] on input "Somewhat disagree" at bounding box center [550, 290] width 37 height 37
radio input "true"
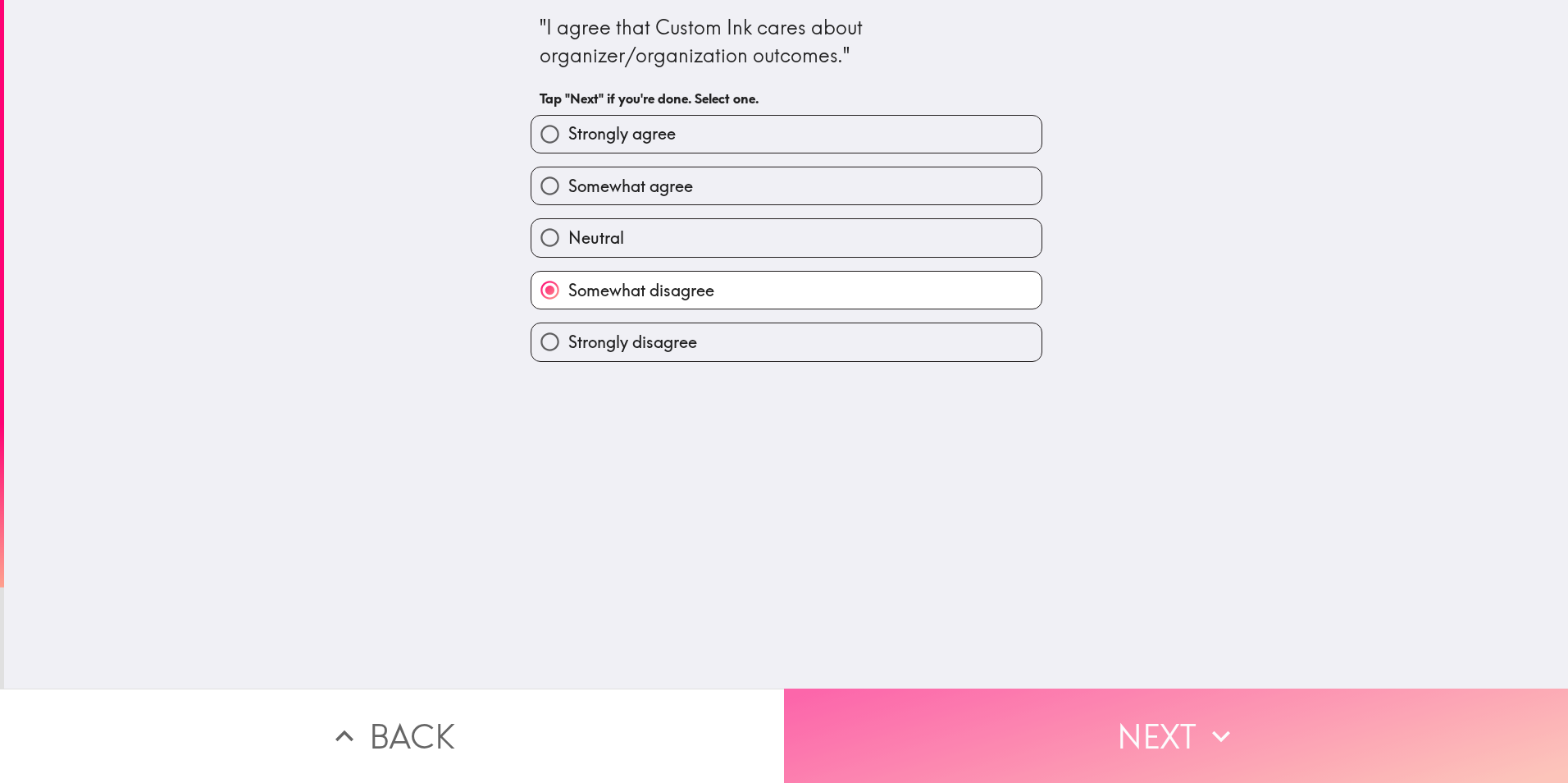
click at [1061, 717] on button "Next" at bounding box center [1176, 735] width 784 height 94
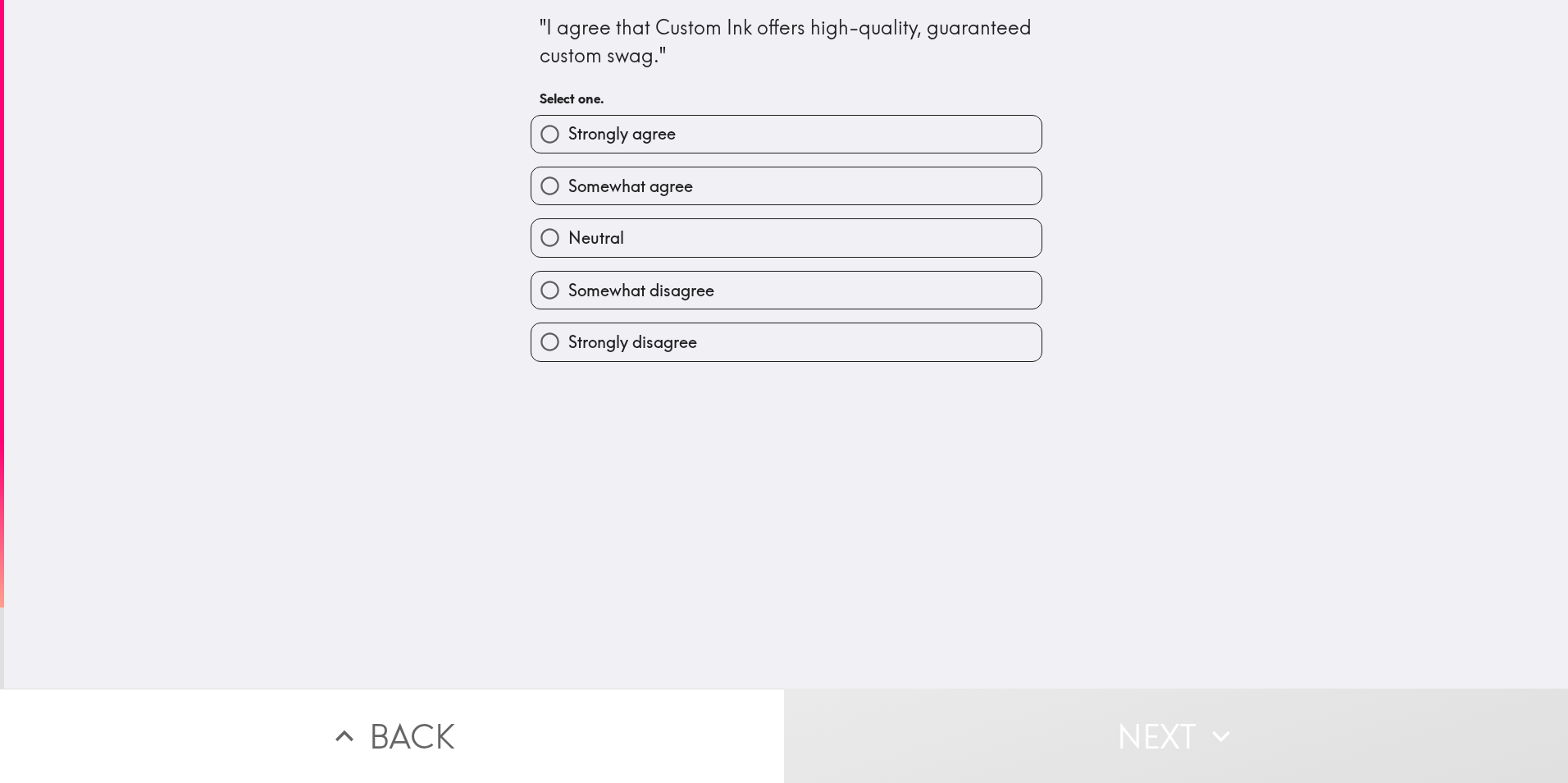
click at [541, 235] on input "Neutral" at bounding box center [550, 237] width 37 height 37
radio input "true"
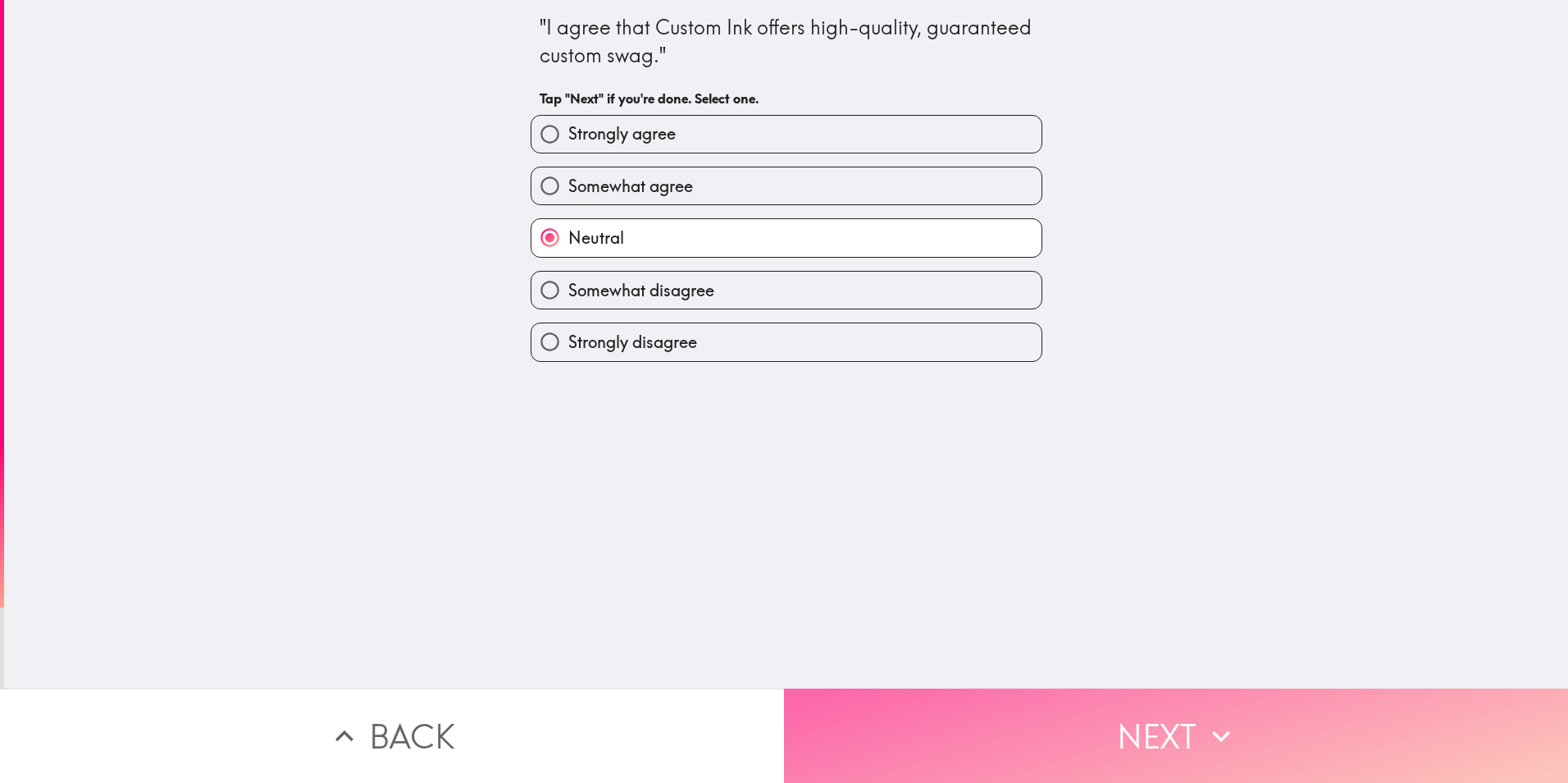
click at [1040, 719] on button "Next" at bounding box center [1176, 735] width 784 height 94
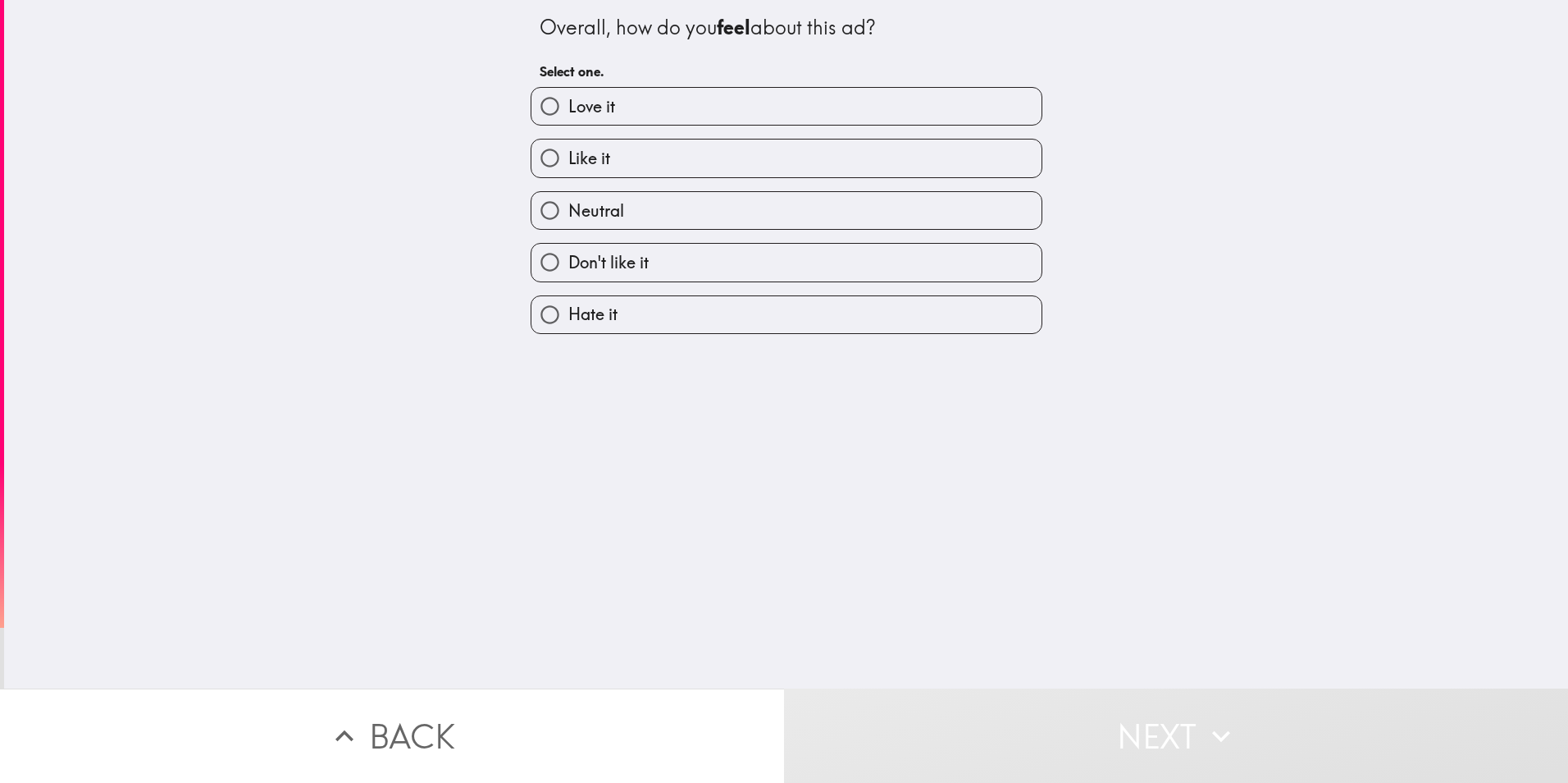
click at [539, 306] on input "Hate it" at bounding box center [550, 314] width 37 height 37
radio input "true"
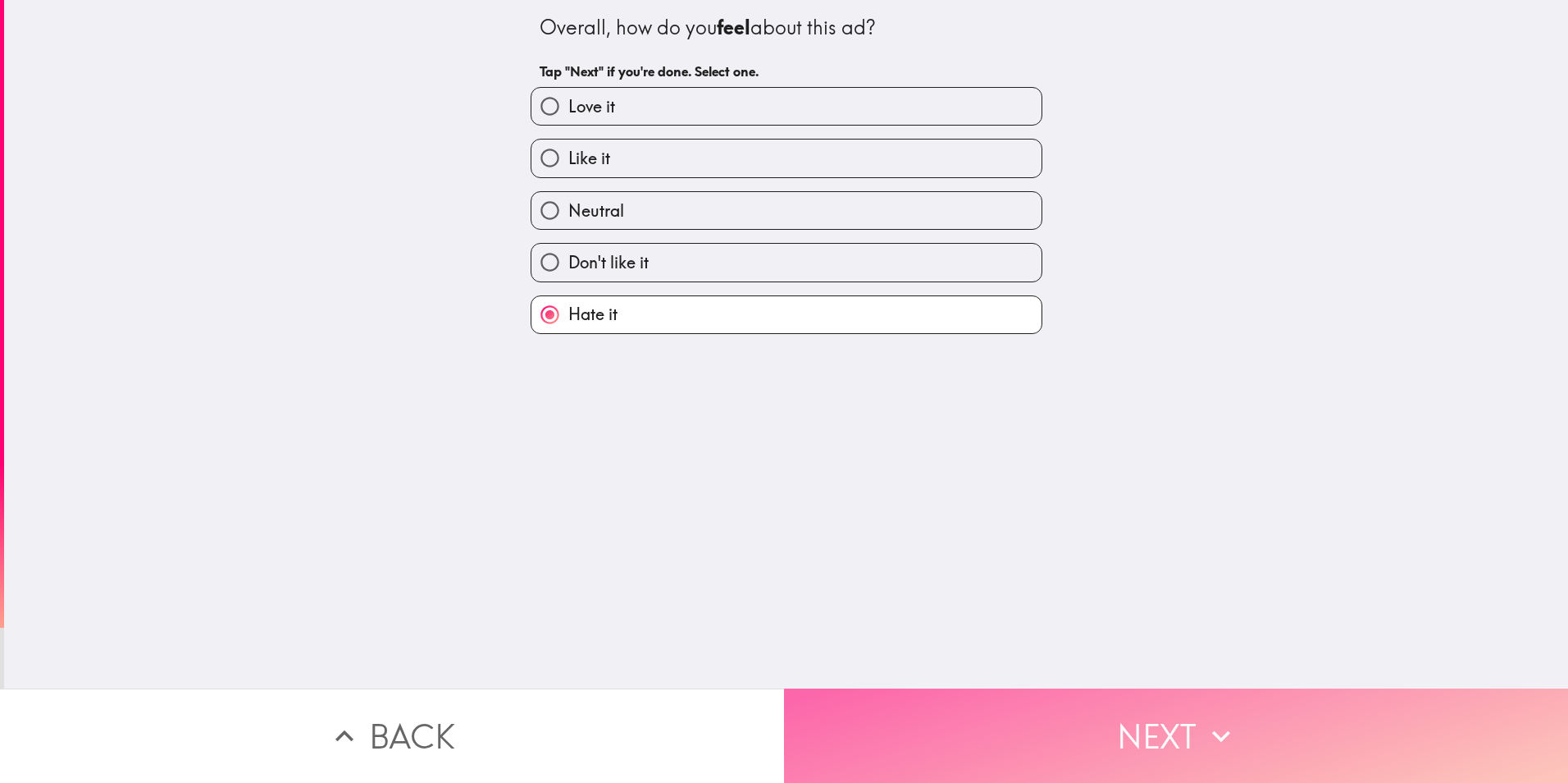
click at [1061, 729] on button "Next" at bounding box center [1176, 735] width 784 height 94
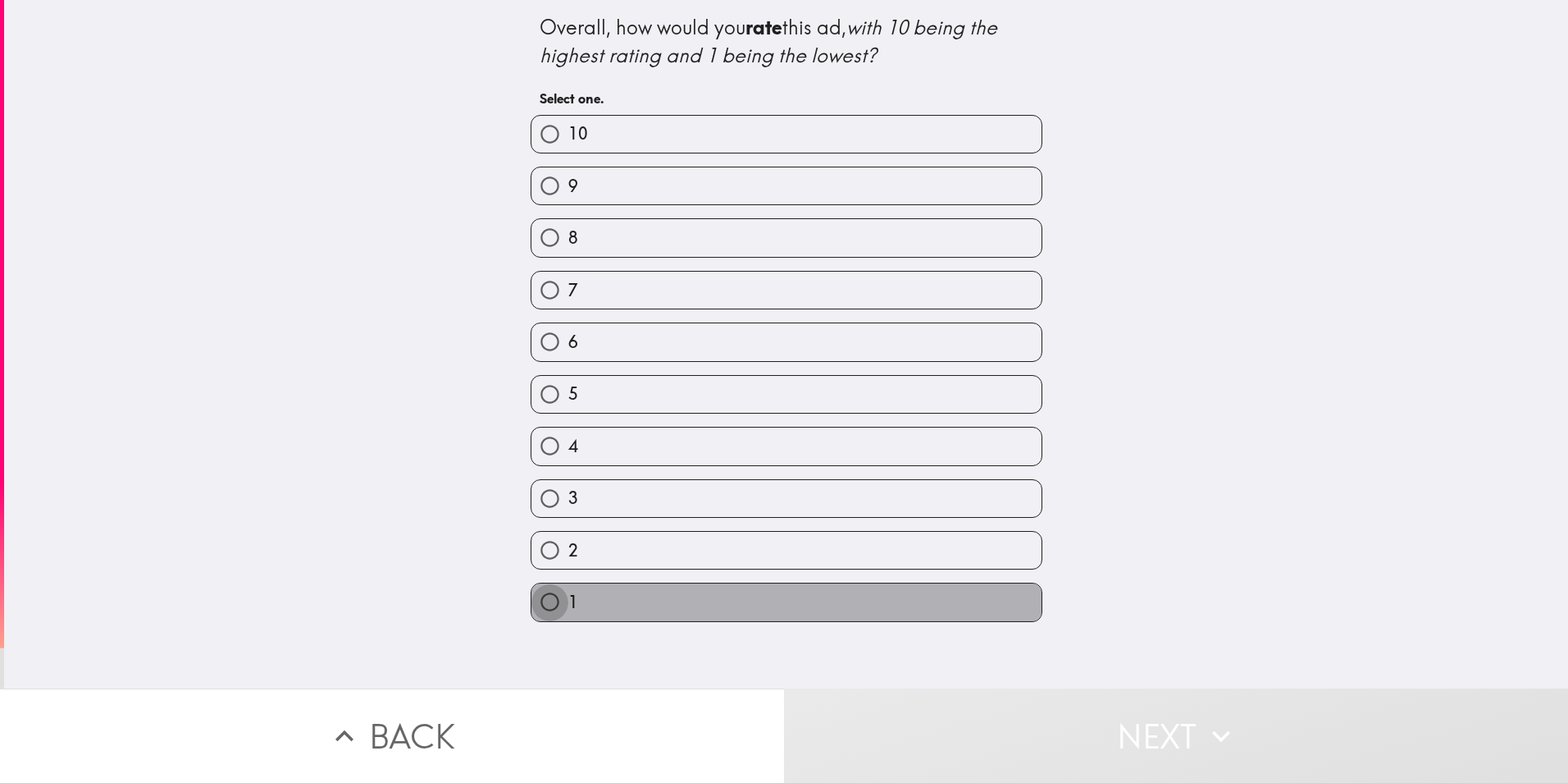
click at [536, 604] on input "1" at bounding box center [550, 601] width 37 height 37
radio input "true"
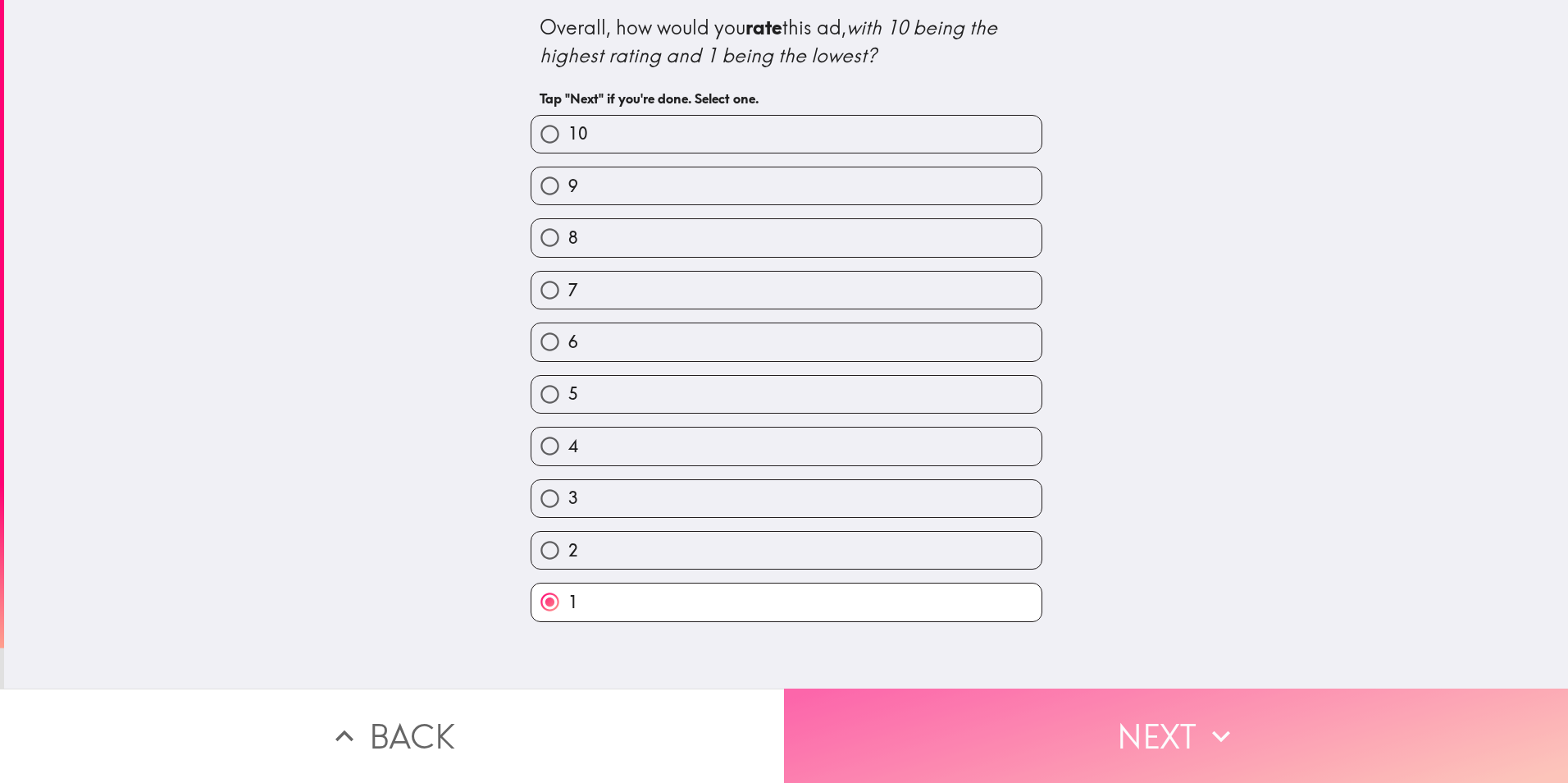
click at [1115, 725] on button "Next" at bounding box center [1176, 735] width 784 height 94
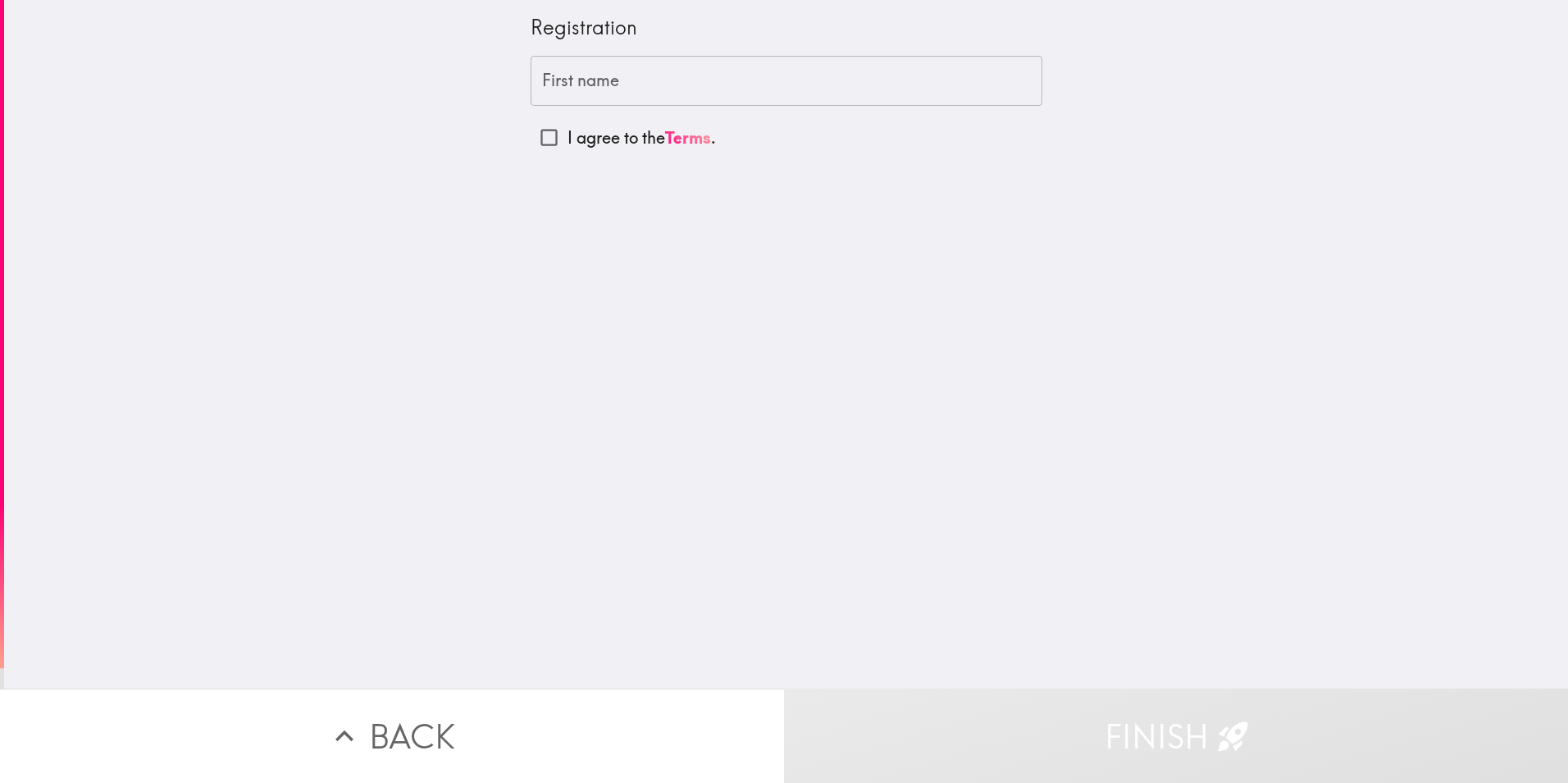
click at [562, 81] on input "First name" at bounding box center [787, 81] width 512 height 51
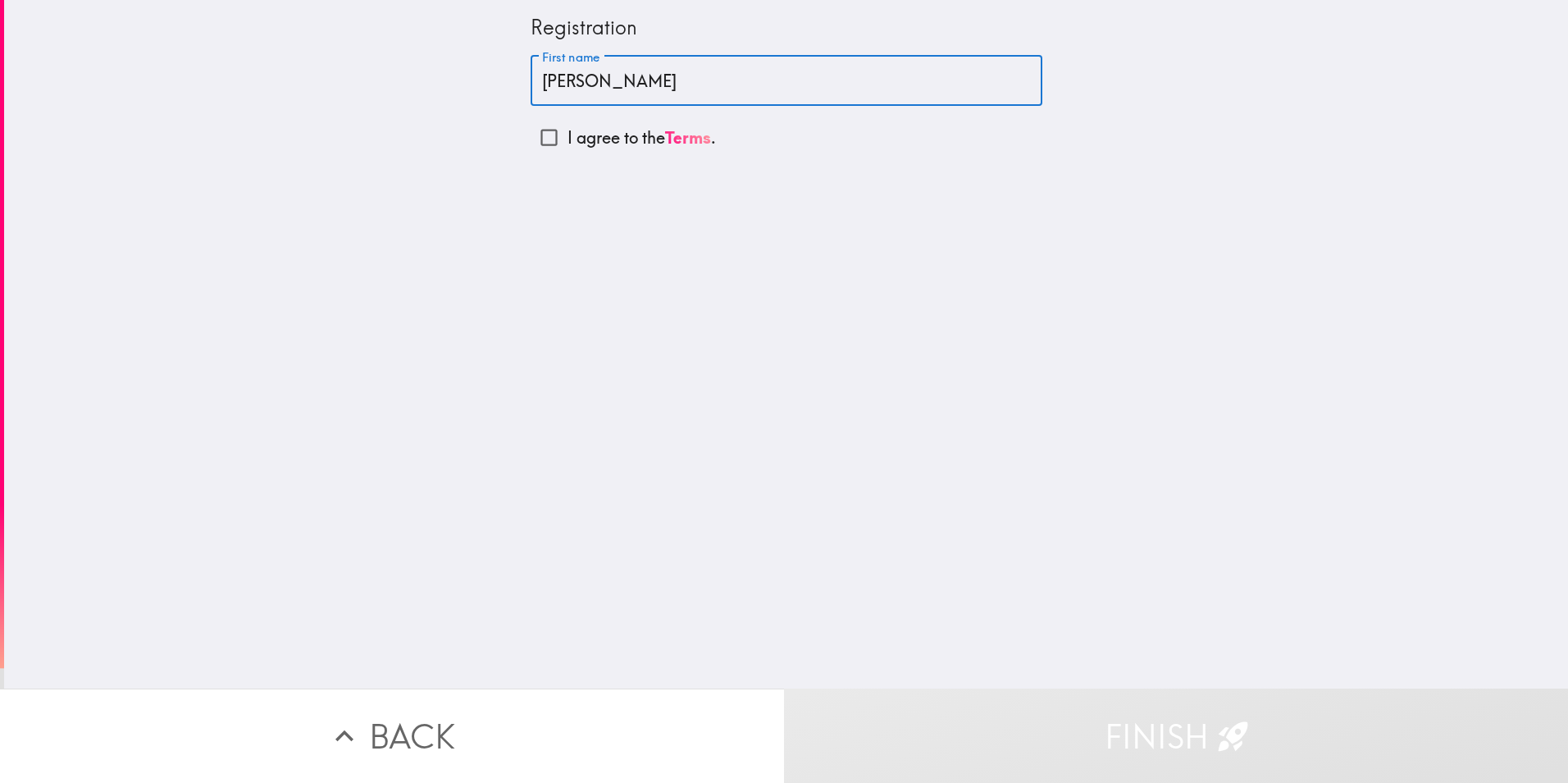
type input "[PERSON_NAME]"
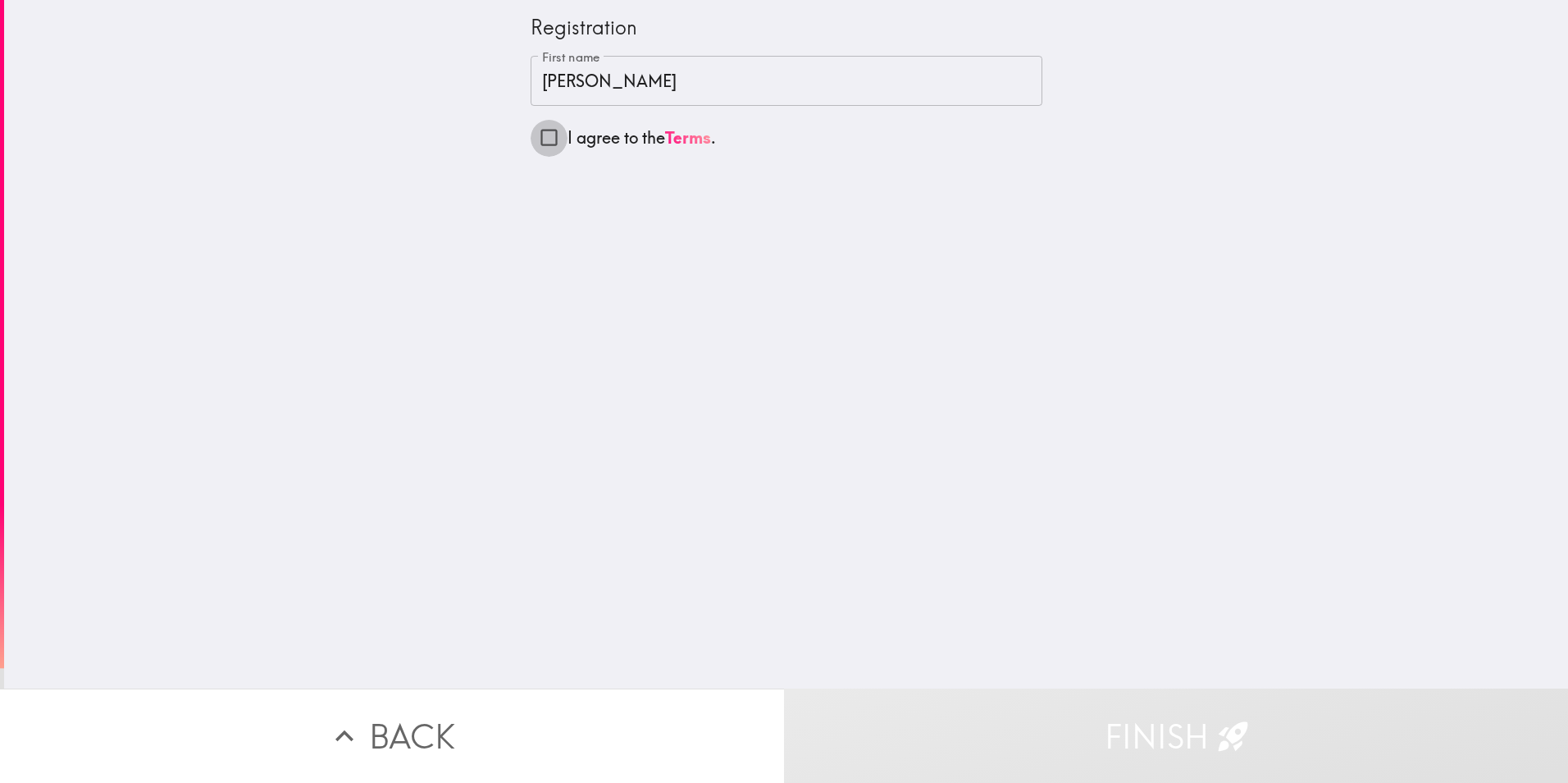
click at [538, 136] on input "I agree to the Terms ." at bounding box center [549, 137] width 37 height 37
checkbox input "true"
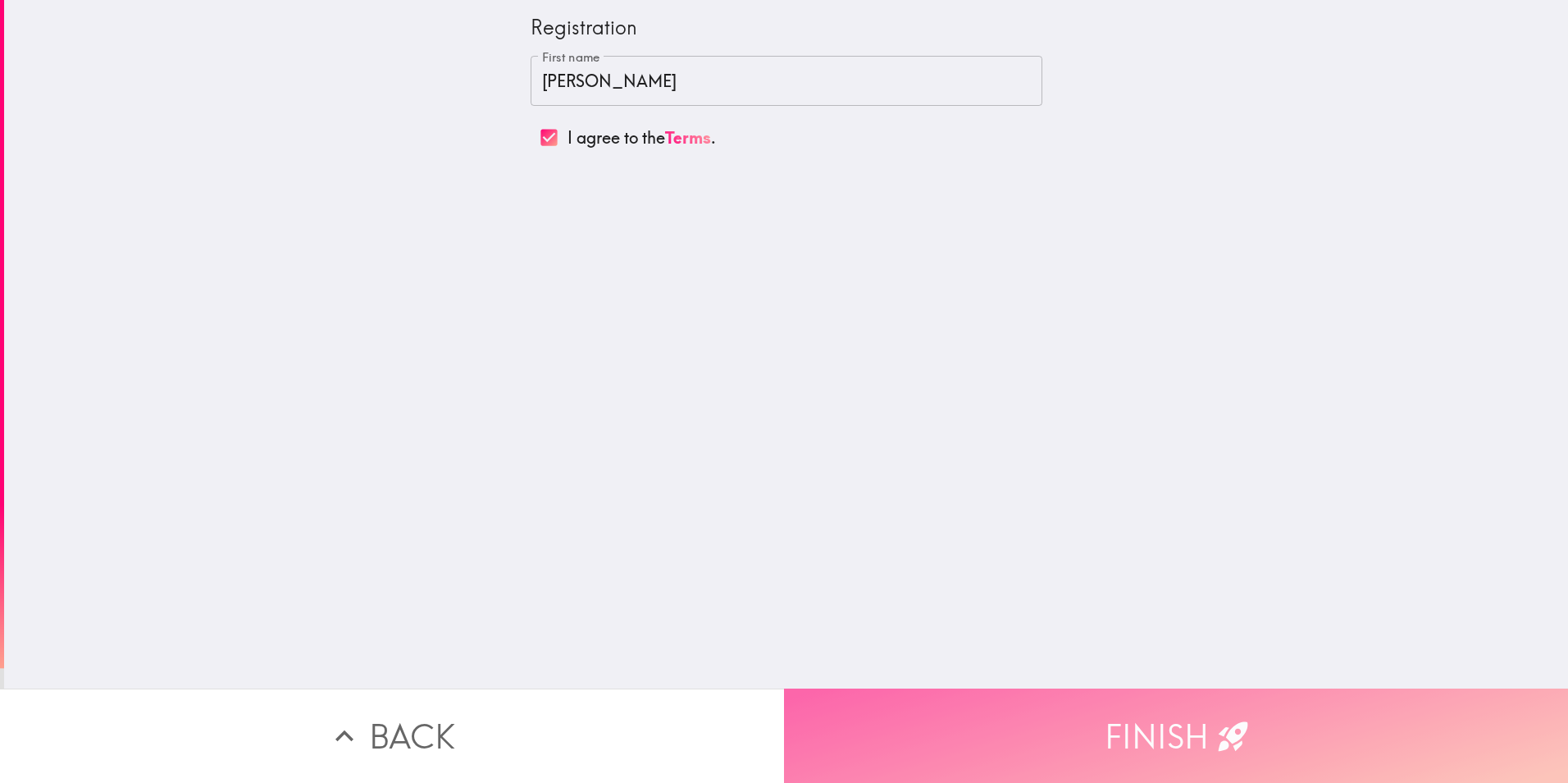
click at [1129, 725] on button "Finish" at bounding box center [1176, 735] width 784 height 94
